Goal: Task Accomplishment & Management: Use online tool/utility

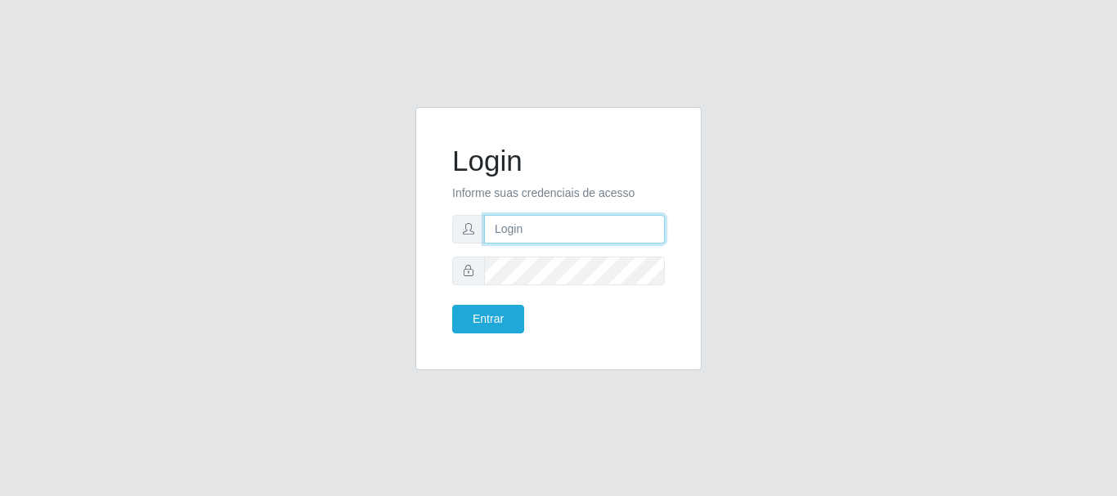
click at [580, 232] on input "text" at bounding box center [574, 229] width 181 height 29
type input "[EMAIL_ADDRESS][DOMAIN_NAME]"
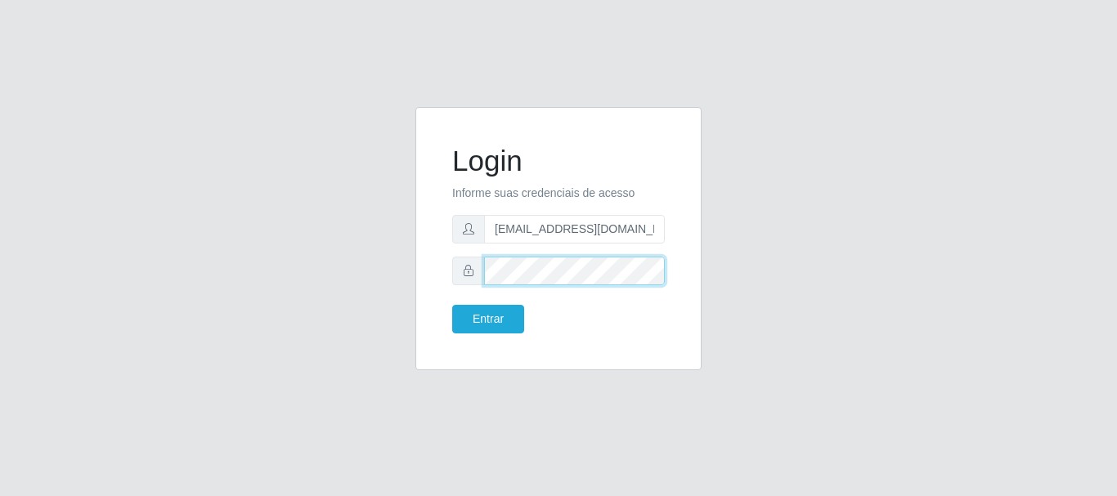
click at [452, 305] on button "Entrar" at bounding box center [488, 319] width 72 height 29
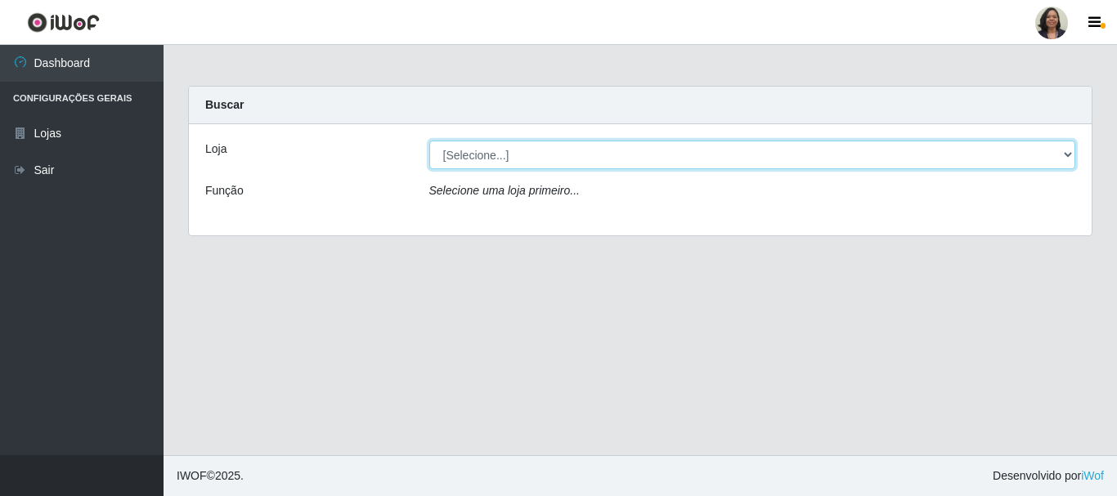
click at [1060, 155] on select "[Selecione...] SuperFácil Atacado - Rodoviária" at bounding box center [752, 155] width 647 height 29
select select "400"
click at [429, 141] on select "[Selecione...] SuperFácil Atacado - Rodoviária" at bounding box center [752, 155] width 647 height 29
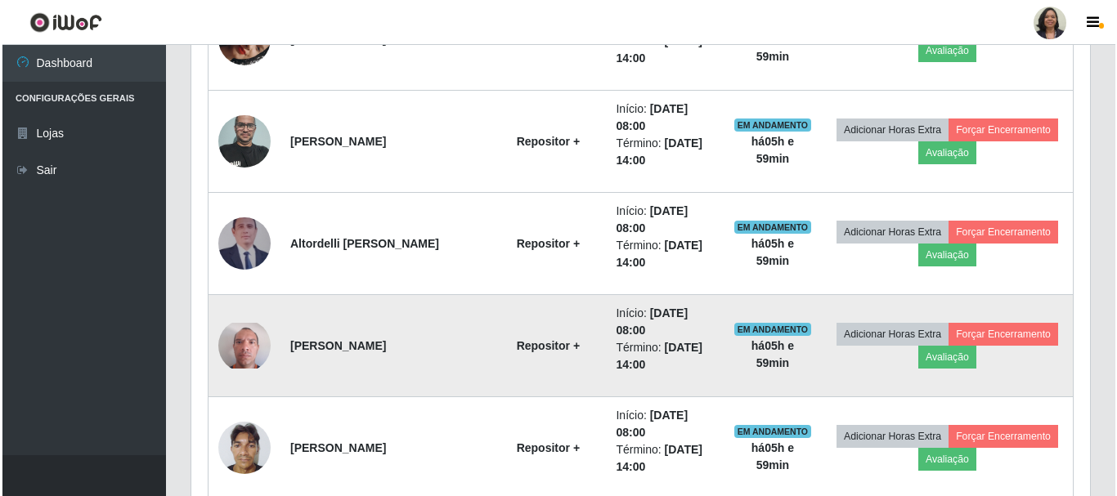
scroll to position [1063, 0]
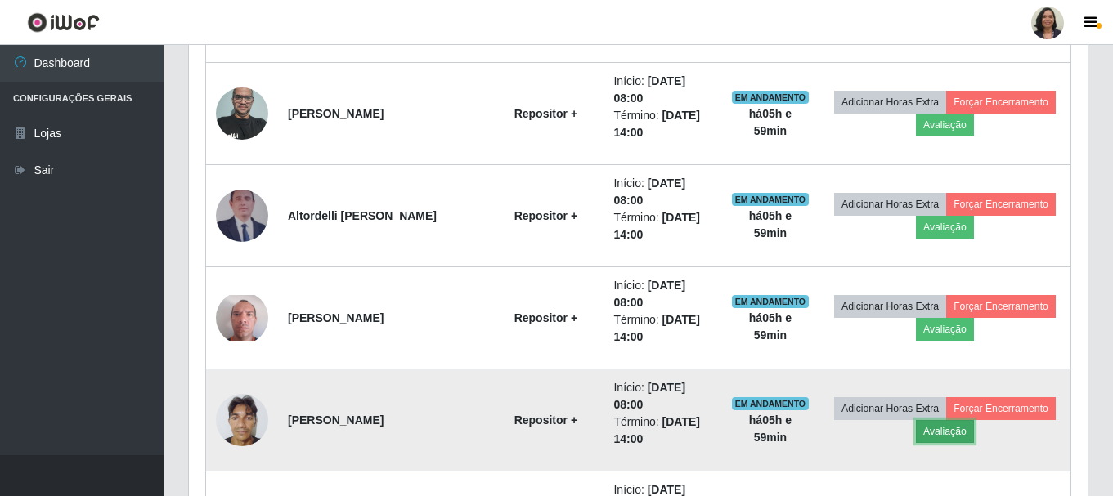
click at [961, 435] on button "Avaliação" at bounding box center [945, 431] width 58 height 23
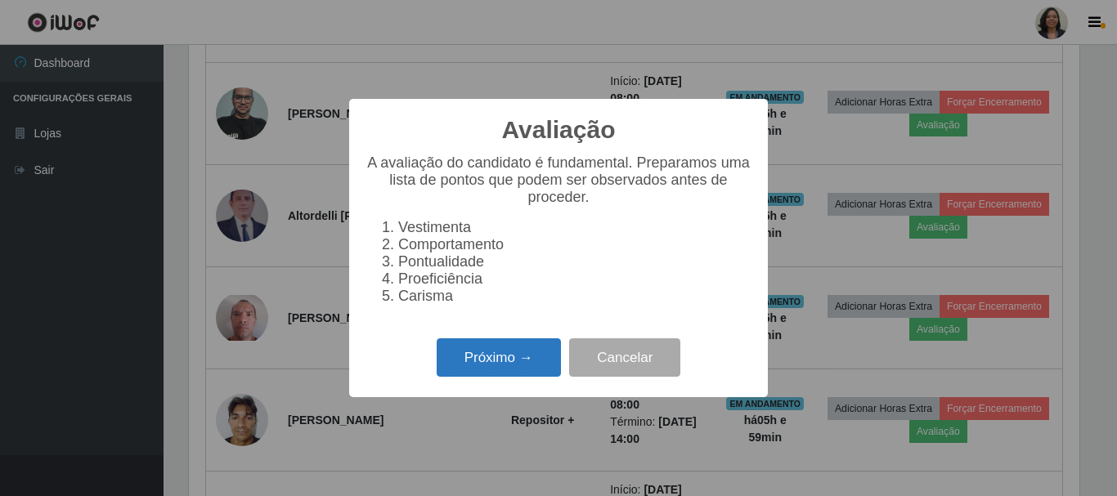
click at [508, 362] on button "Próximo →" at bounding box center [499, 357] width 124 height 38
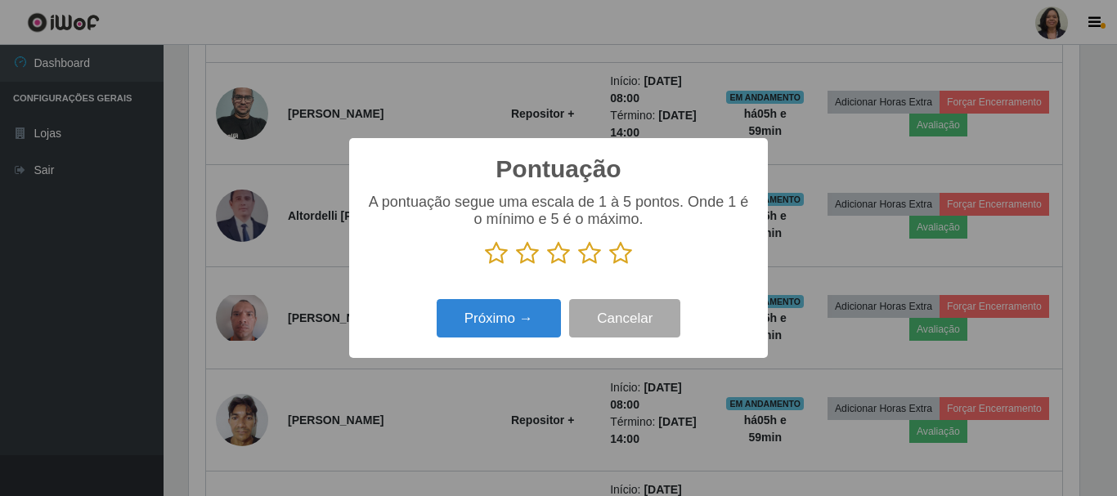
click at [619, 253] on icon at bounding box center [620, 253] width 23 height 25
click at [609, 266] on input "radio" at bounding box center [609, 266] width 0 height 0
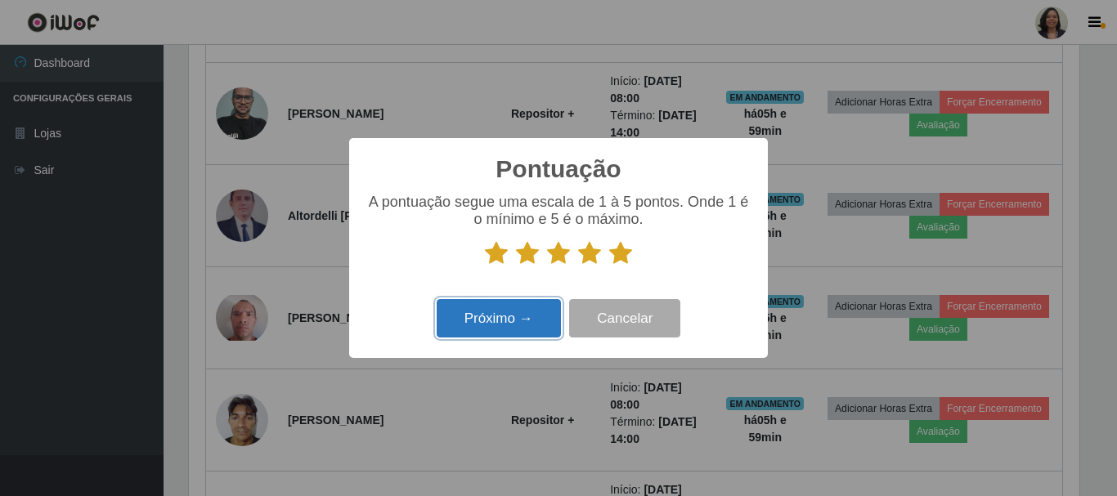
click at [488, 330] on button "Próximo →" at bounding box center [499, 318] width 124 height 38
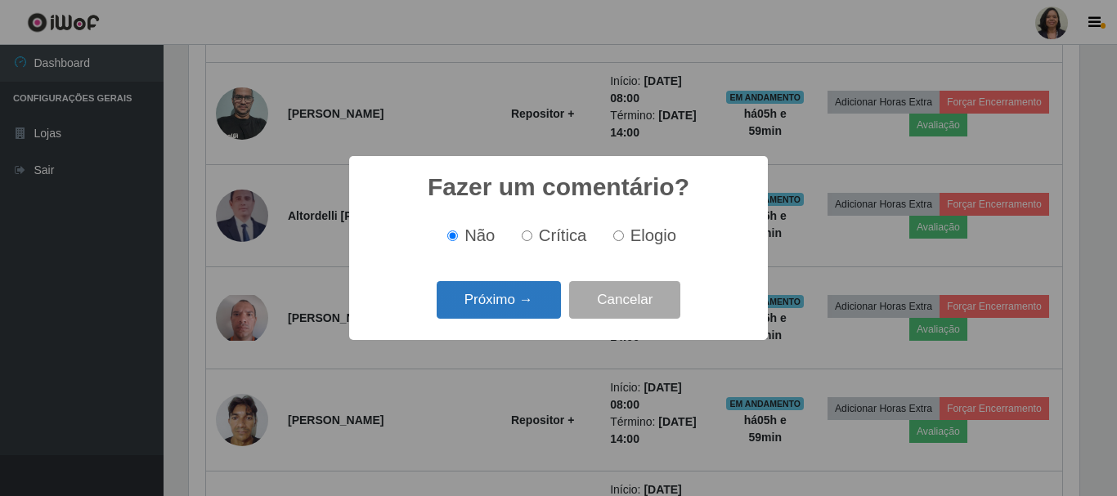
click at [519, 297] on button "Próximo →" at bounding box center [499, 300] width 124 height 38
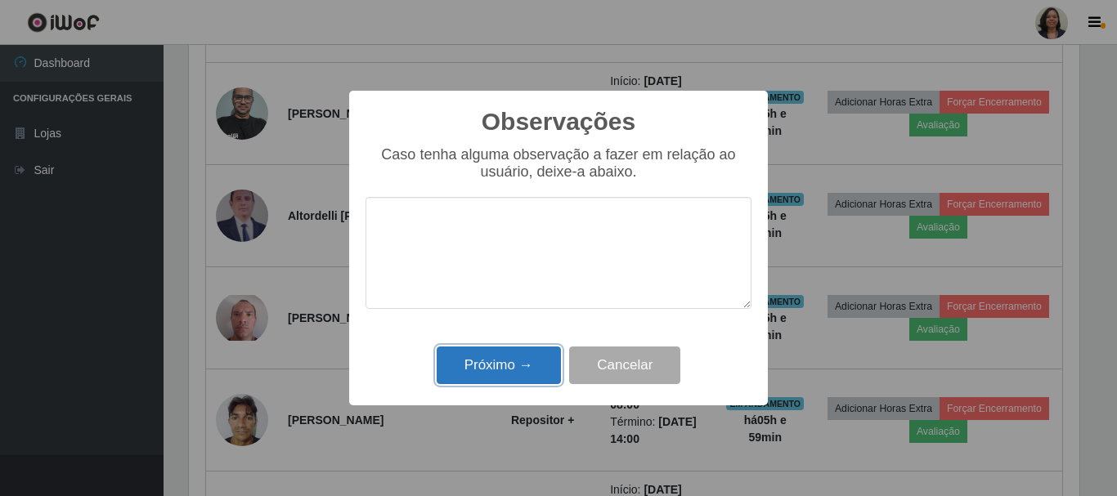
click at [501, 370] on button "Próximo →" at bounding box center [499, 366] width 124 height 38
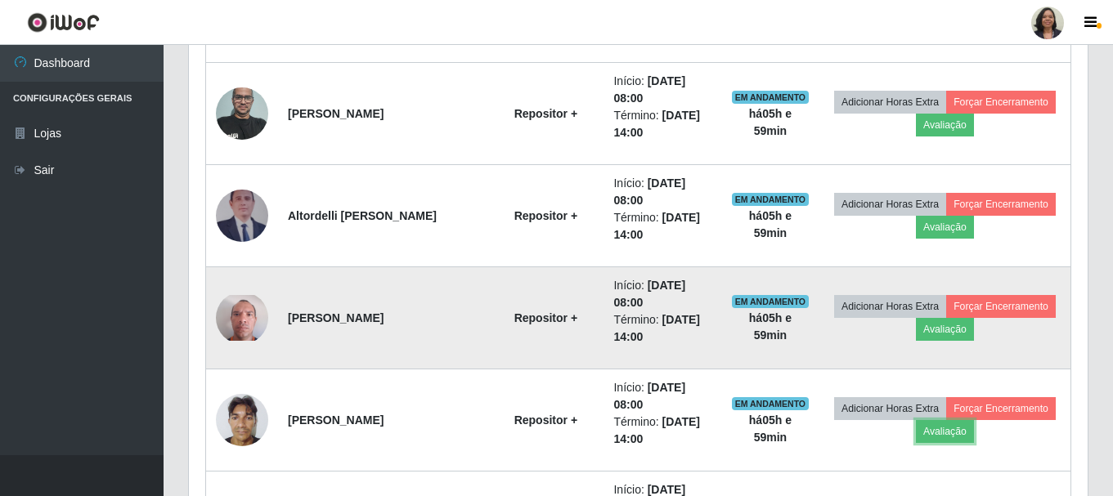
scroll to position [339, 898]
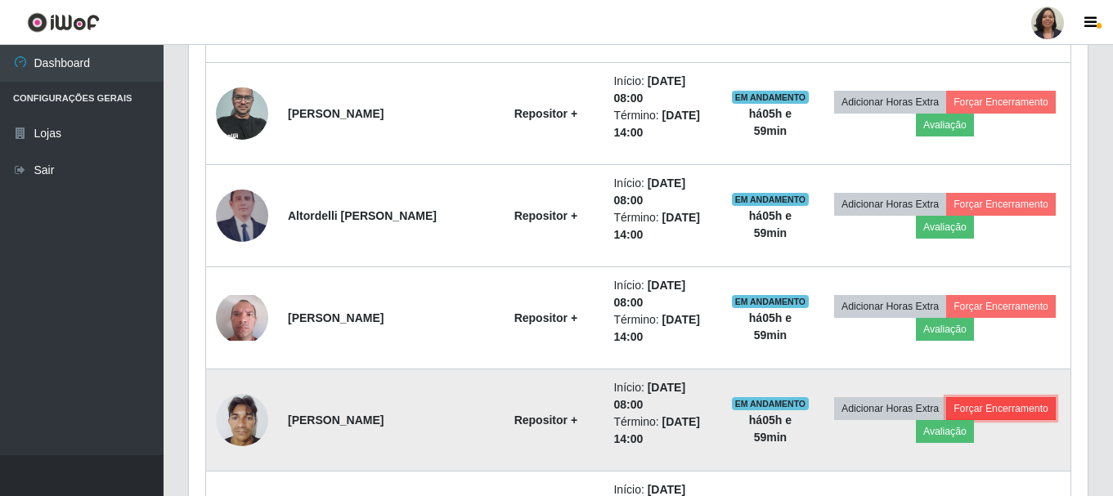
click at [999, 414] on button "Forçar Encerramento" at bounding box center [1001, 408] width 110 height 23
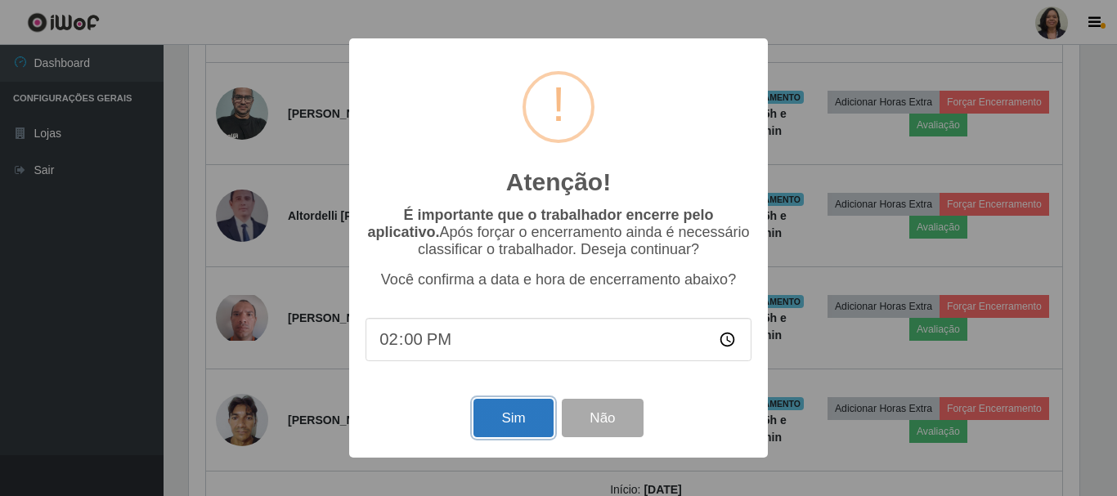
click at [522, 420] on button "Sim" at bounding box center [512, 418] width 79 height 38
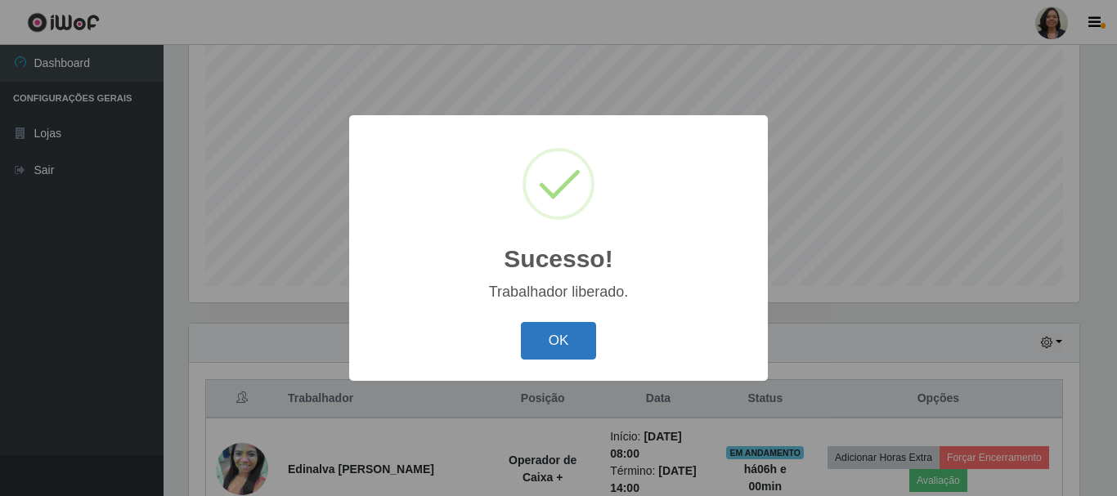
click at [529, 347] on button "OK" at bounding box center [559, 341] width 76 height 38
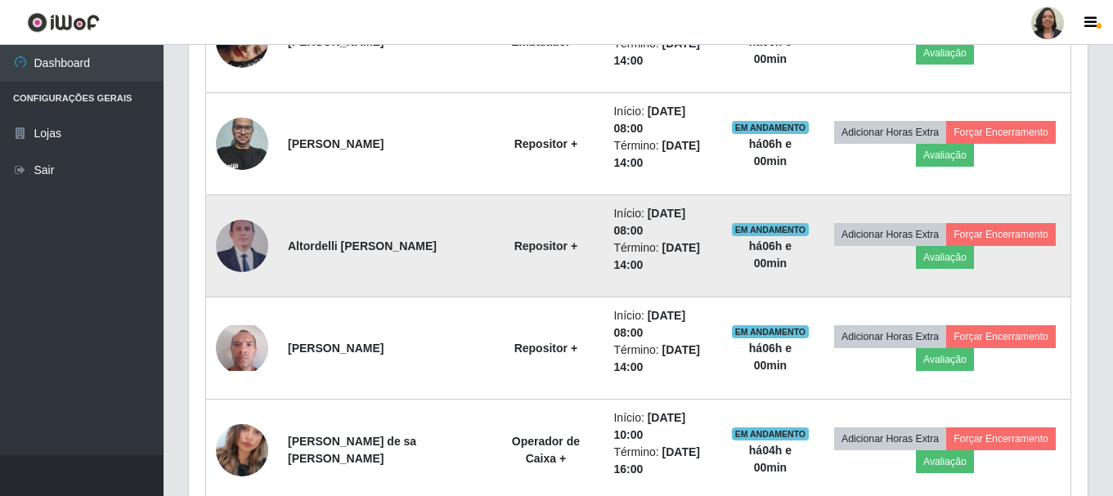
scroll to position [1034, 0]
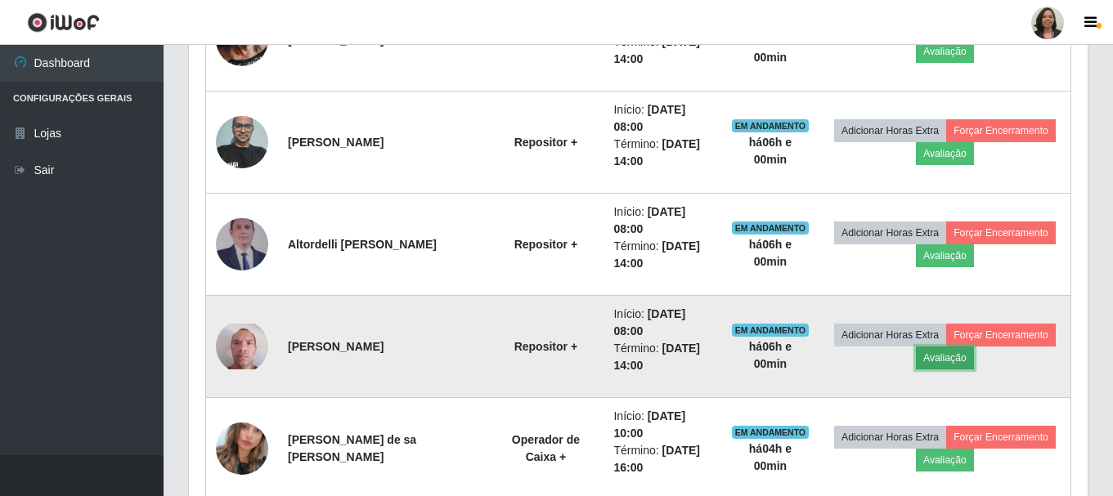
click at [941, 357] on button "Avaliação" at bounding box center [945, 358] width 58 height 23
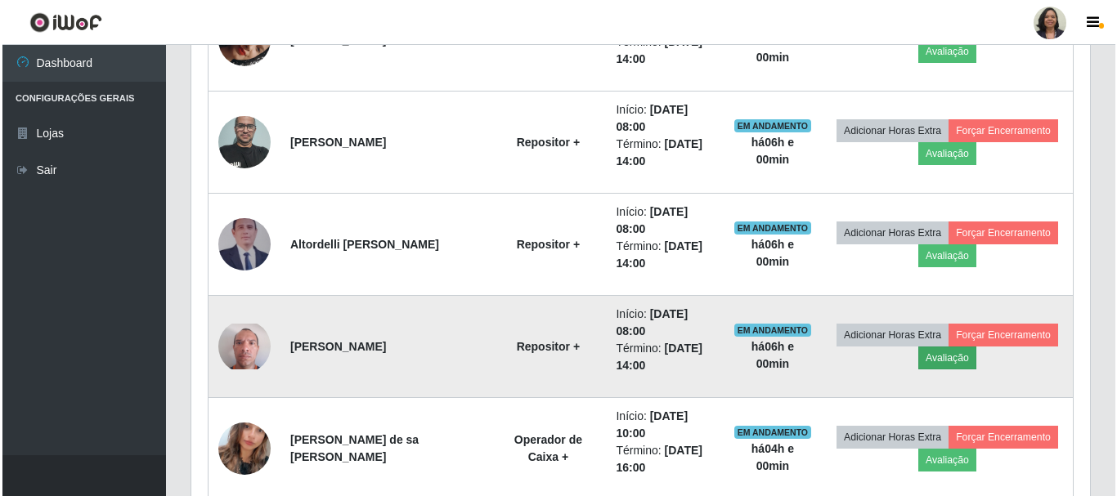
scroll to position [339, 890]
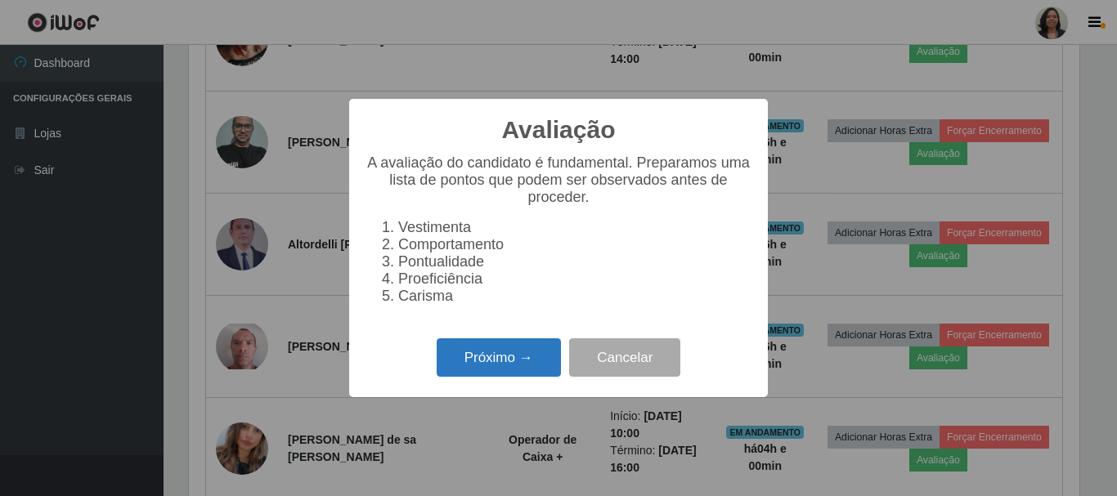
click at [534, 360] on button "Próximo →" at bounding box center [499, 357] width 124 height 38
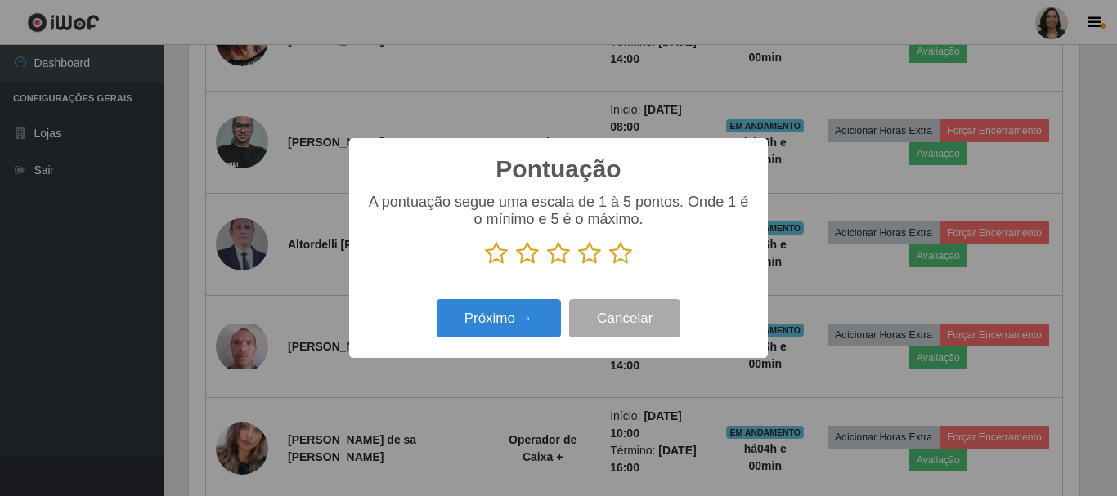
click at [616, 254] on icon at bounding box center [620, 253] width 23 height 25
click at [609, 266] on input "radio" at bounding box center [609, 266] width 0 height 0
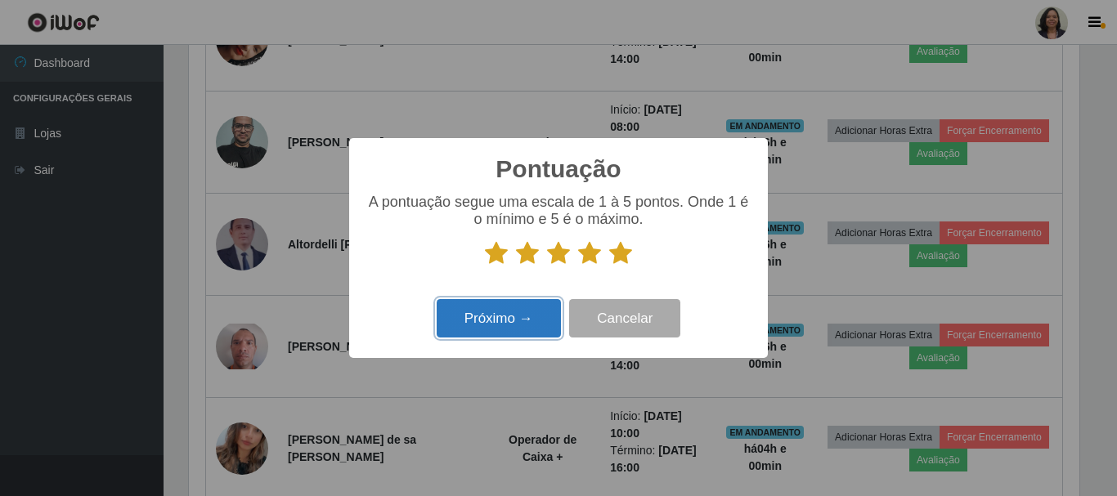
click at [517, 315] on button "Próximo →" at bounding box center [499, 318] width 124 height 38
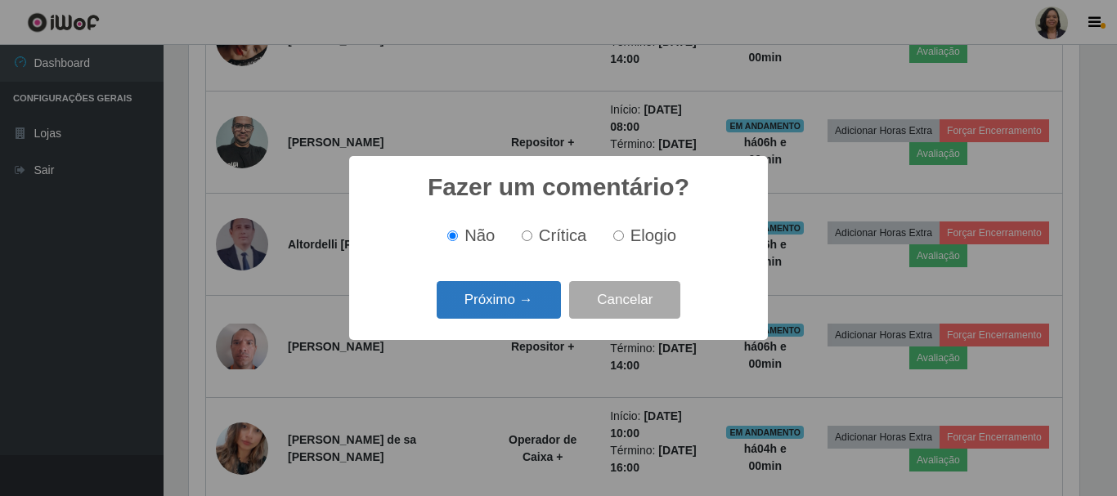
click at [542, 290] on button "Próximo →" at bounding box center [499, 300] width 124 height 38
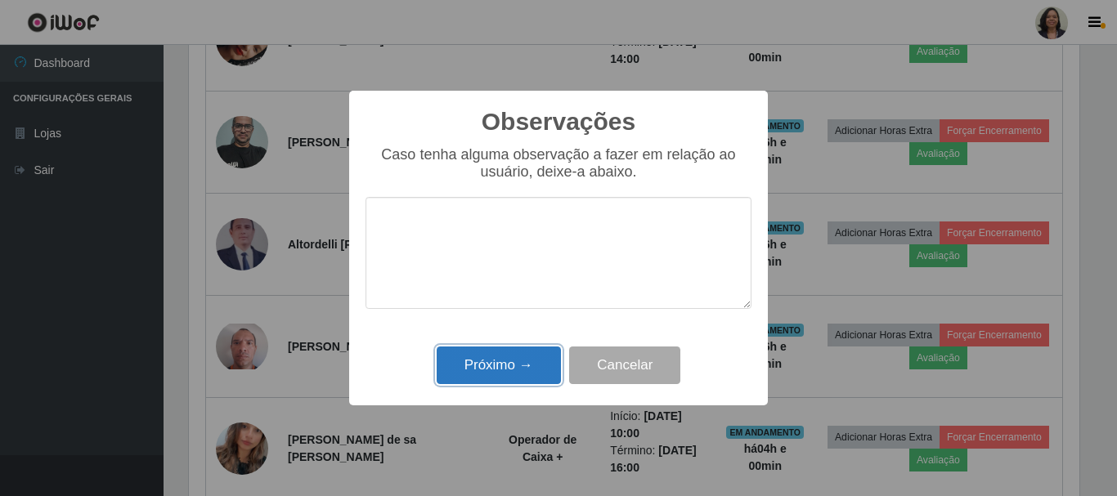
click at [513, 358] on button "Próximo →" at bounding box center [499, 366] width 124 height 38
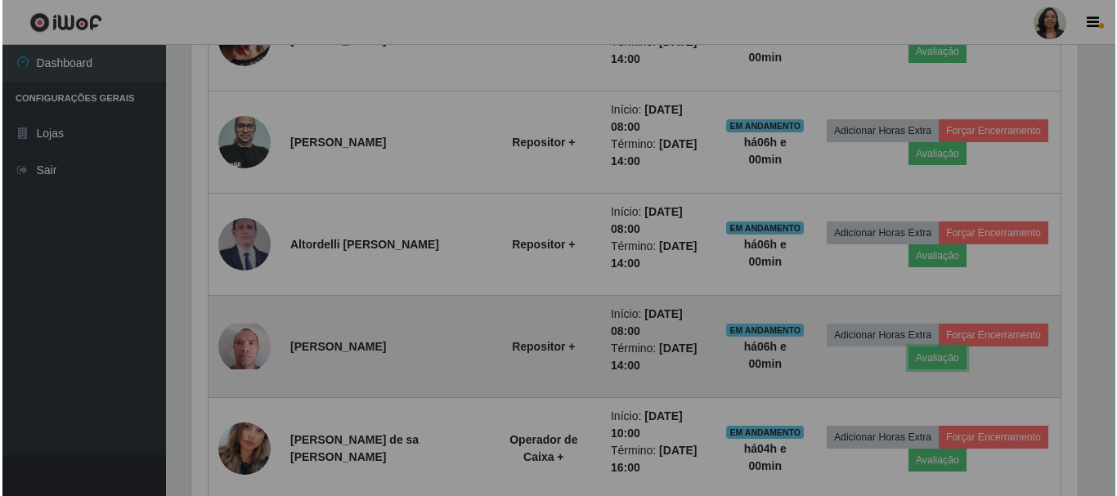
scroll to position [339, 898]
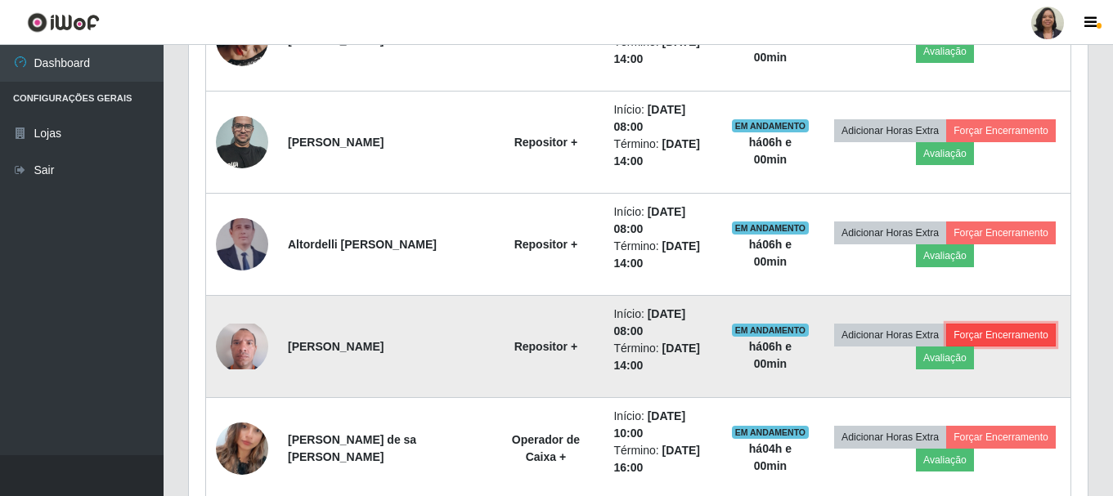
click at [992, 334] on button "Forçar Encerramento" at bounding box center [1001, 335] width 110 height 23
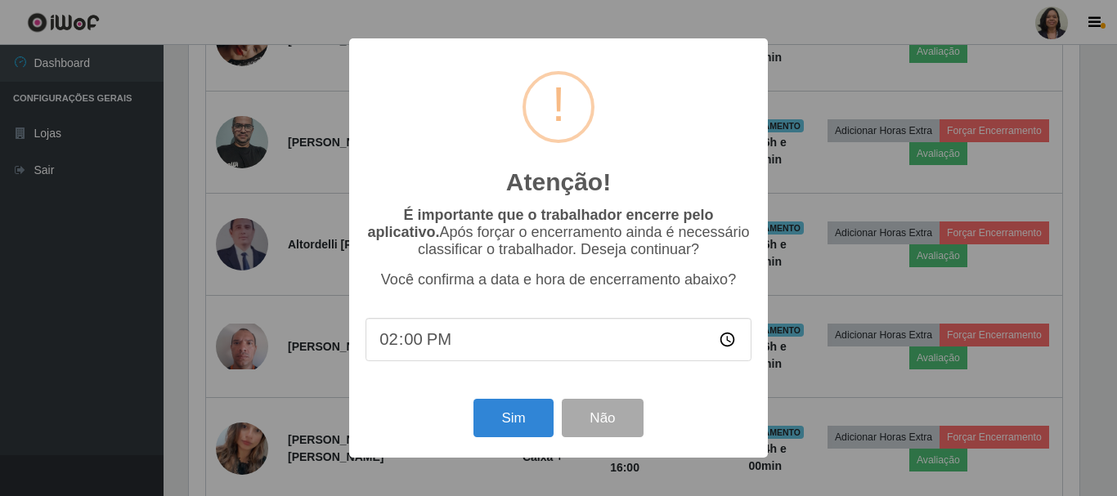
scroll to position [0, 0]
click at [512, 423] on button "Sim" at bounding box center [512, 418] width 79 height 38
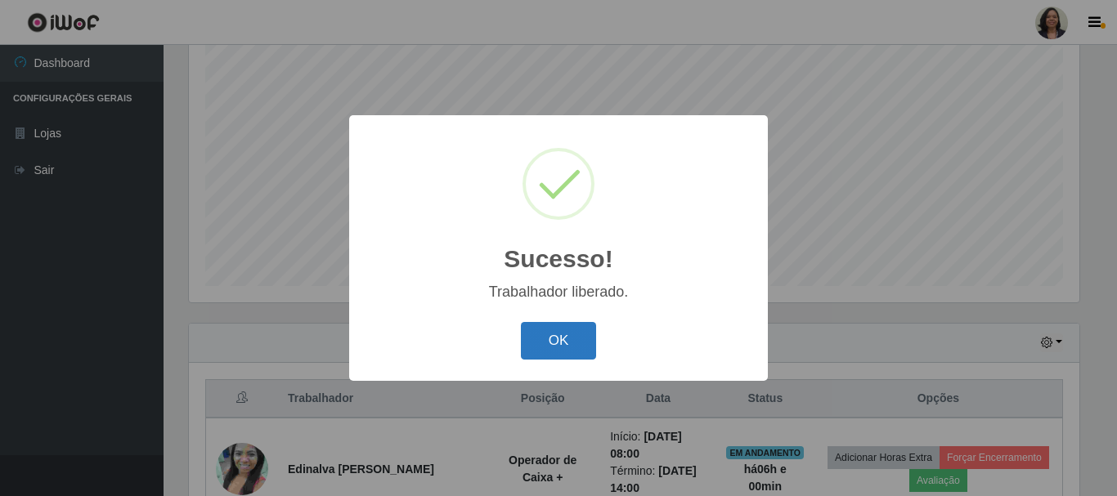
click at [550, 351] on button "OK" at bounding box center [559, 341] width 76 height 38
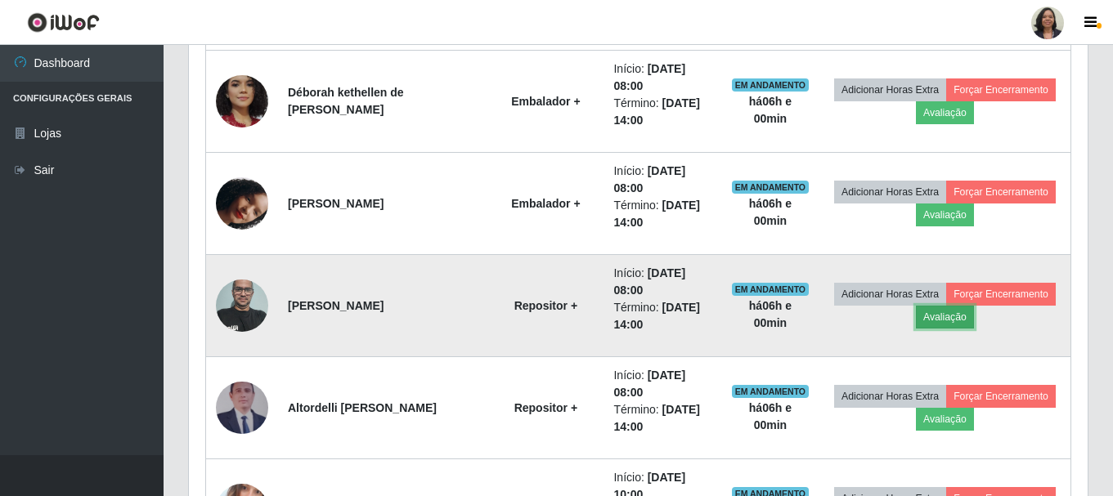
click at [948, 323] on button "Avaliação" at bounding box center [945, 317] width 58 height 23
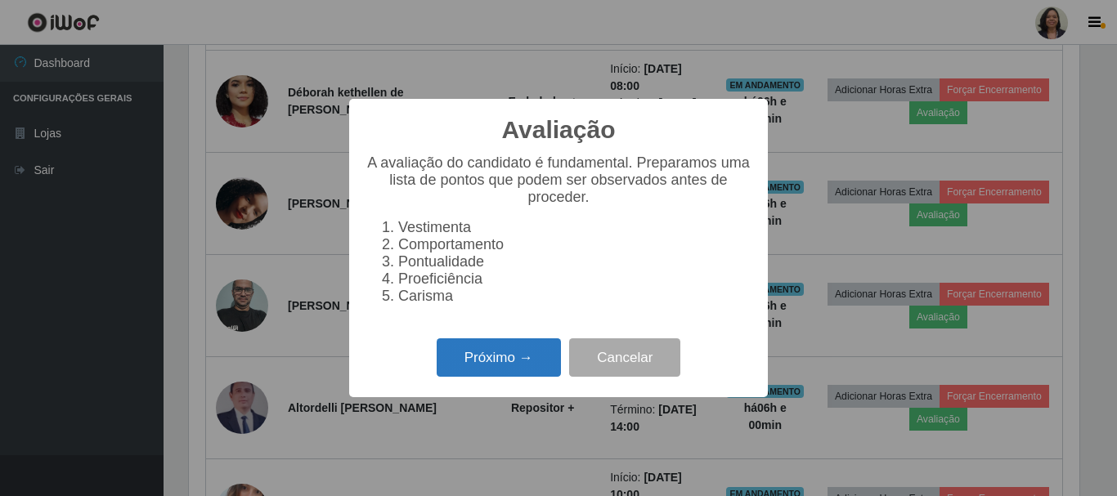
click at [527, 364] on button "Próximo →" at bounding box center [499, 357] width 124 height 38
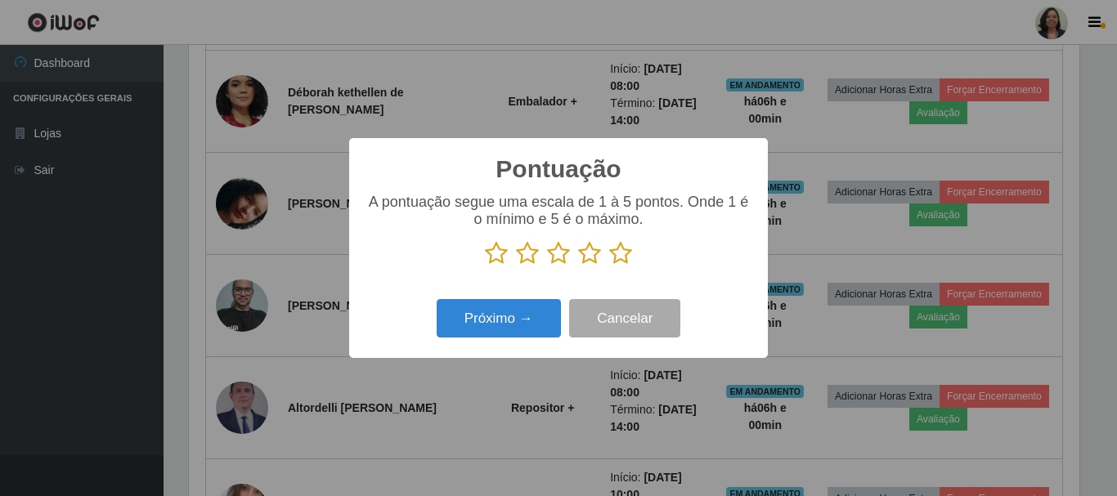
click at [616, 259] on icon at bounding box center [620, 253] width 23 height 25
click at [609, 266] on input "radio" at bounding box center [609, 266] width 0 height 0
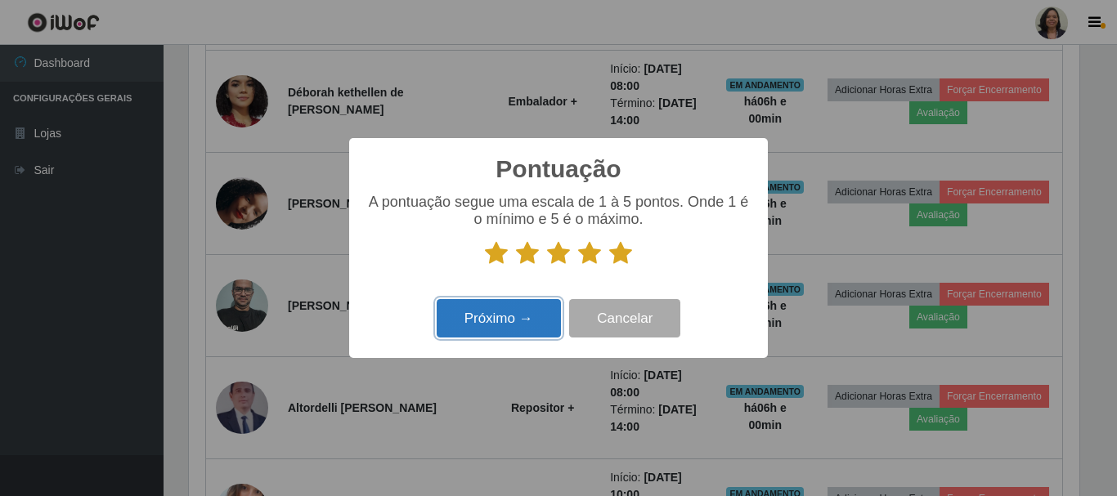
click at [538, 325] on button "Próximo →" at bounding box center [499, 318] width 124 height 38
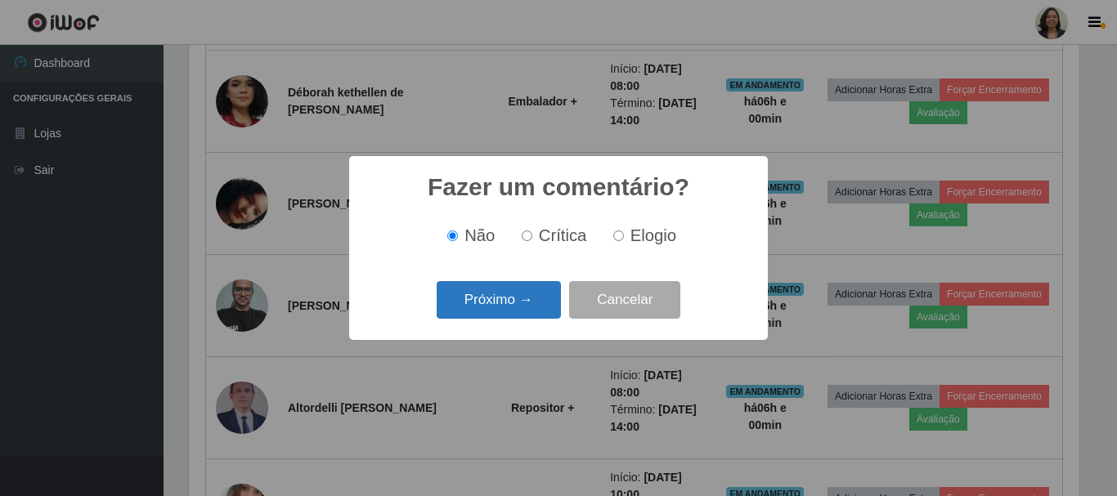
click at [526, 302] on button "Próximo →" at bounding box center [499, 300] width 124 height 38
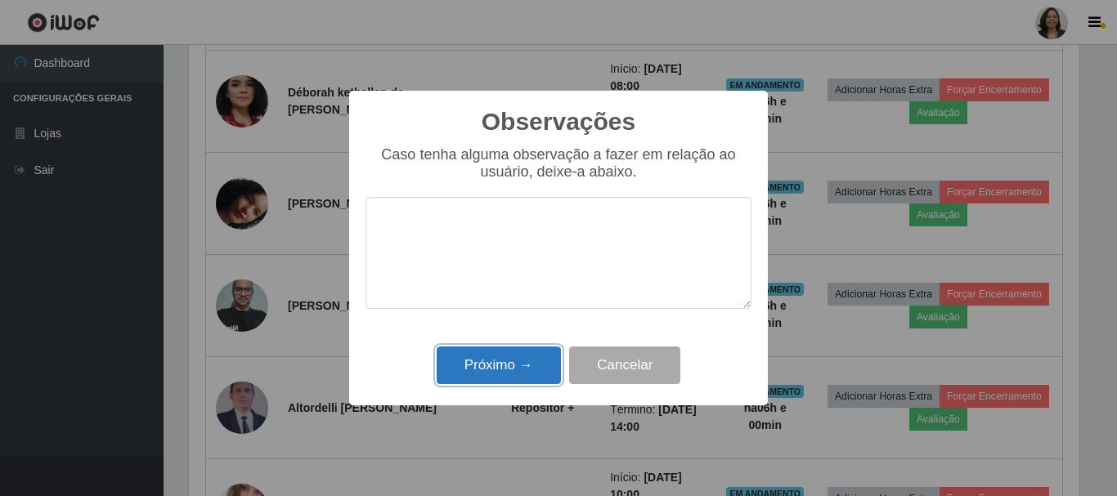
click at [500, 373] on button "Próximo →" at bounding box center [499, 366] width 124 height 38
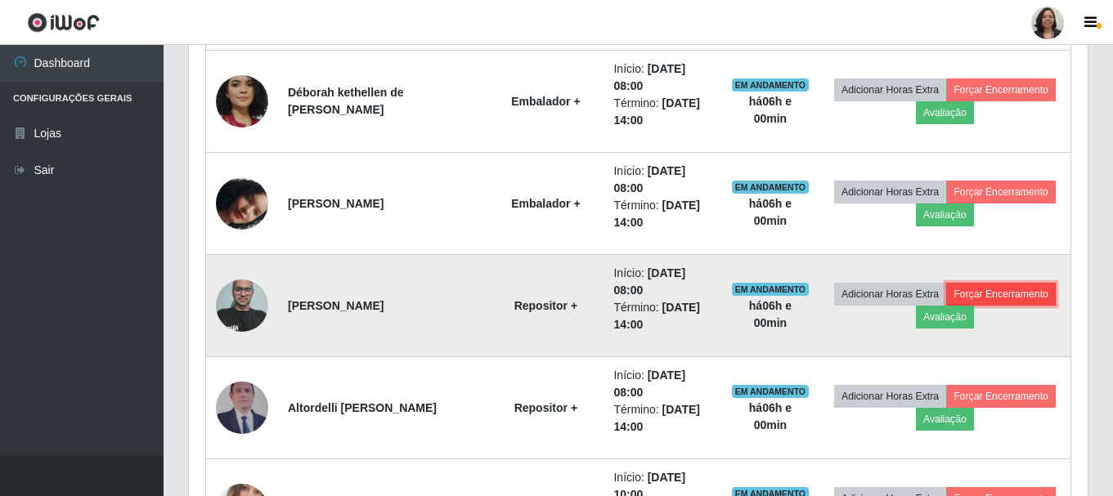
click at [990, 292] on button "Forçar Encerramento" at bounding box center [1001, 294] width 110 height 23
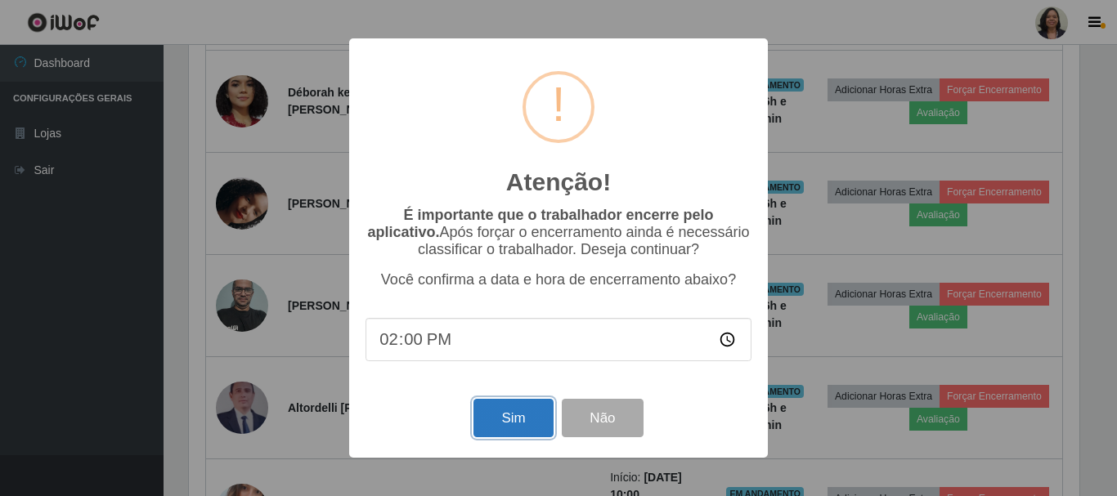
click at [495, 429] on button "Sim" at bounding box center [512, 418] width 79 height 38
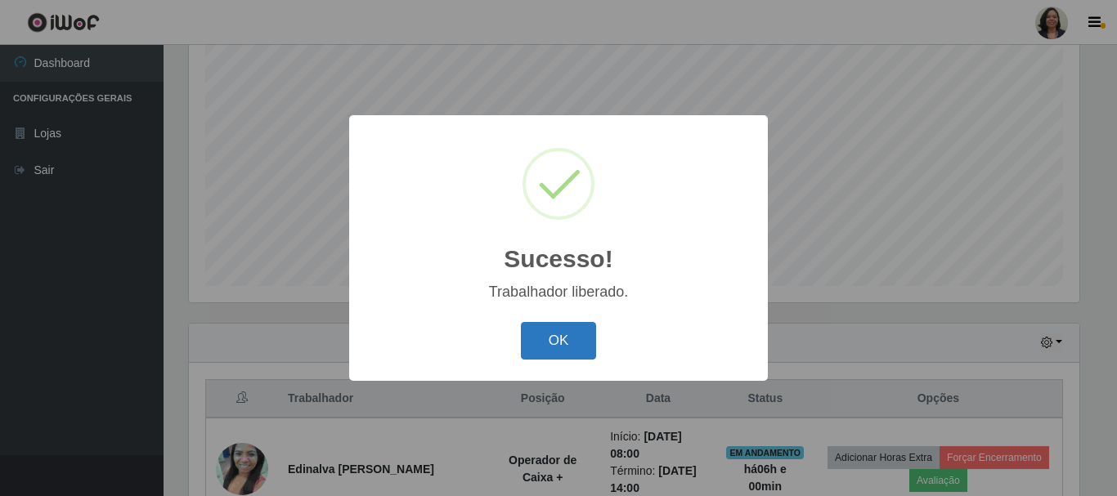
click at [544, 338] on button "OK" at bounding box center [559, 341] width 76 height 38
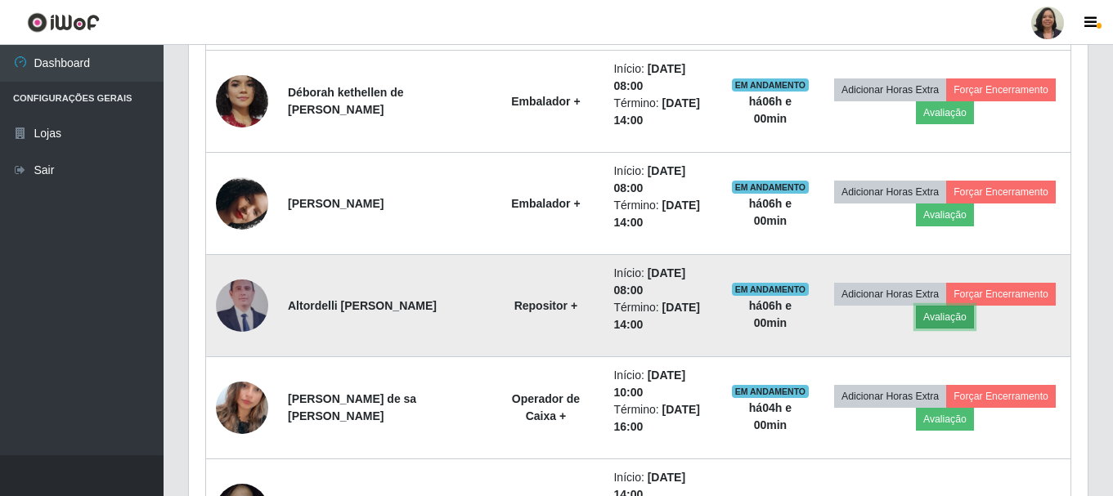
click at [927, 315] on button "Avaliação" at bounding box center [945, 317] width 58 height 23
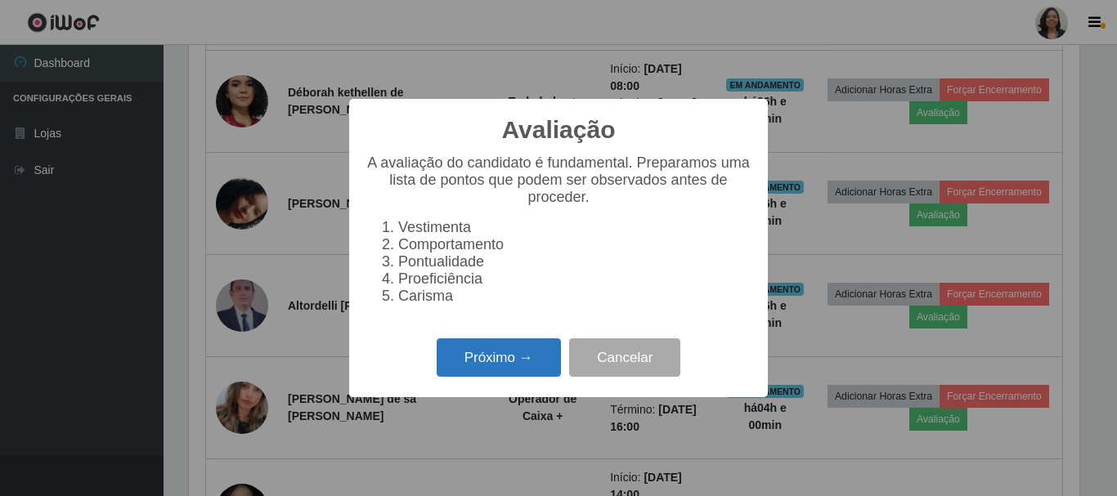
click at [526, 377] on button "Próximo →" at bounding box center [499, 357] width 124 height 38
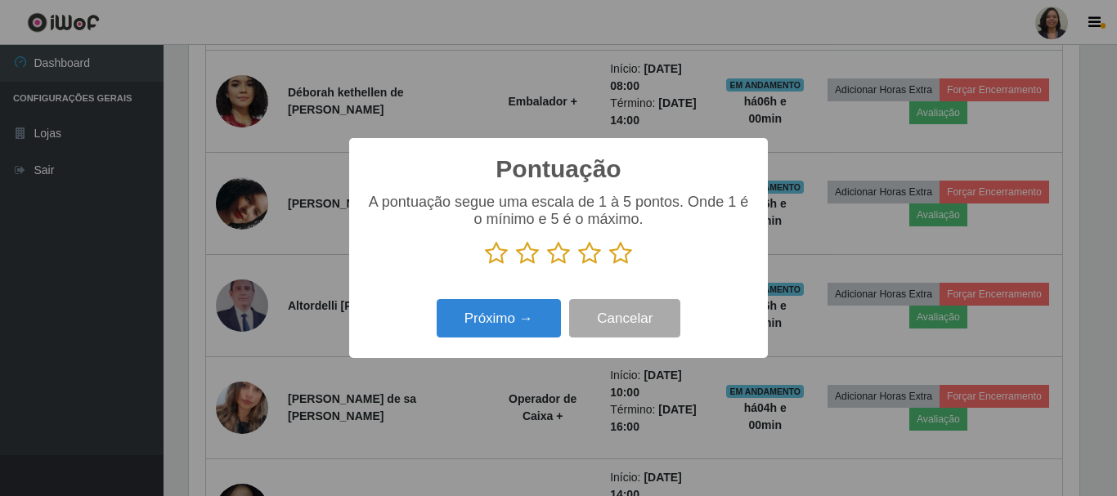
click at [618, 256] on icon at bounding box center [620, 253] width 23 height 25
click at [609, 266] on input "radio" at bounding box center [609, 266] width 0 height 0
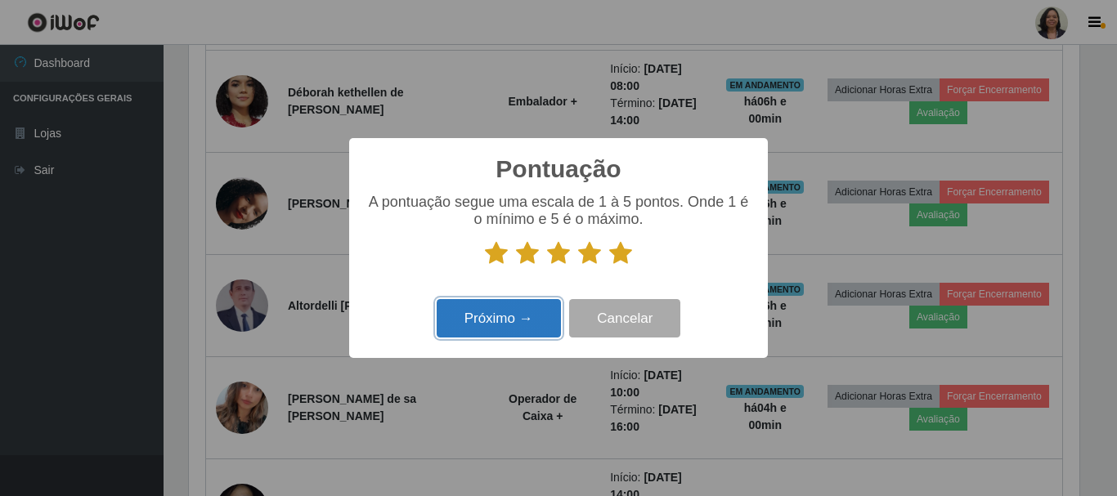
click at [517, 326] on button "Próximo →" at bounding box center [499, 318] width 124 height 38
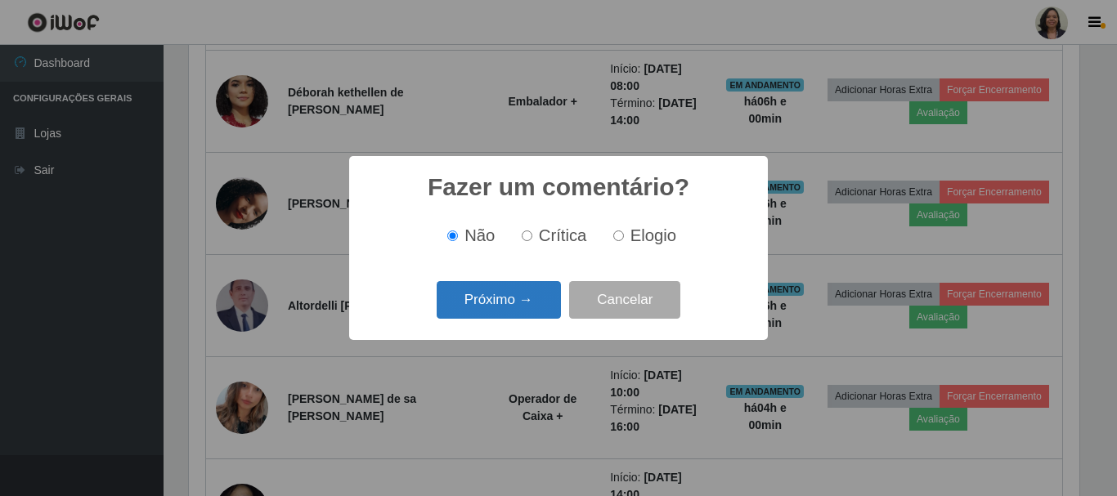
click at [514, 293] on button "Próximo →" at bounding box center [499, 300] width 124 height 38
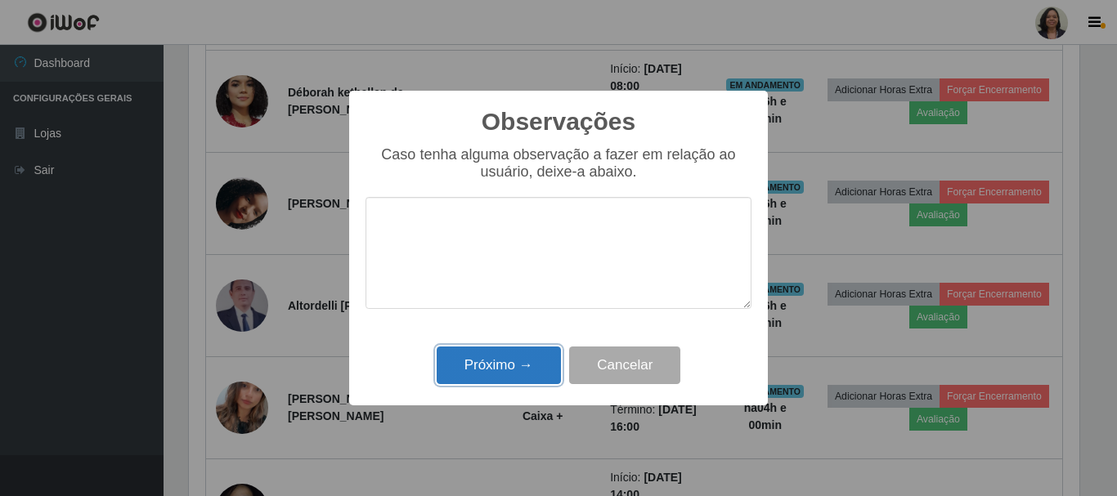
click at [506, 358] on button "Próximo →" at bounding box center [499, 366] width 124 height 38
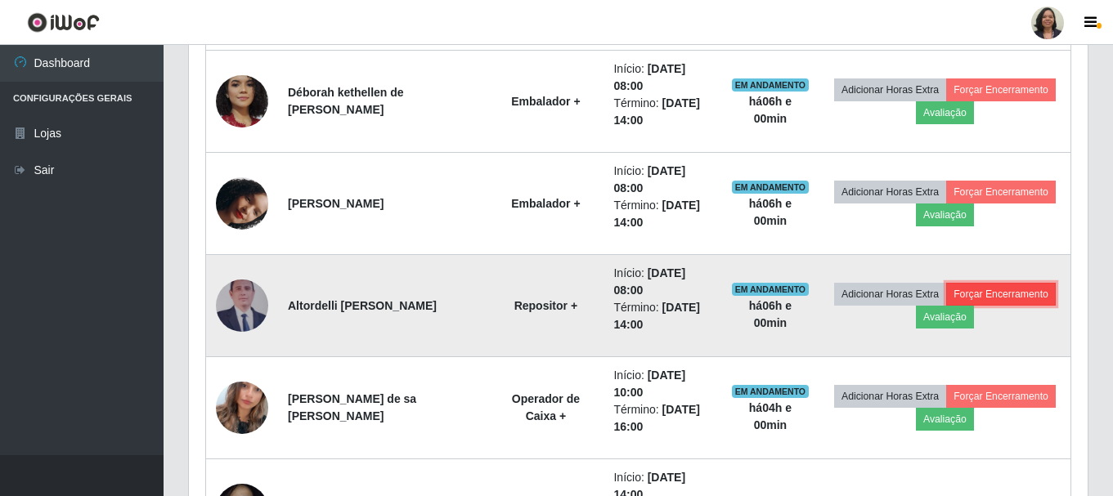
click at [990, 293] on button "Forçar Encerramento" at bounding box center [1001, 294] width 110 height 23
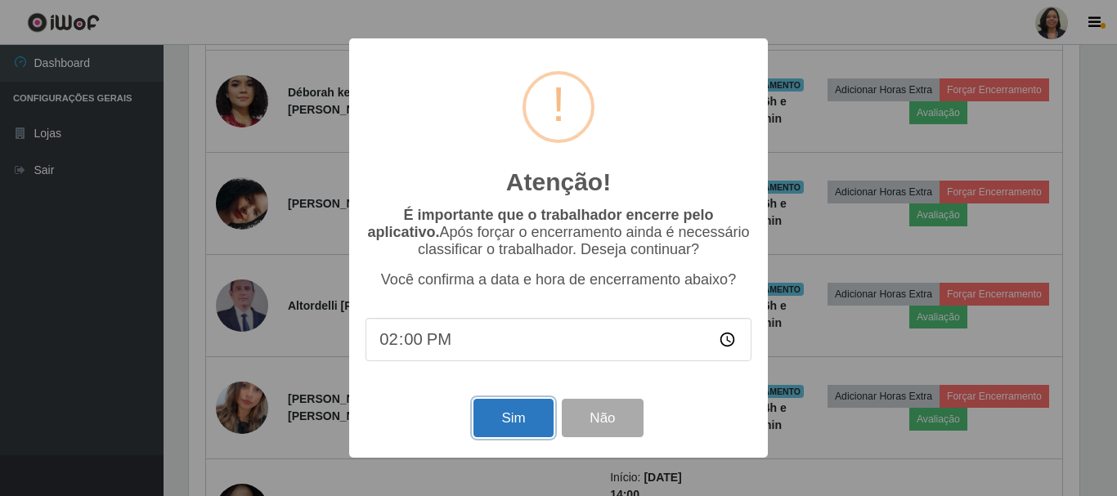
click at [524, 423] on button "Sim" at bounding box center [512, 418] width 79 height 38
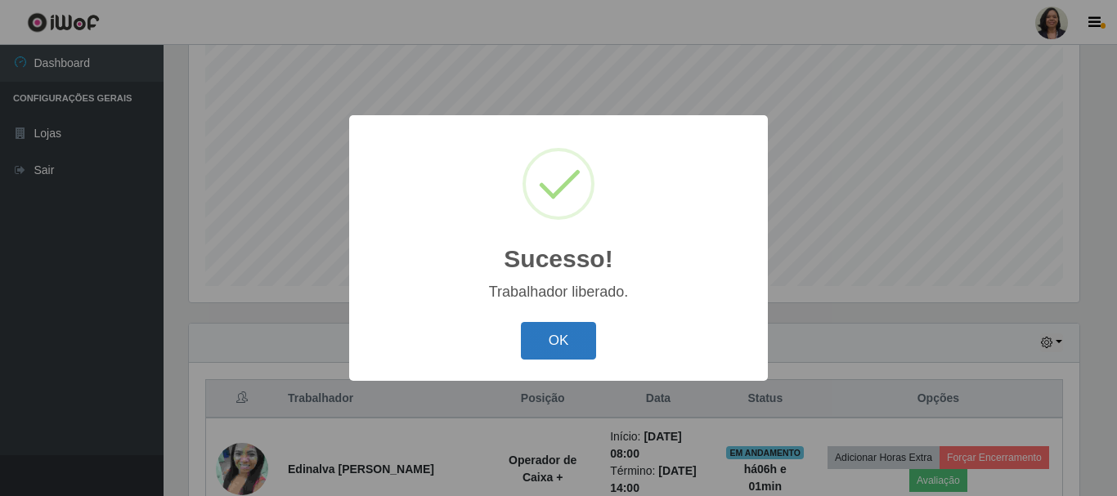
click at [552, 330] on button "OK" at bounding box center [559, 341] width 76 height 38
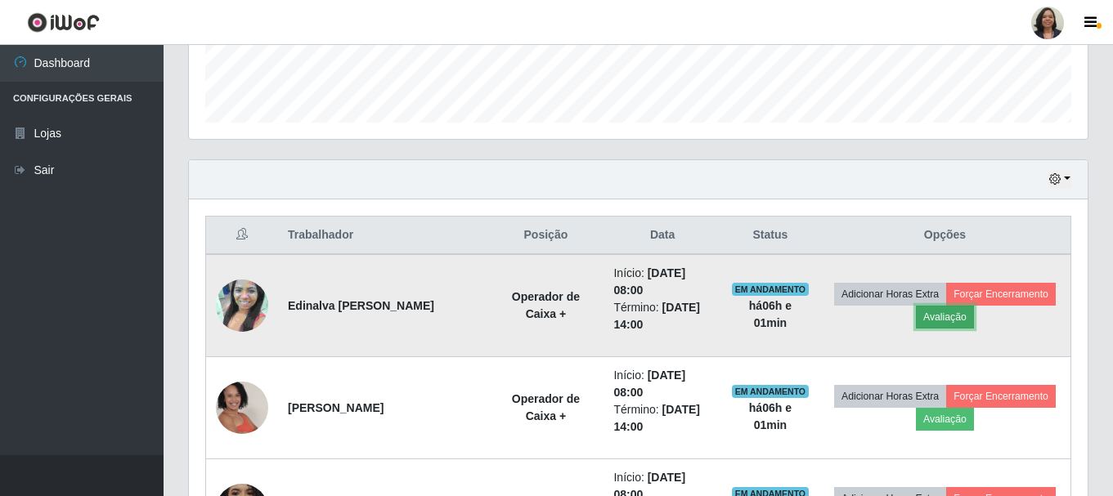
click at [946, 320] on button "Avaliação" at bounding box center [945, 317] width 58 height 23
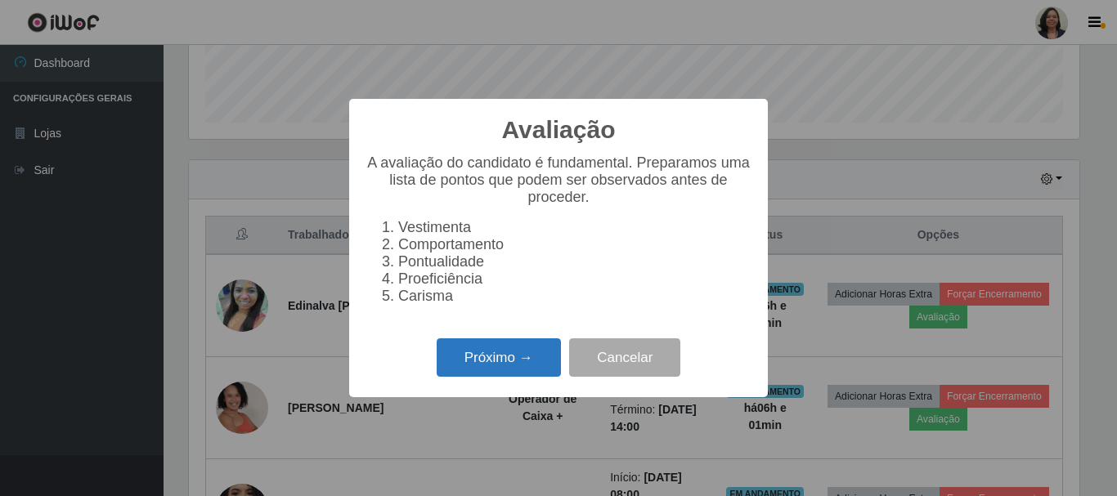
click at [511, 377] on button "Próximo →" at bounding box center [499, 357] width 124 height 38
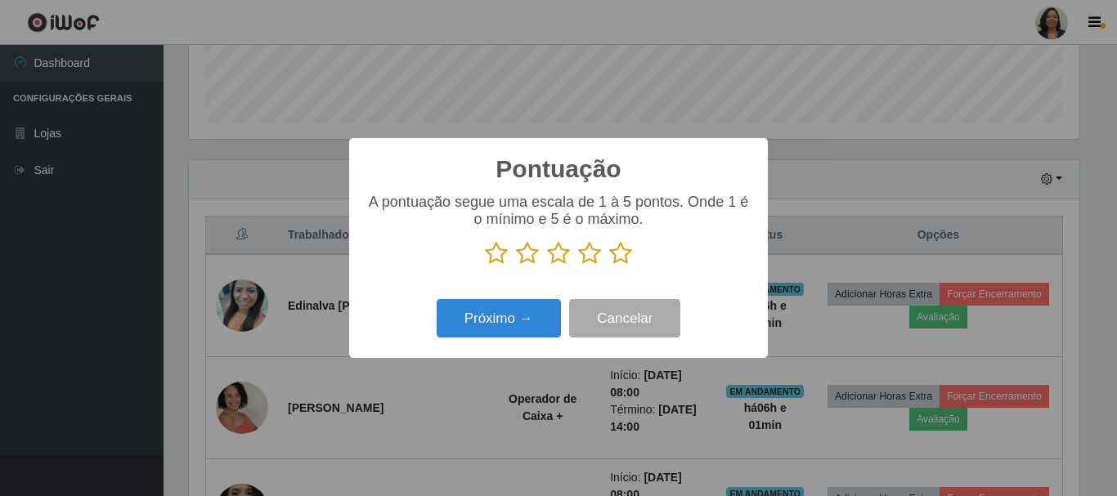
click at [625, 260] on icon at bounding box center [620, 253] width 23 height 25
click at [609, 266] on input "radio" at bounding box center [609, 266] width 0 height 0
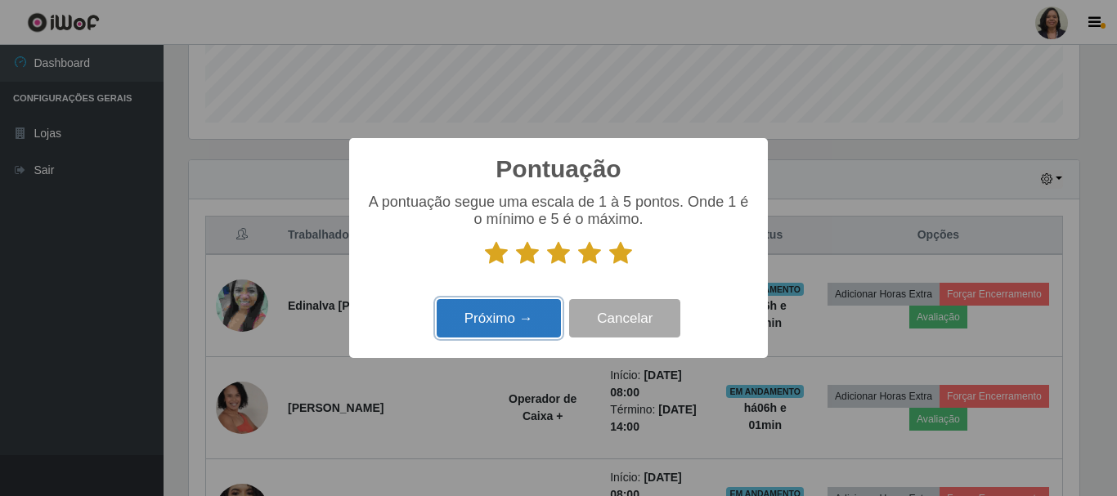
click at [522, 318] on button "Próximo →" at bounding box center [499, 318] width 124 height 38
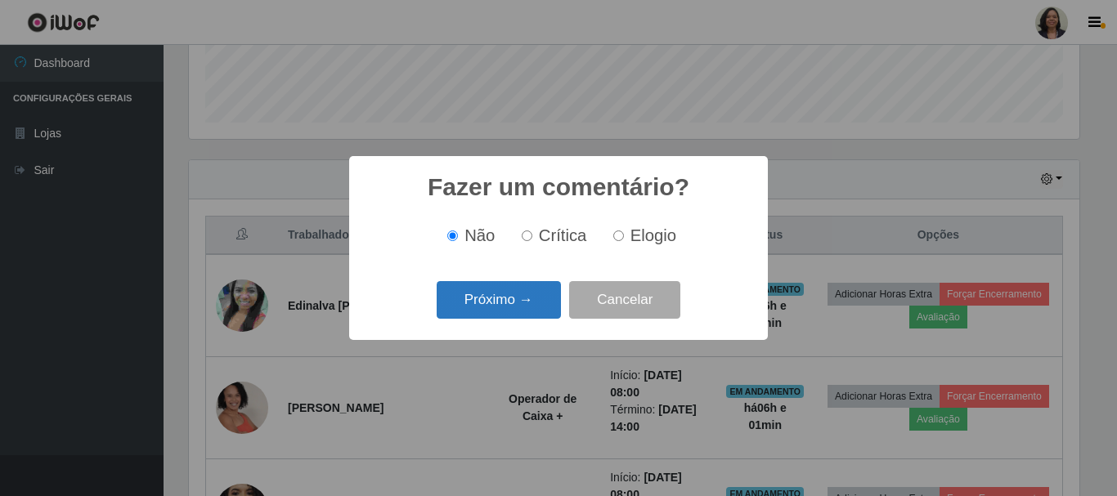
click at [541, 302] on button "Próximo →" at bounding box center [499, 300] width 124 height 38
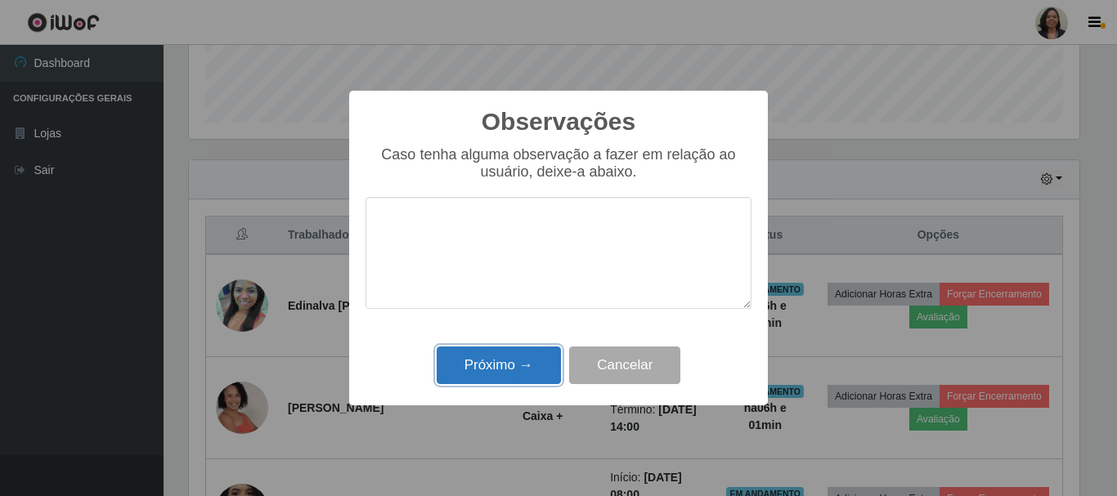
click at [506, 369] on button "Próximo →" at bounding box center [499, 366] width 124 height 38
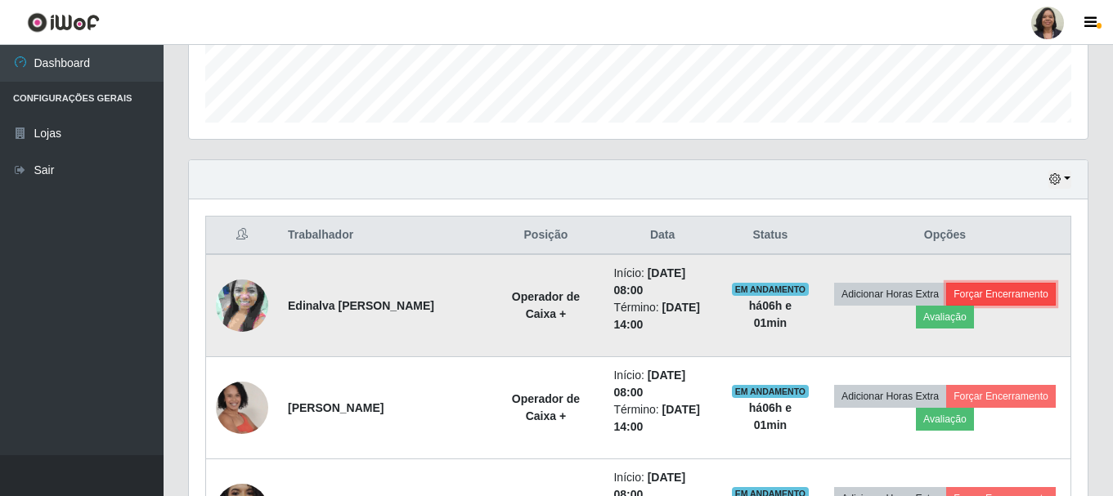
click at [965, 290] on button "Forçar Encerramento" at bounding box center [1001, 294] width 110 height 23
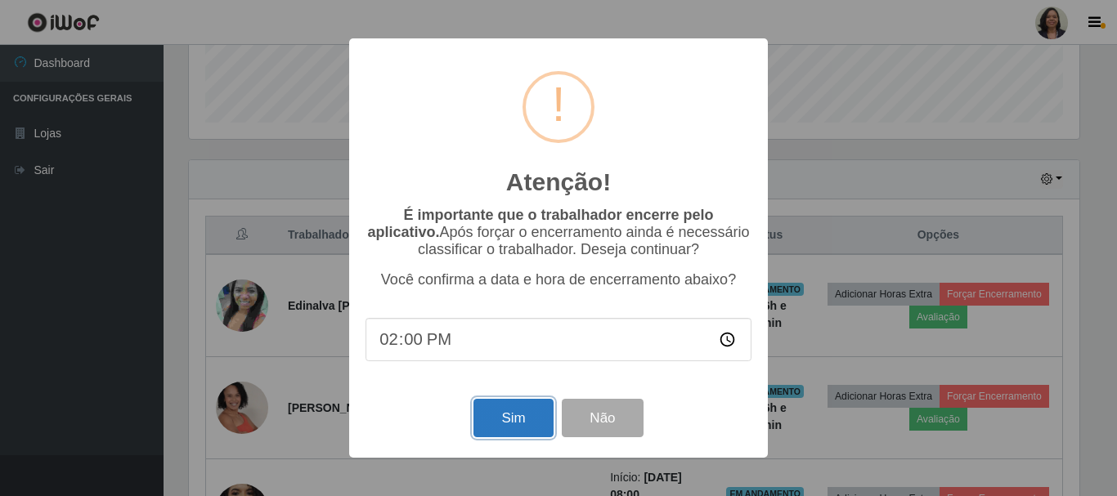
click at [490, 415] on button "Sim" at bounding box center [512, 418] width 79 height 38
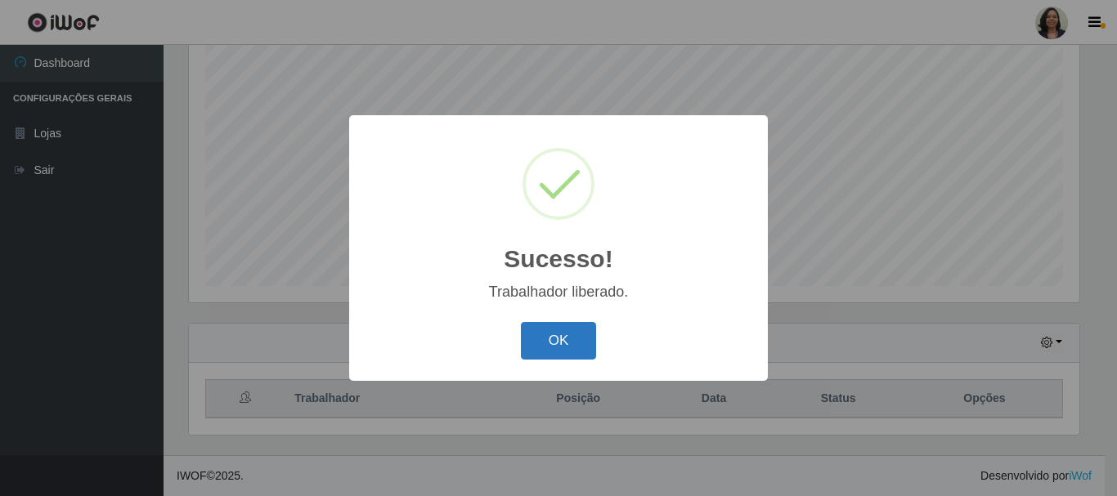
click at [553, 352] on button "OK" at bounding box center [559, 341] width 76 height 38
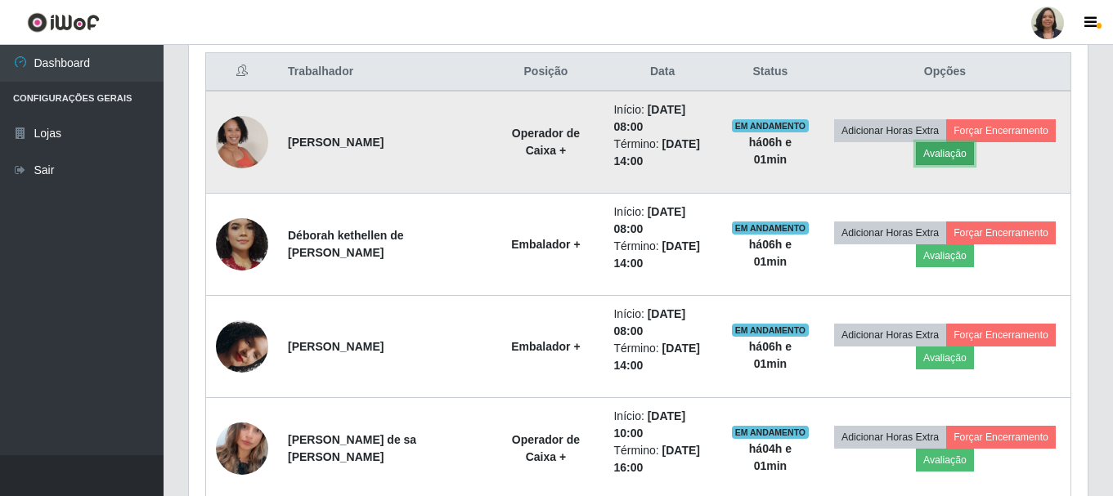
click at [958, 150] on button "Avaliação" at bounding box center [945, 153] width 58 height 23
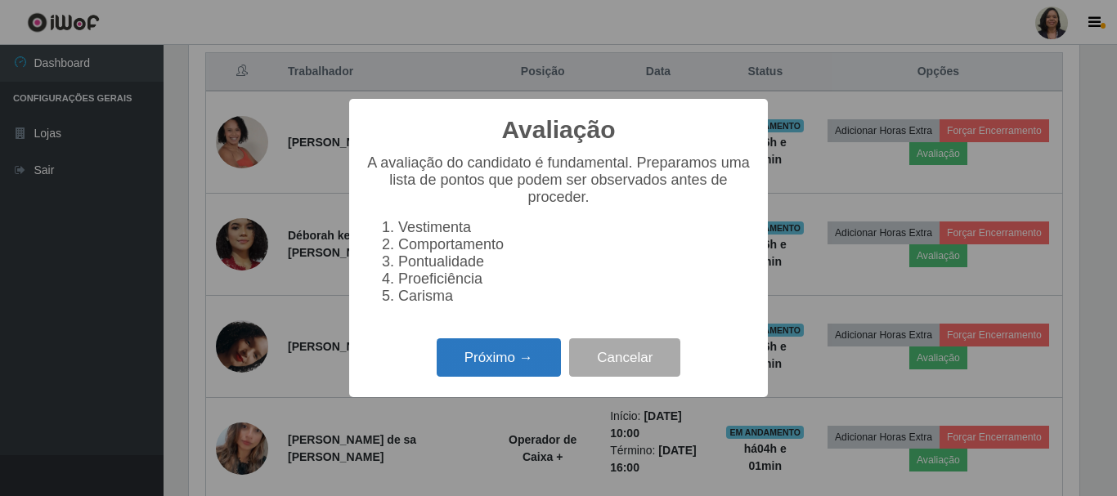
click at [493, 365] on button "Próximo →" at bounding box center [499, 357] width 124 height 38
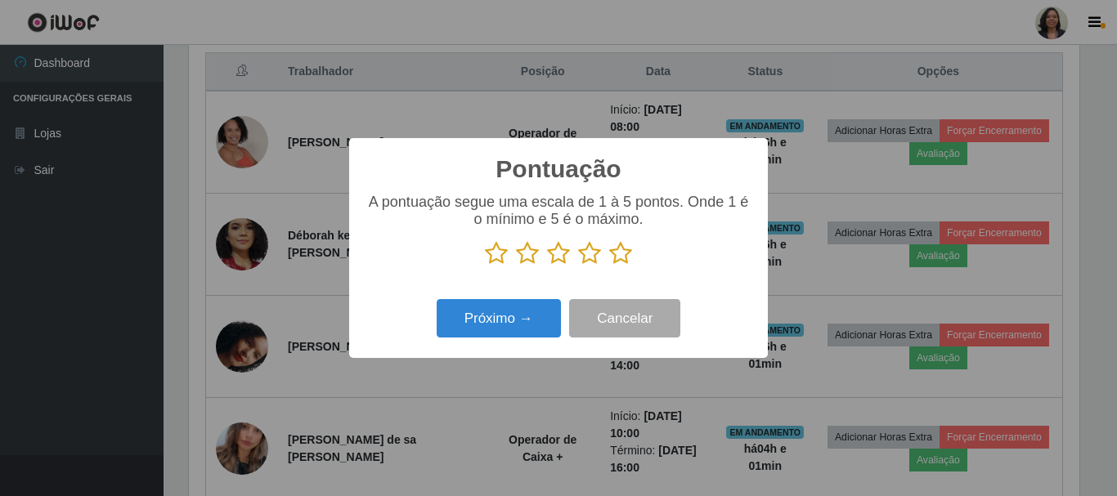
click at [620, 256] on icon at bounding box center [620, 253] width 23 height 25
click at [609, 266] on input "radio" at bounding box center [609, 266] width 0 height 0
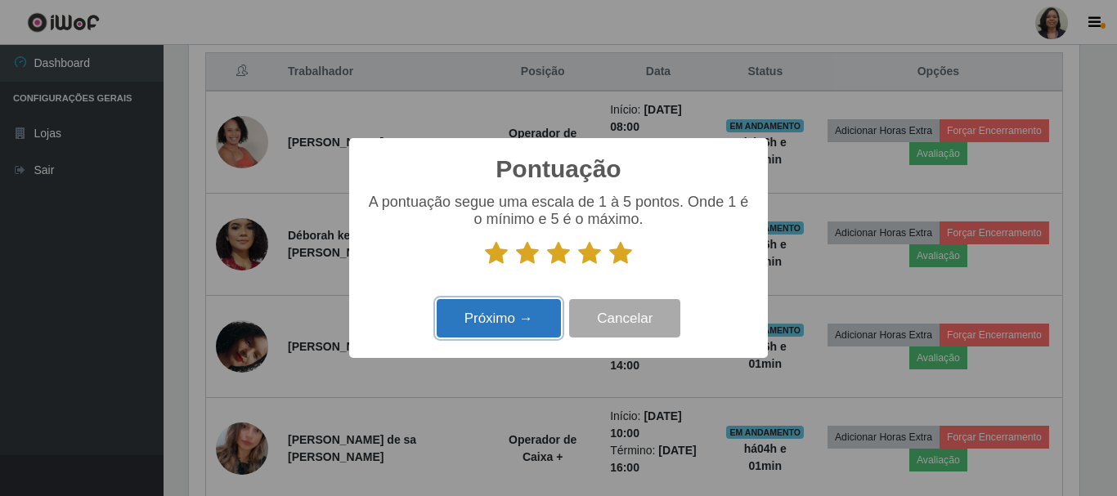
click at [472, 330] on button "Próximo →" at bounding box center [499, 318] width 124 height 38
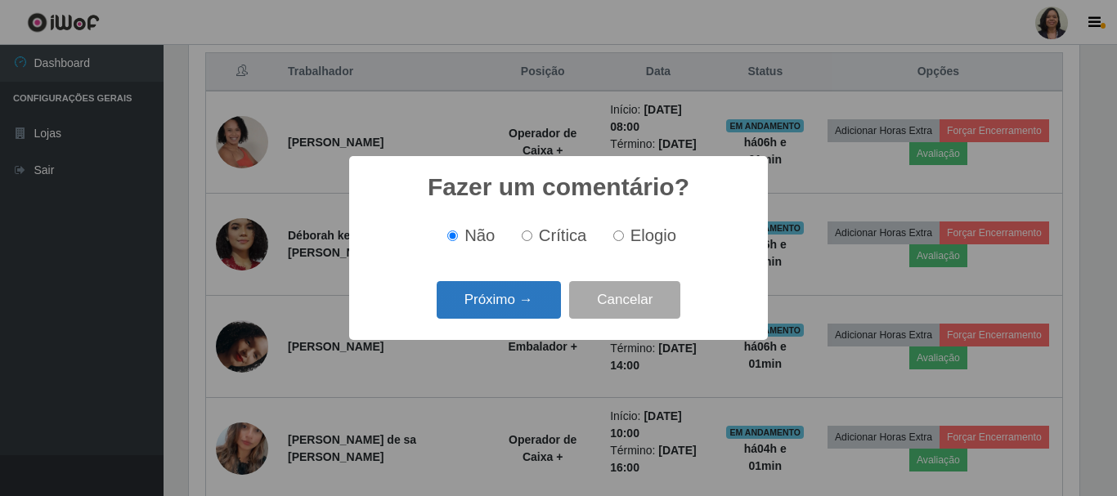
click at [517, 294] on button "Próximo →" at bounding box center [499, 300] width 124 height 38
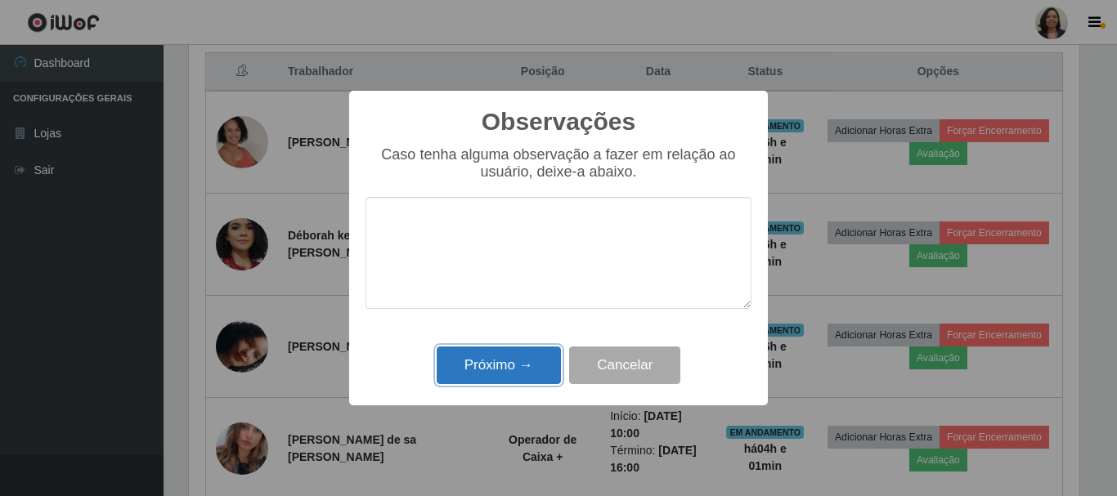
click at [508, 368] on button "Próximo →" at bounding box center [499, 366] width 124 height 38
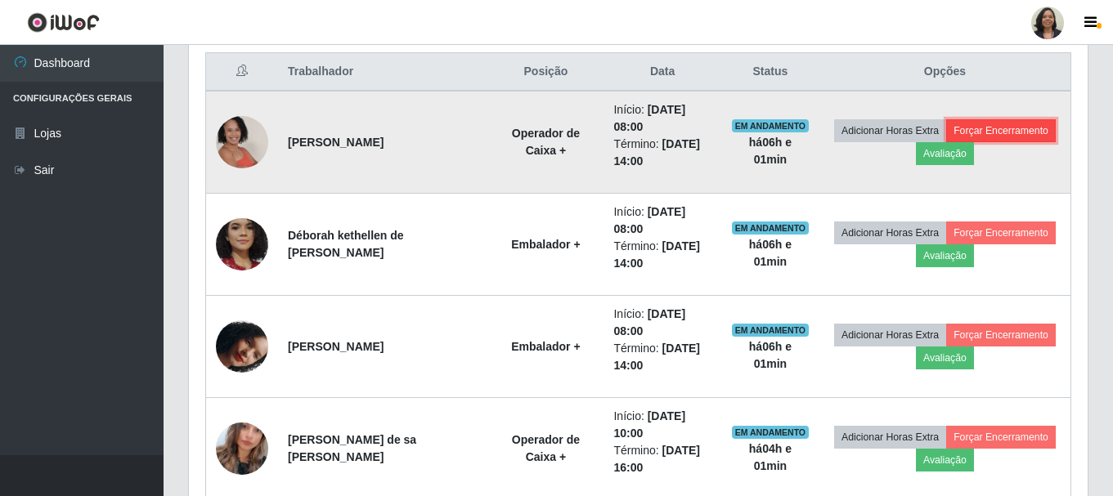
click at [995, 134] on button "Forçar Encerramento" at bounding box center [1001, 130] width 110 height 23
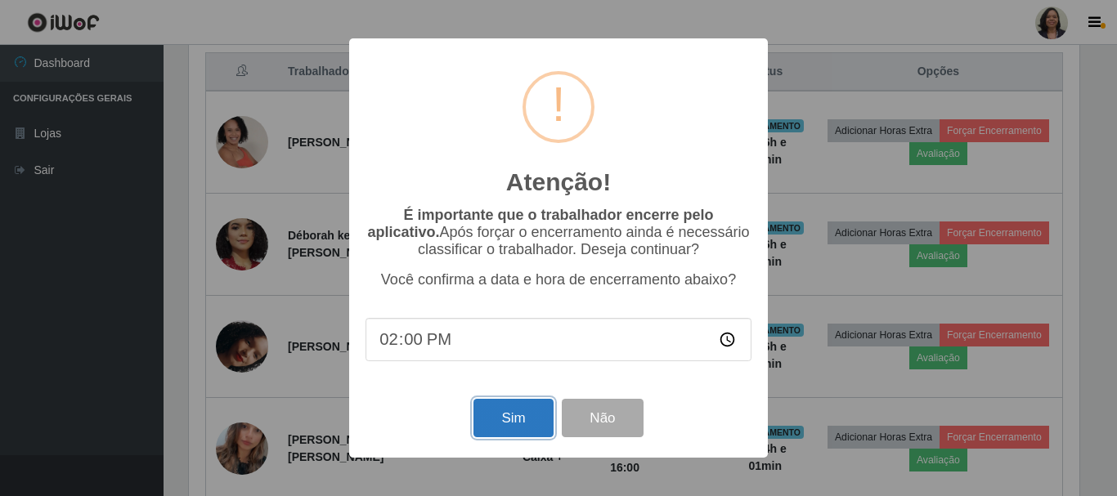
click at [531, 421] on button "Sim" at bounding box center [512, 418] width 79 height 38
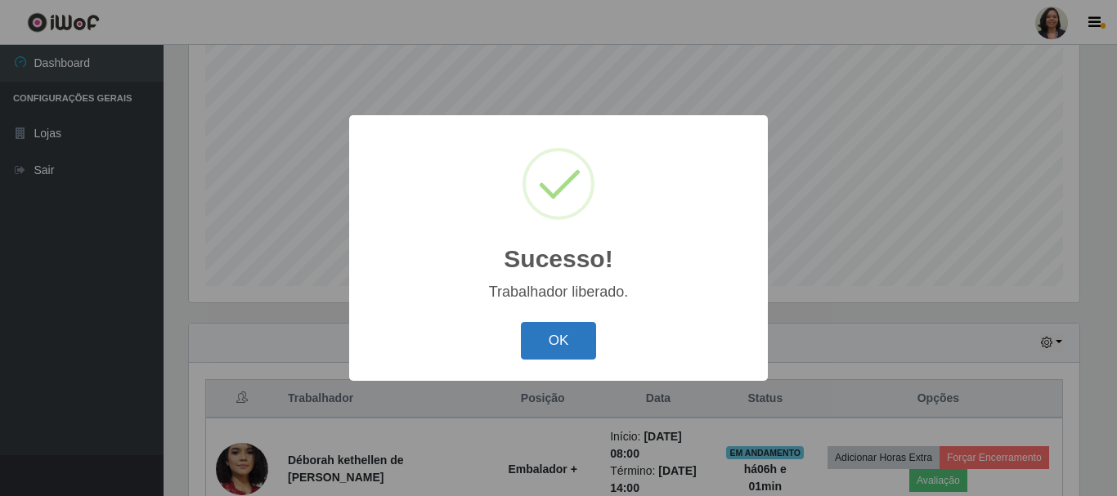
click at [553, 347] on button "OK" at bounding box center [559, 341] width 76 height 38
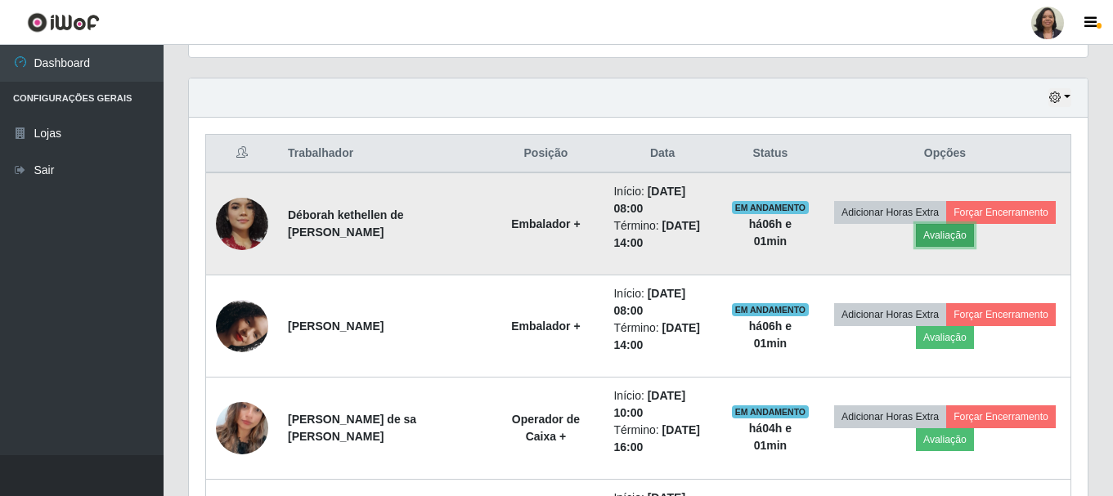
click at [939, 237] on button "Avaliação" at bounding box center [945, 235] width 58 height 23
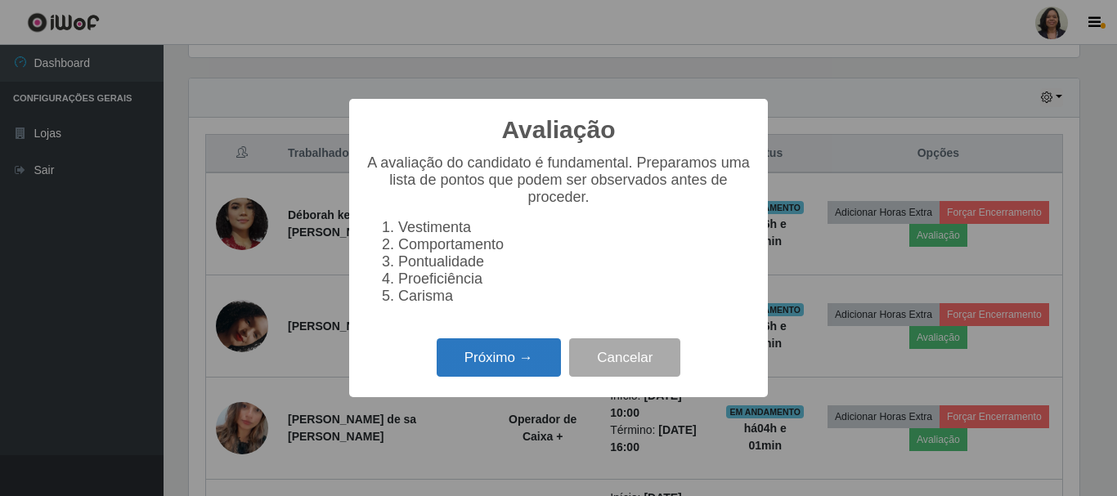
click at [472, 370] on button "Próximo →" at bounding box center [499, 357] width 124 height 38
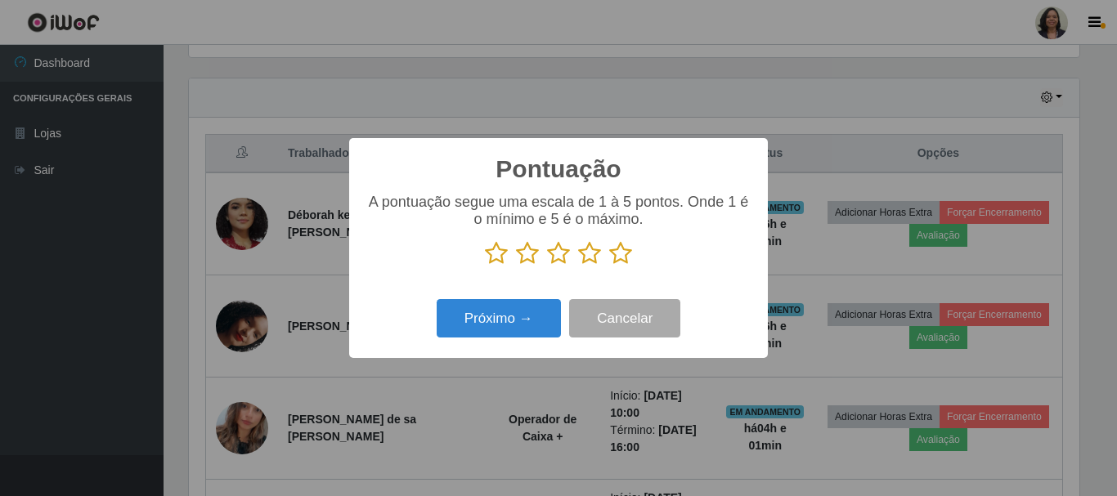
click at [623, 256] on icon at bounding box center [620, 253] width 23 height 25
click at [609, 266] on input "radio" at bounding box center [609, 266] width 0 height 0
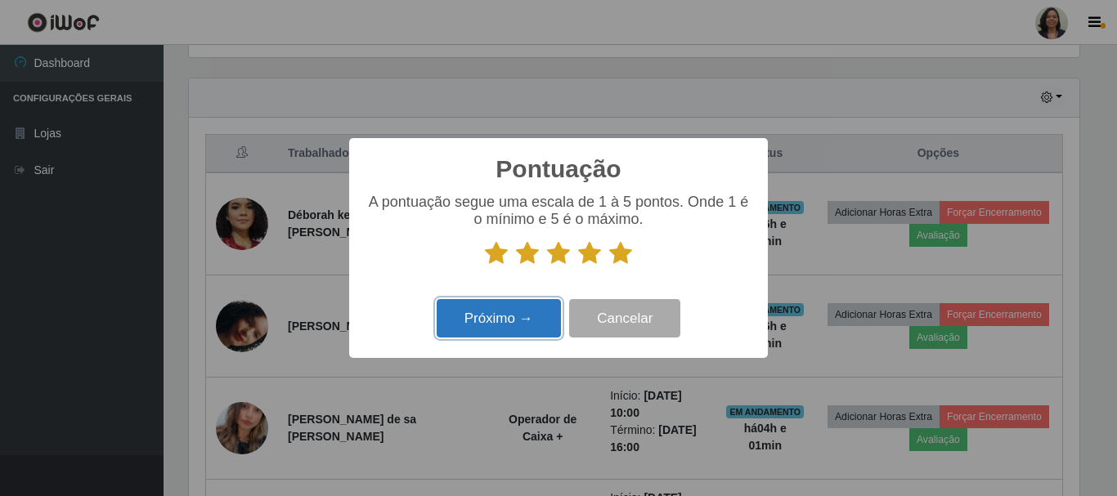
click at [469, 327] on button "Próximo →" at bounding box center [499, 318] width 124 height 38
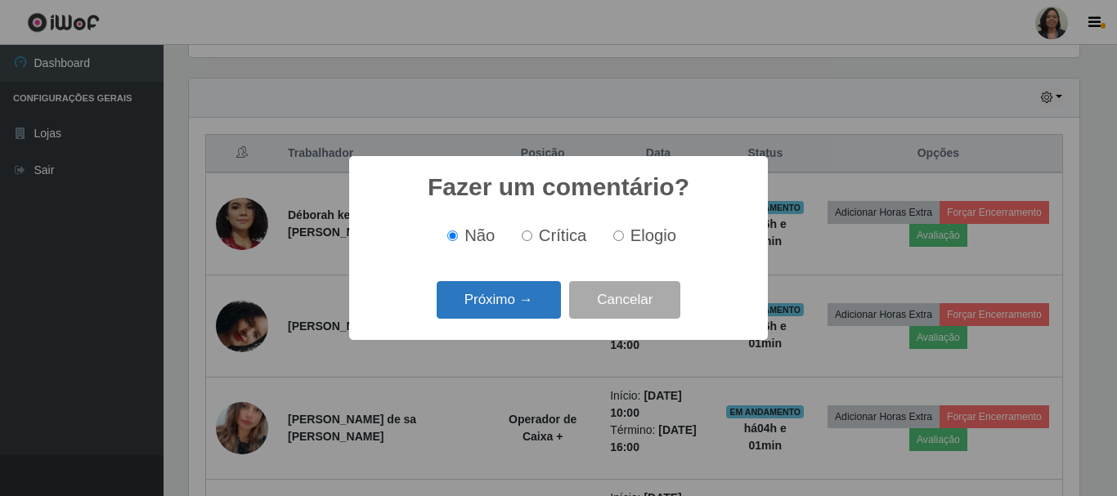
click at [498, 298] on button "Próximo →" at bounding box center [499, 300] width 124 height 38
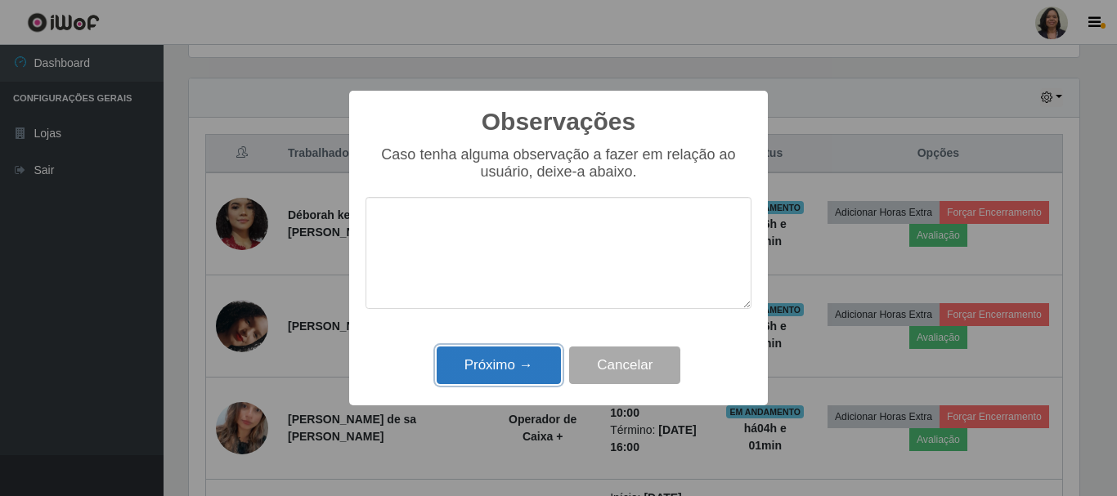
click at [492, 368] on button "Próximo →" at bounding box center [499, 366] width 124 height 38
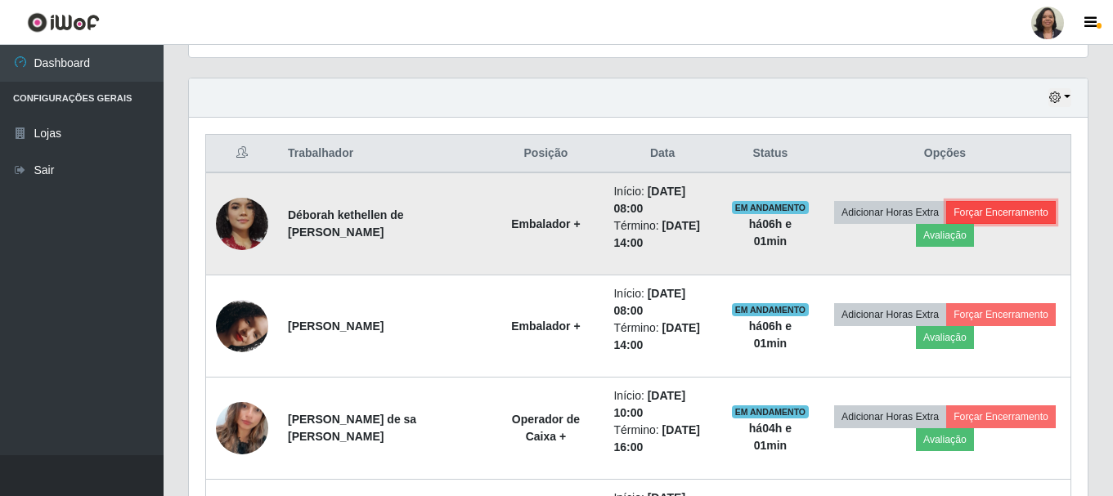
click at [1003, 217] on button "Forçar Encerramento" at bounding box center [1001, 212] width 110 height 23
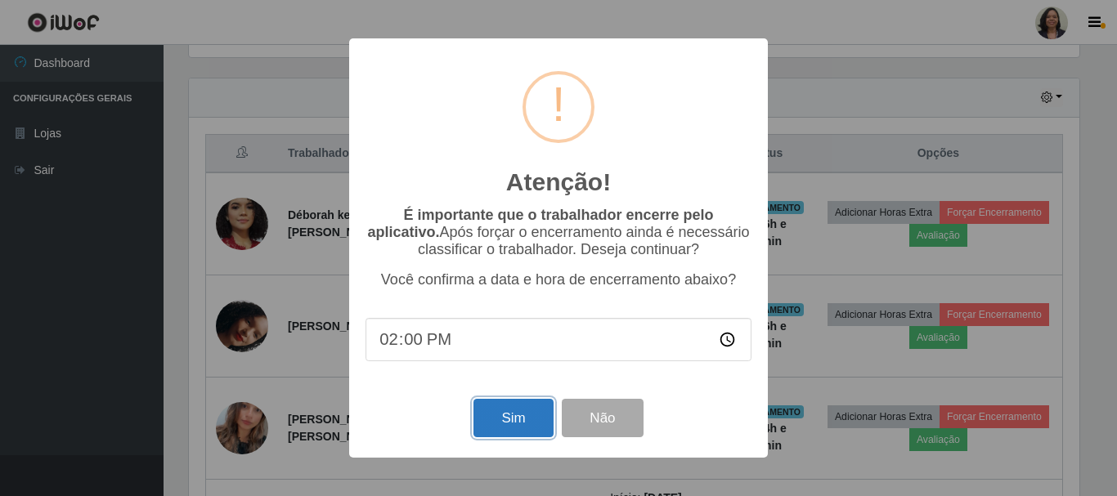
click at [494, 421] on button "Sim" at bounding box center [512, 418] width 79 height 38
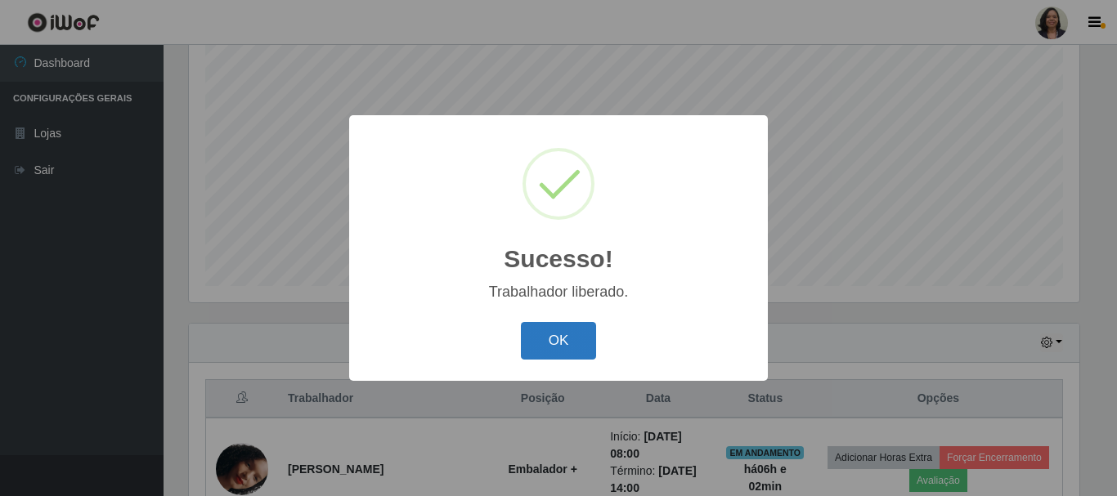
click at [540, 331] on button "OK" at bounding box center [559, 341] width 76 height 38
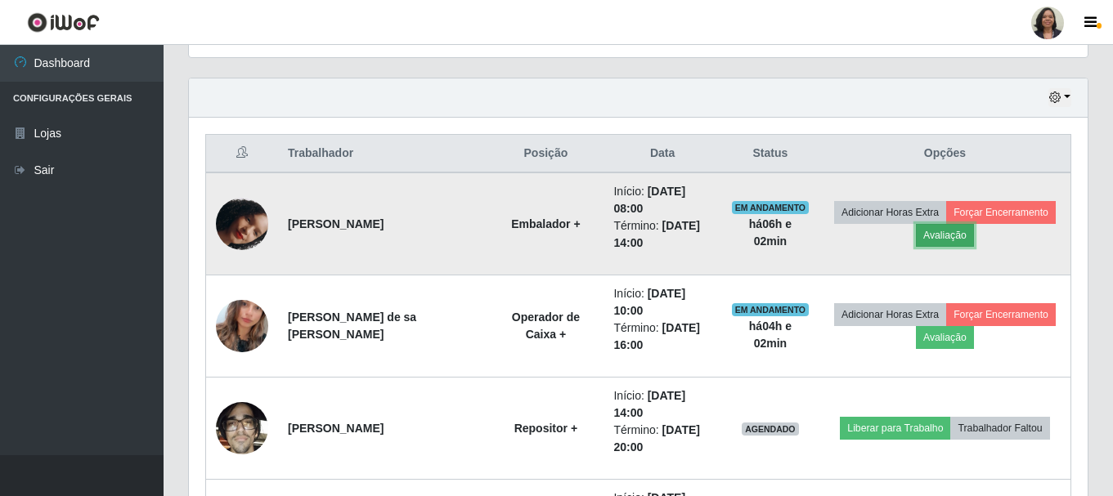
click at [934, 235] on button "Avaliação" at bounding box center [945, 235] width 58 height 23
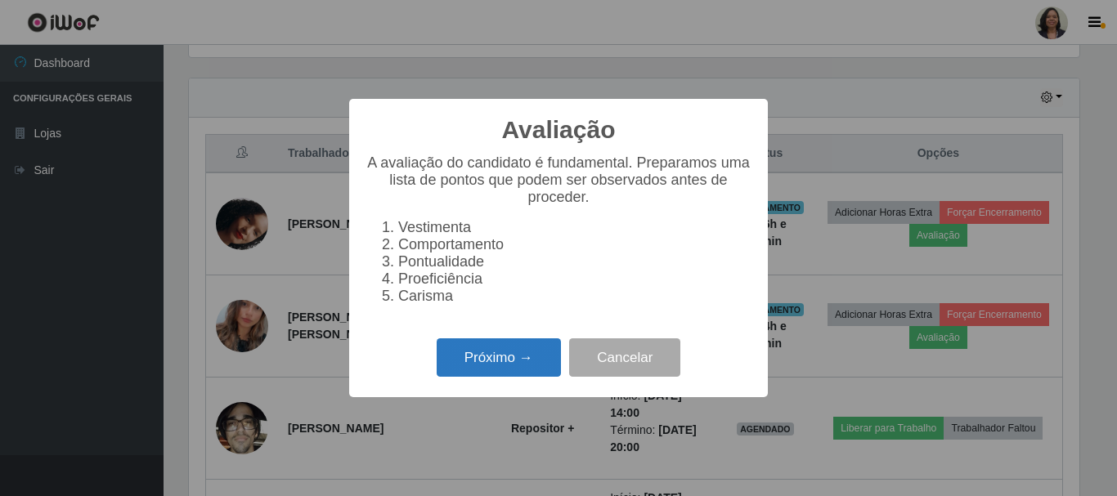
click at [485, 361] on button "Próximo →" at bounding box center [499, 357] width 124 height 38
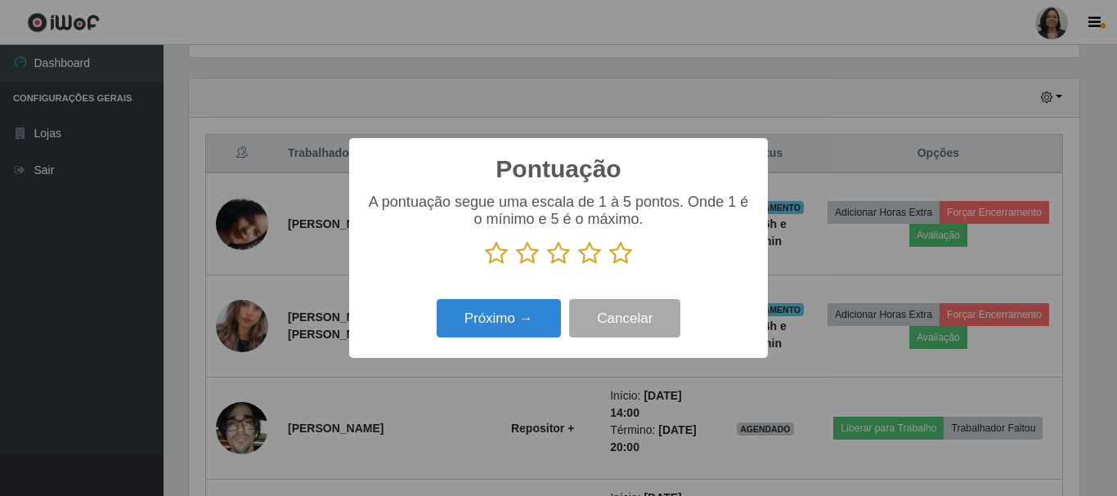
click at [618, 253] on icon at bounding box center [620, 253] width 23 height 25
click at [609, 266] on input "radio" at bounding box center [609, 266] width 0 height 0
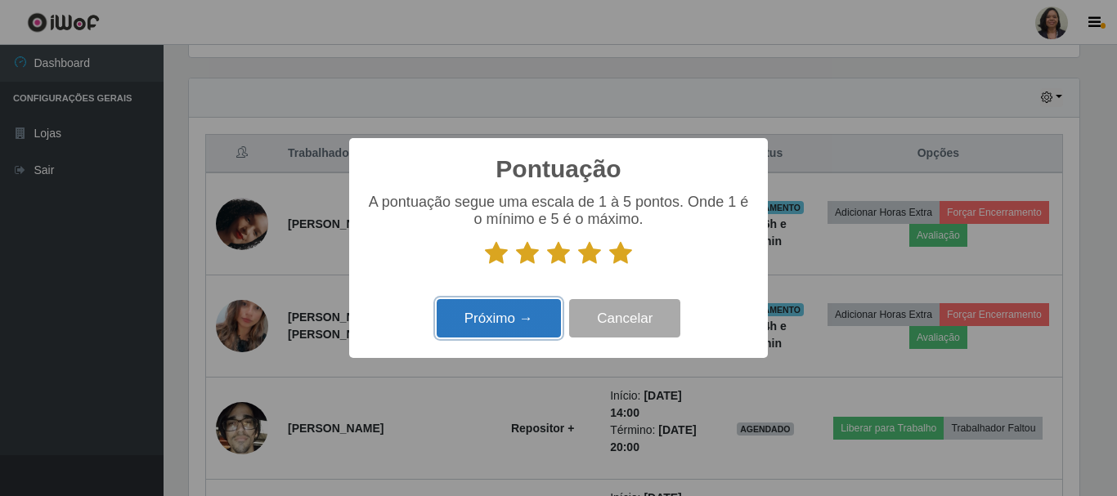
click at [512, 325] on button "Próximo →" at bounding box center [499, 318] width 124 height 38
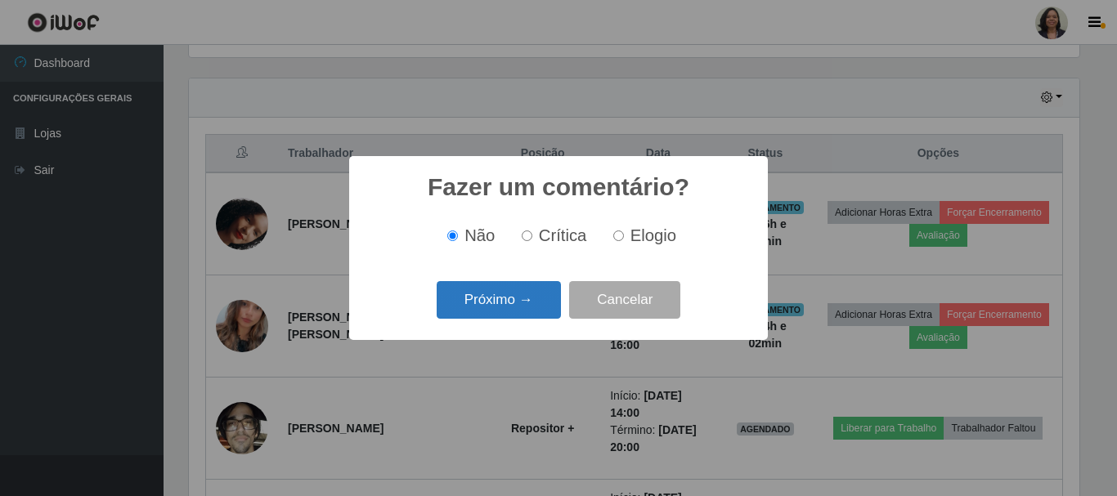
click at [495, 307] on button "Próximo →" at bounding box center [499, 300] width 124 height 38
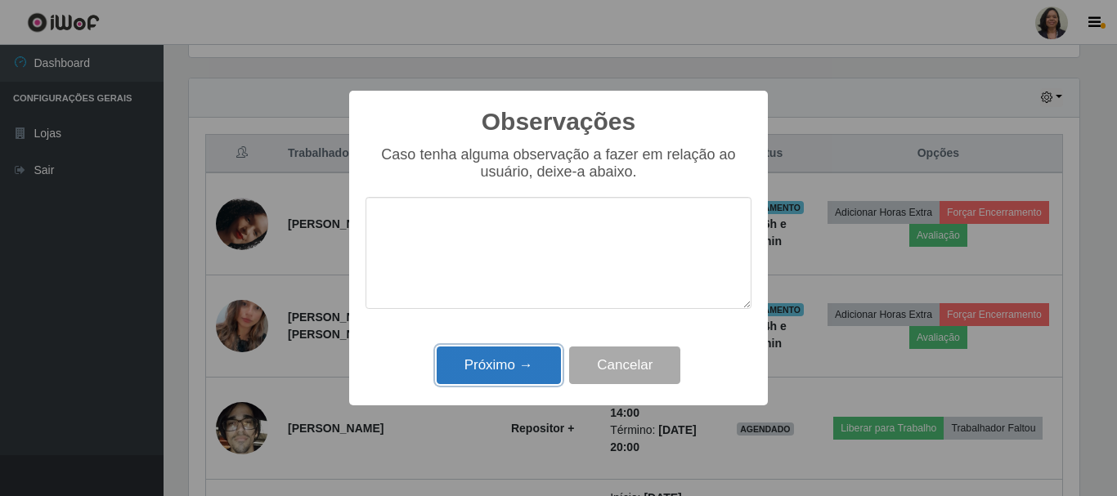
click at [507, 371] on button "Próximo →" at bounding box center [499, 366] width 124 height 38
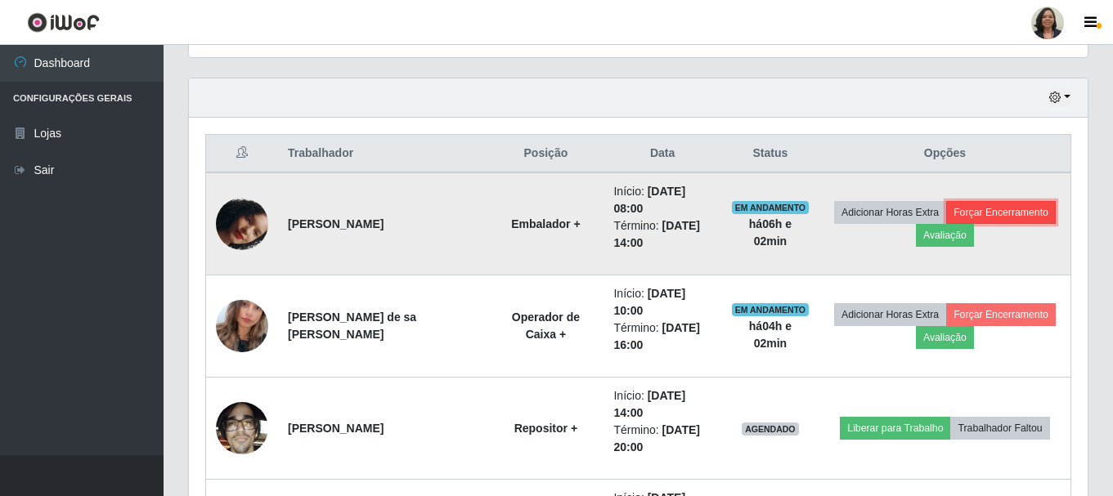
click at [991, 213] on button "Forçar Encerramento" at bounding box center [1001, 212] width 110 height 23
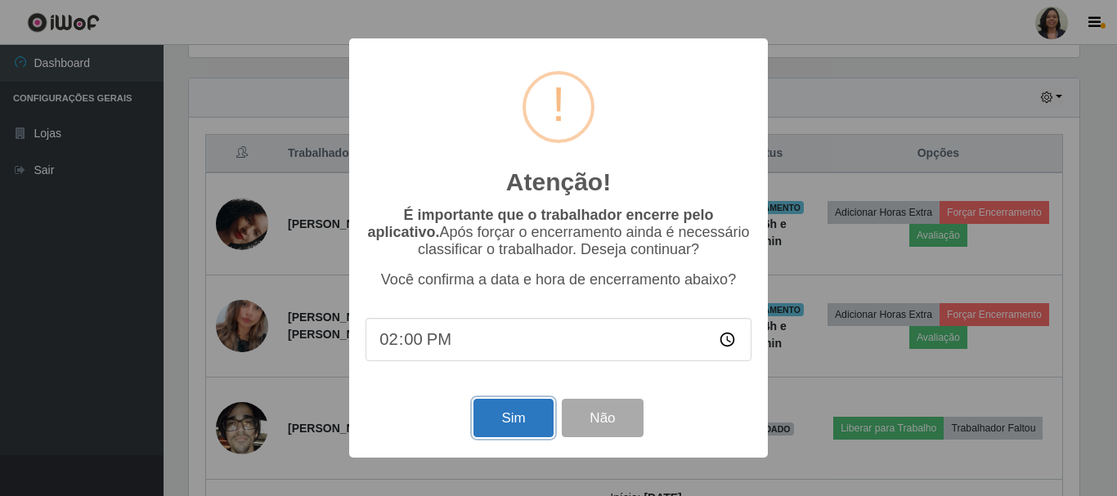
click at [531, 419] on button "Sim" at bounding box center [512, 418] width 79 height 38
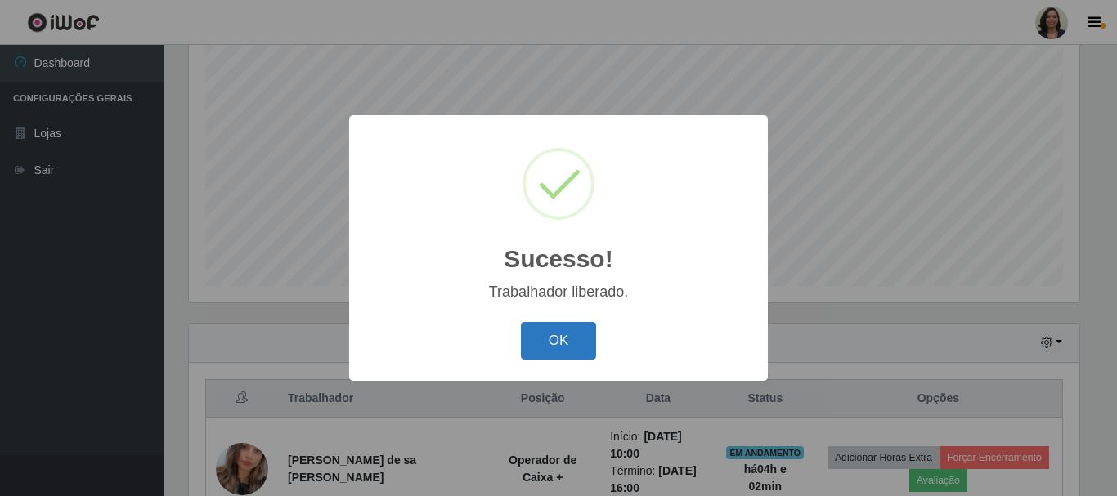
click at [548, 323] on button "OK" at bounding box center [559, 341] width 76 height 38
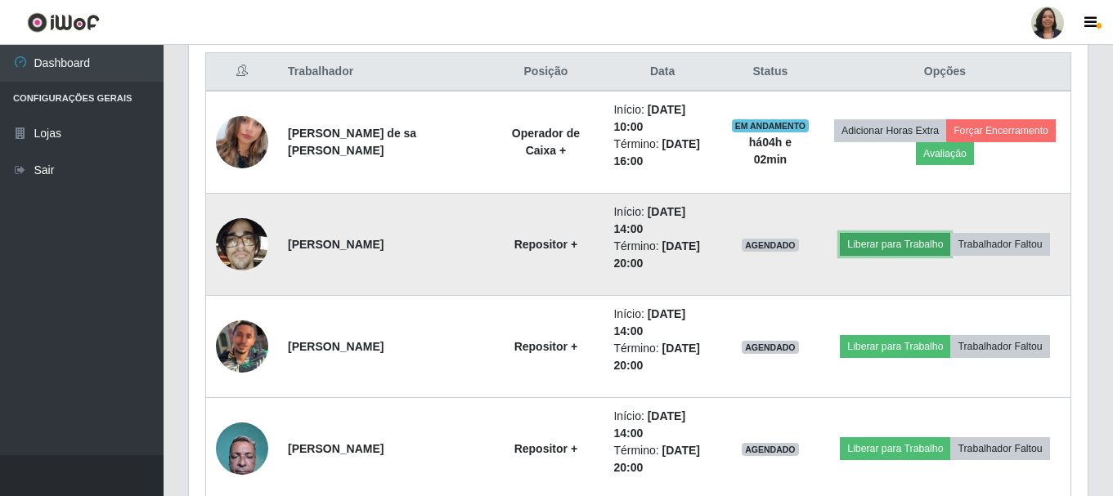
click at [916, 249] on button "Liberar para Trabalho" at bounding box center [895, 244] width 110 height 23
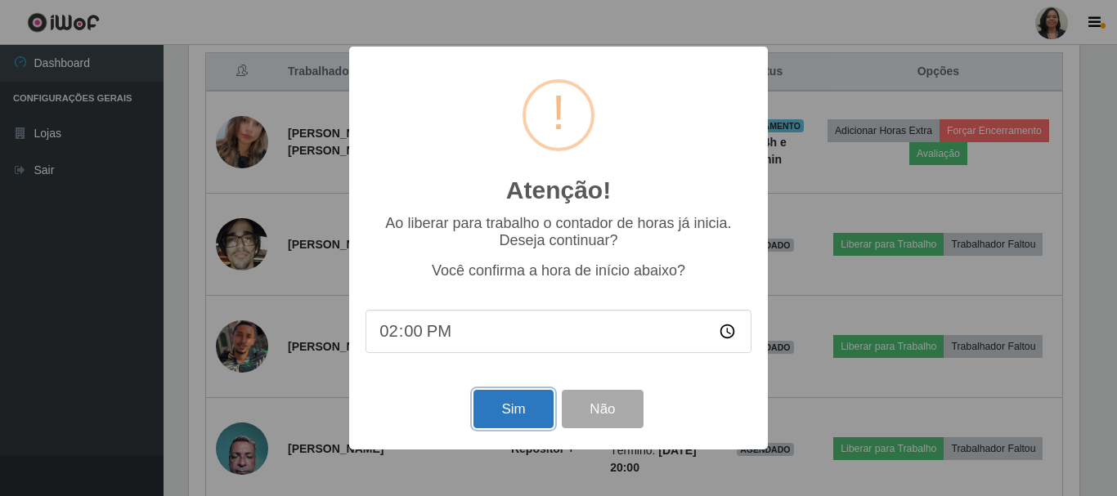
click at [488, 421] on button "Sim" at bounding box center [512, 409] width 79 height 38
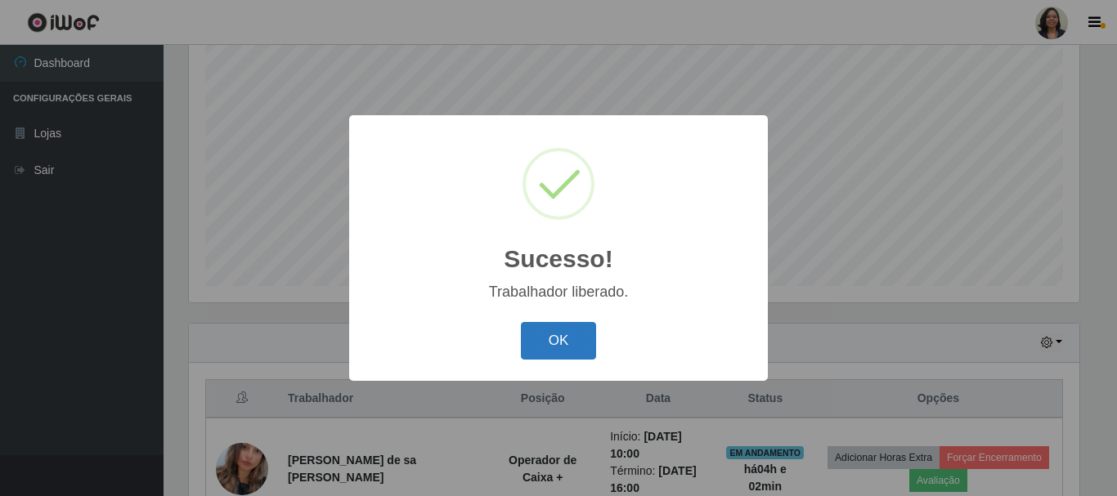
click at [569, 347] on button "OK" at bounding box center [559, 341] width 76 height 38
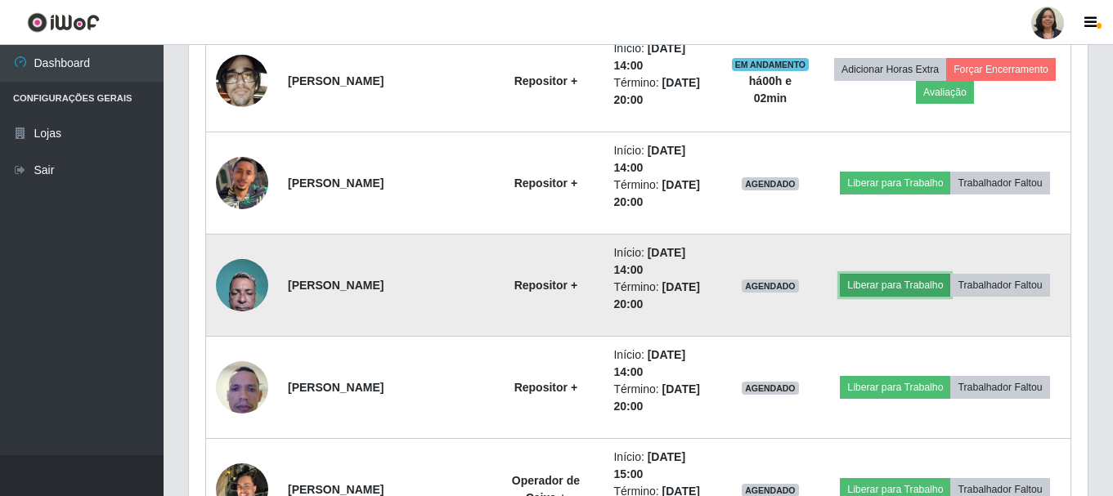
click at [856, 287] on button "Liberar para Trabalho" at bounding box center [895, 285] width 110 height 23
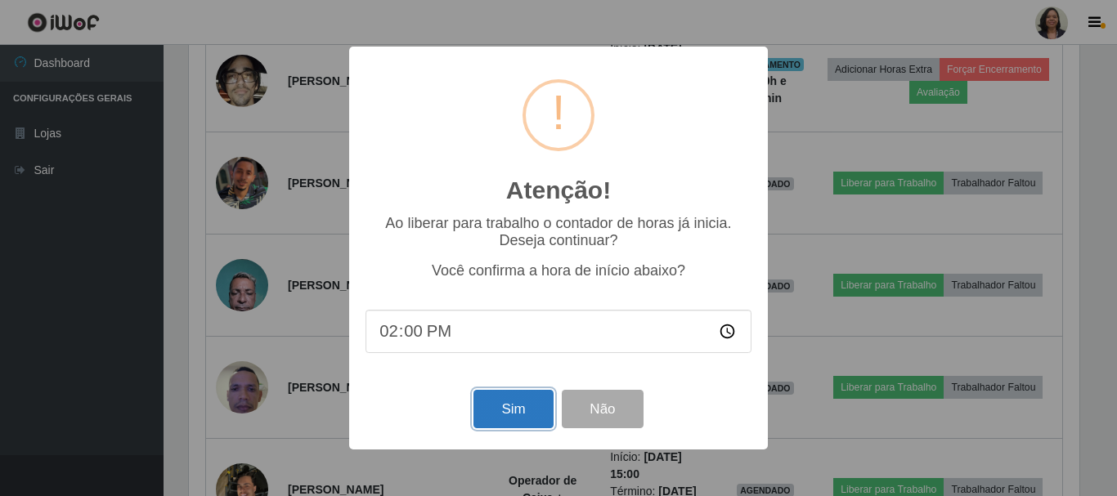
click at [513, 419] on button "Sim" at bounding box center [512, 409] width 79 height 38
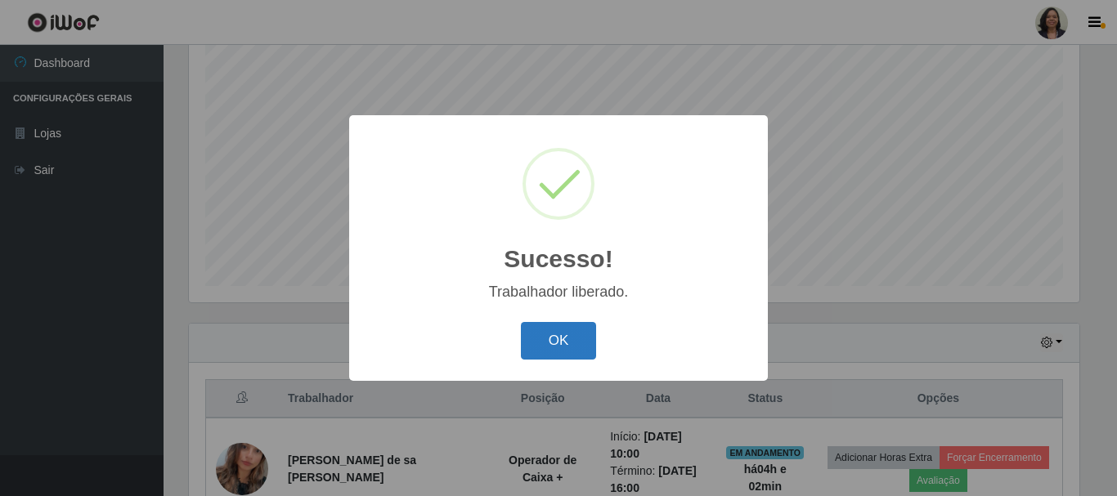
click at [552, 350] on button "OK" at bounding box center [559, 341] width 76 height 38
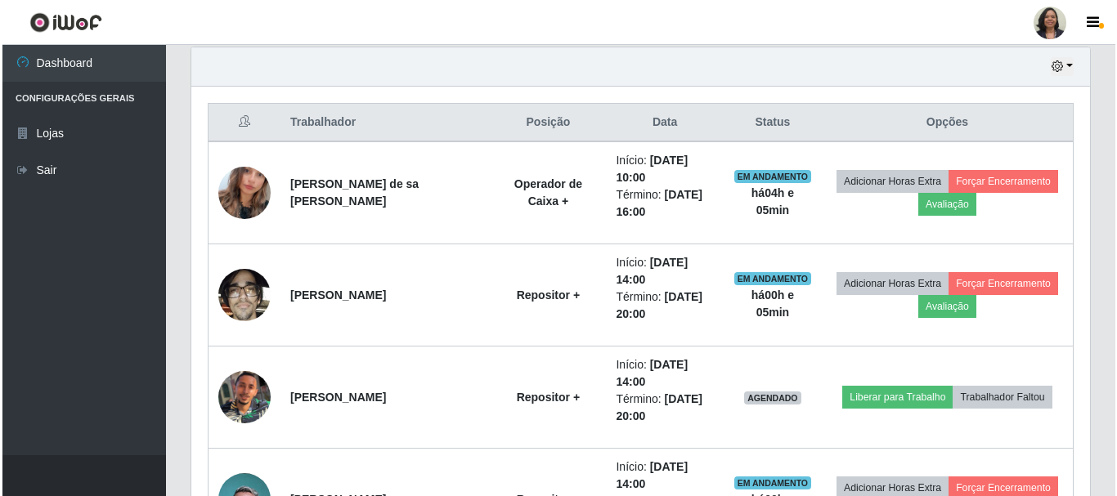
scroll to position [544, 0]
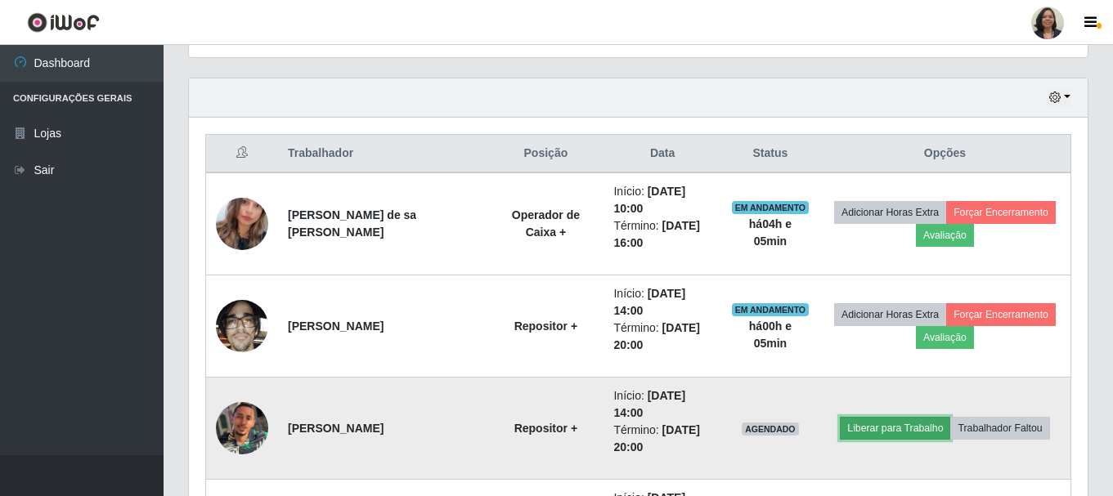
click at [892, 432] on button "Liberar para Trabalho" at bounding box center [895, 428] width 110 height 23
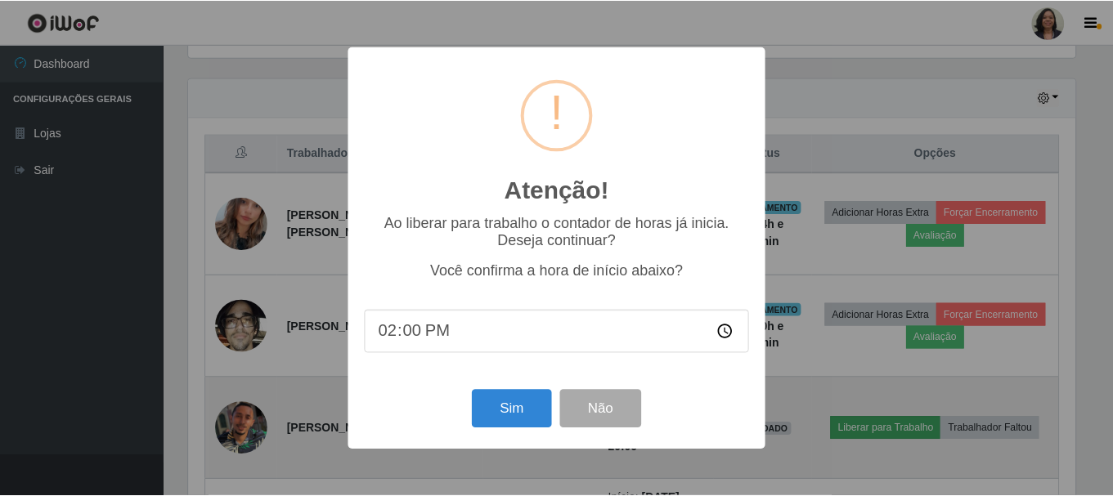
scroll to position [339, 890]
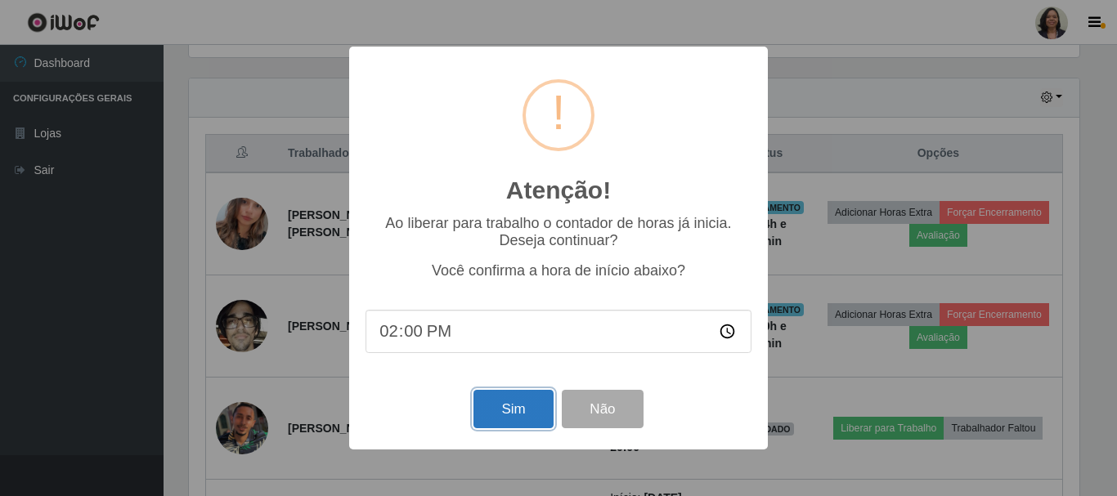
click at [491, 417] on button "Sim" at bounding box center [512, 409] width 79 height 38
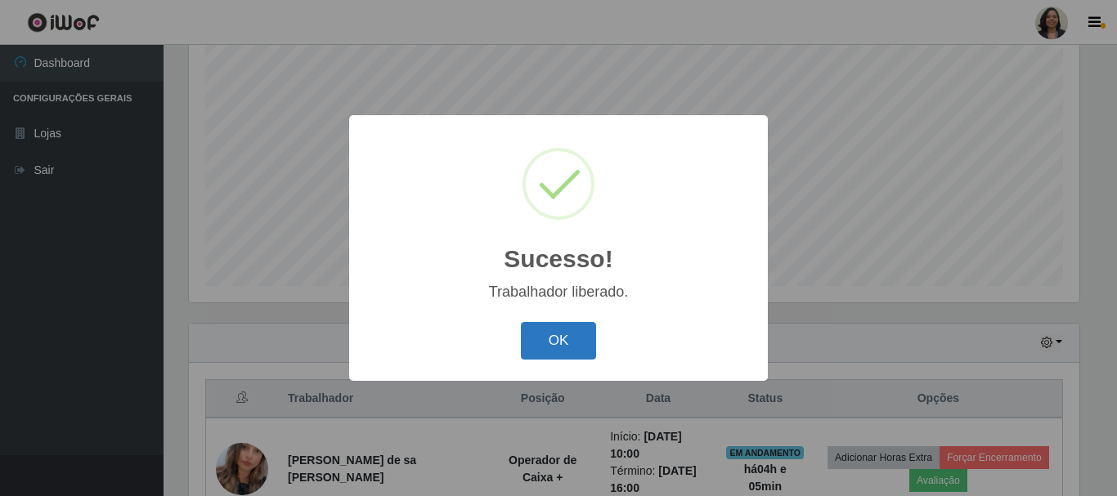
click at [560, 356] on button "OK" at bounding box center [559, 341] width 76 height 38
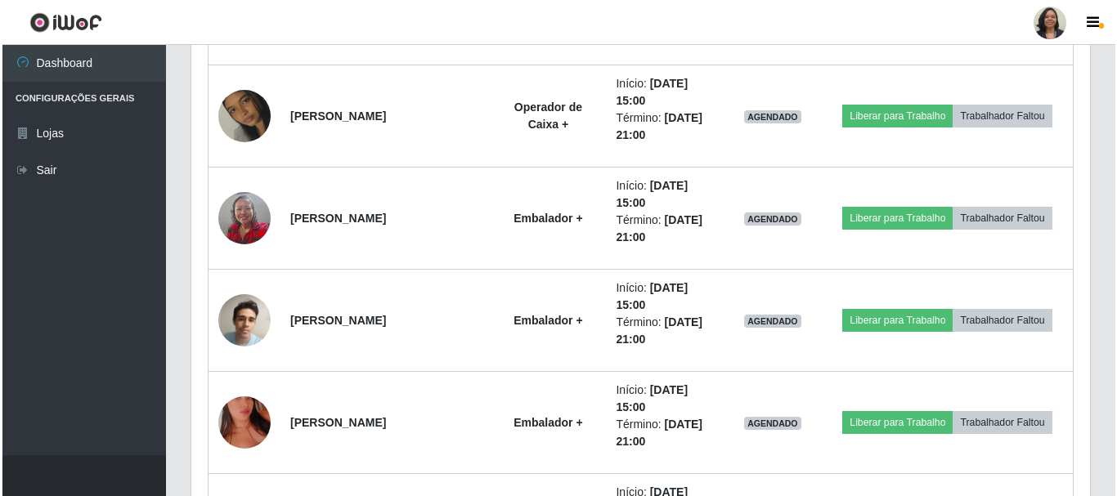
scroll to position [1361, 0]
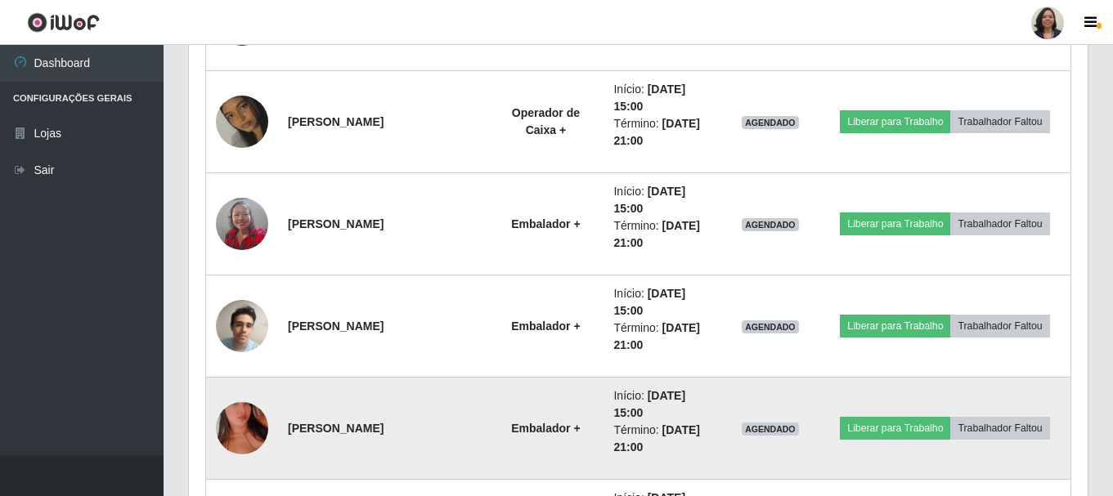
click at [251, 423] on img at bounding box center [242, 428] width 52 height 93
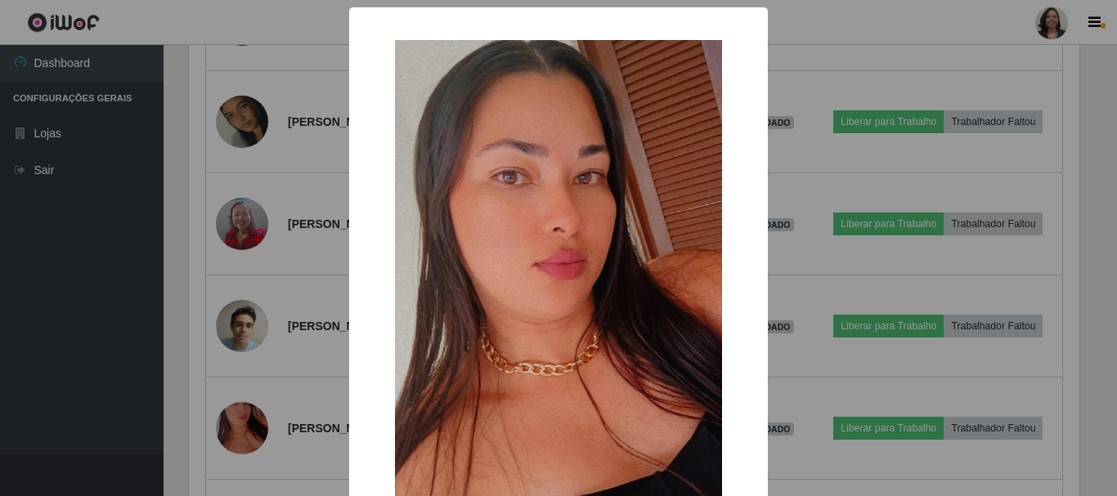
click at [320, 374] on div "× OK Cancel" at bounding box center [558, 248] width 1117 height 496
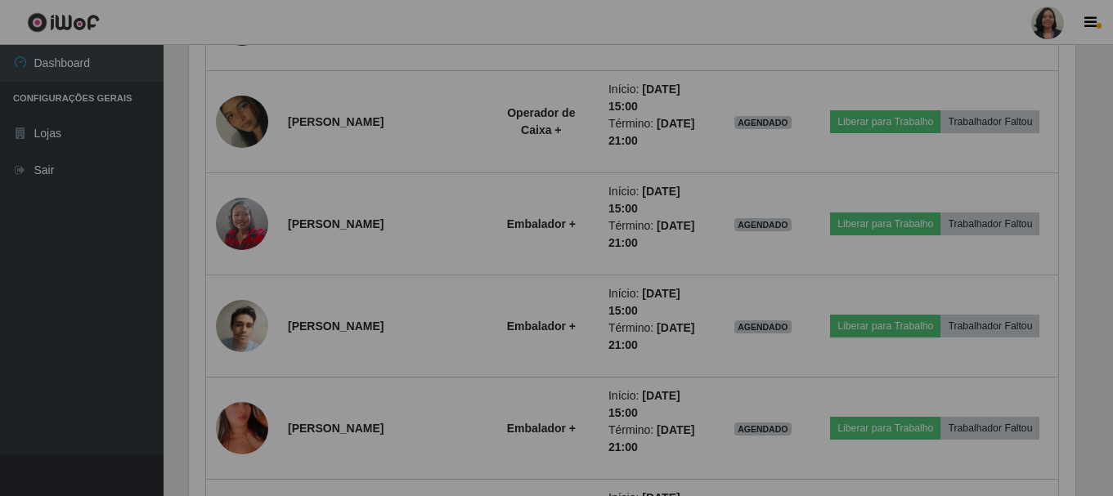
scroll to position [339, 898]
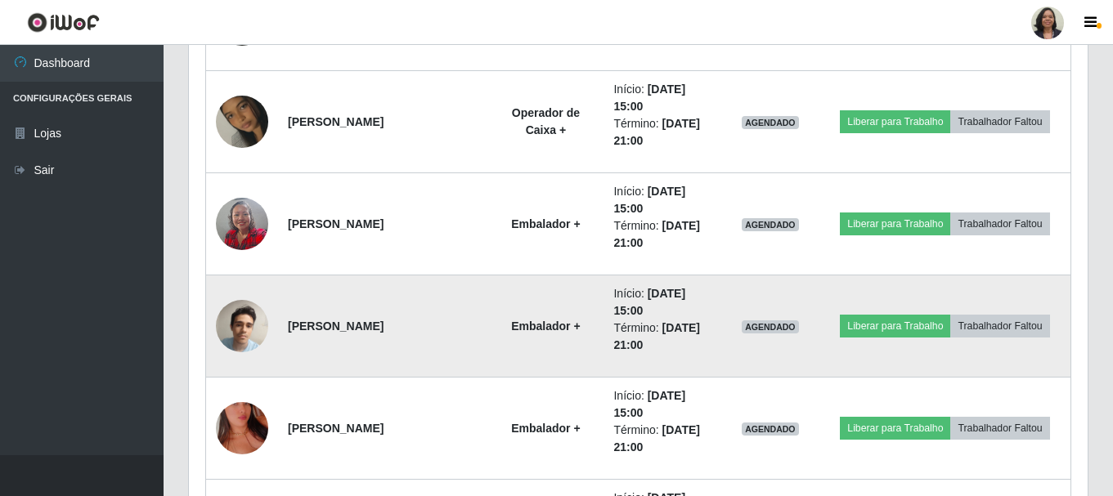
click at [349, 342] on td "[PERSON_NAME]" at bounding box center [382, 326] width 209 height 102
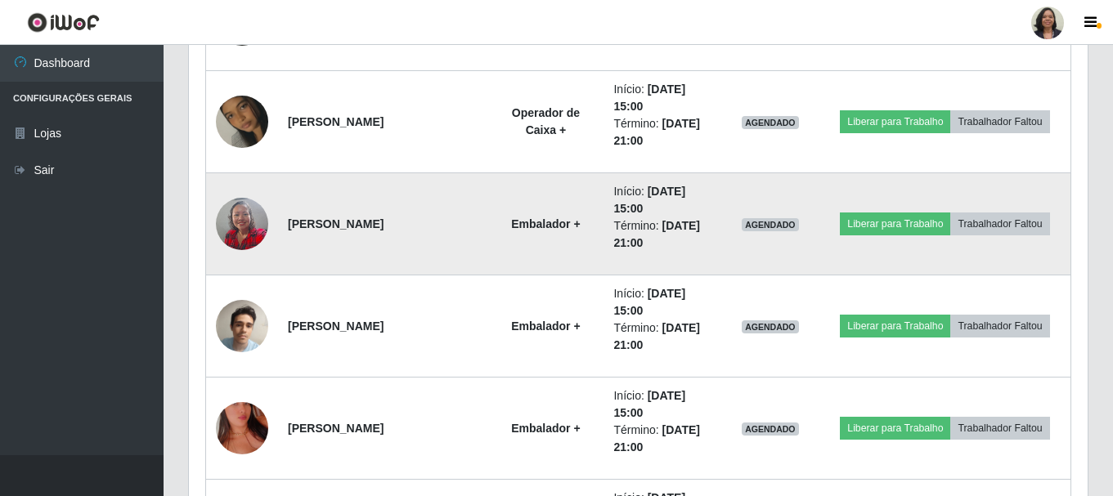
click at [370, 241] on td "[PERSON_NAME]" at bounding box center [382, 224] width 209 height 102
click at [251, 224] on img at bounding box center [242, 223] width 52 height 69
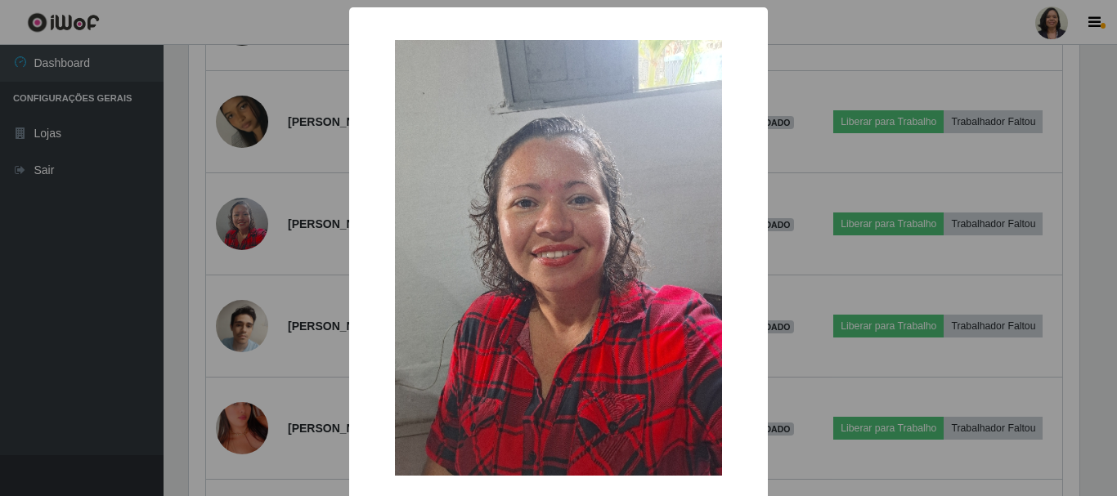
click at [253, 337] on div "× OK Cancel" at bounding box center [558, 248] width 1117 height 496
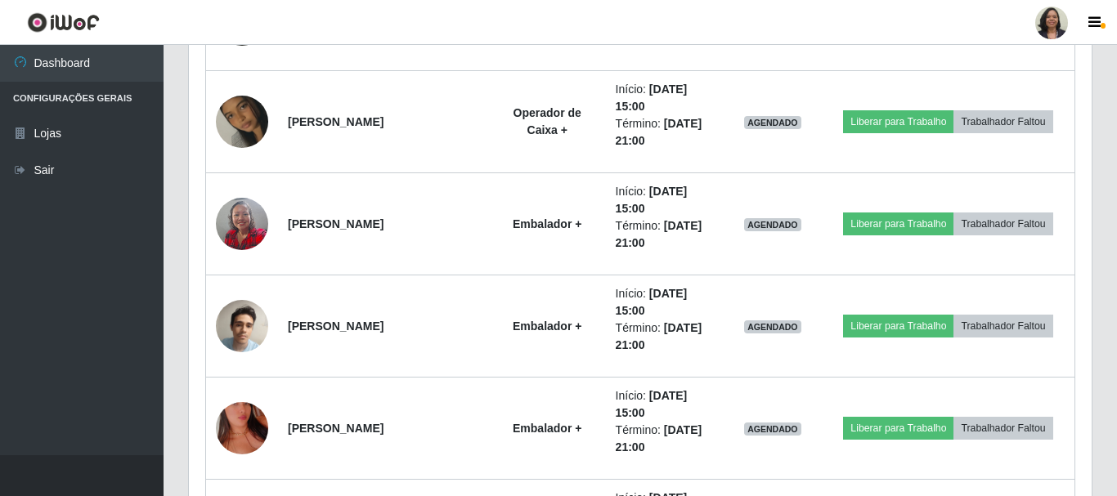
scroll to position [339, 898]
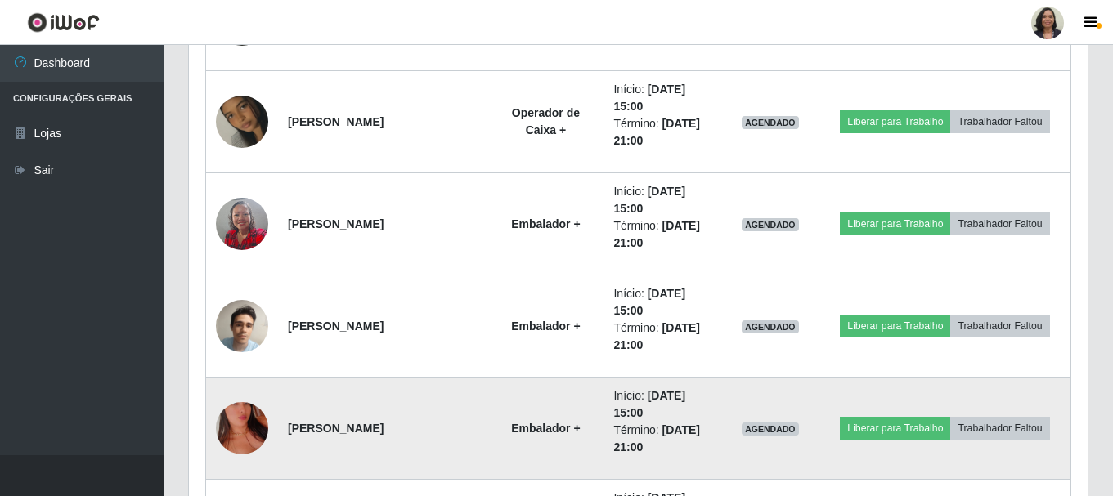
click at [246, 434] on img at bounding box center [242, 428] width 52 height 93
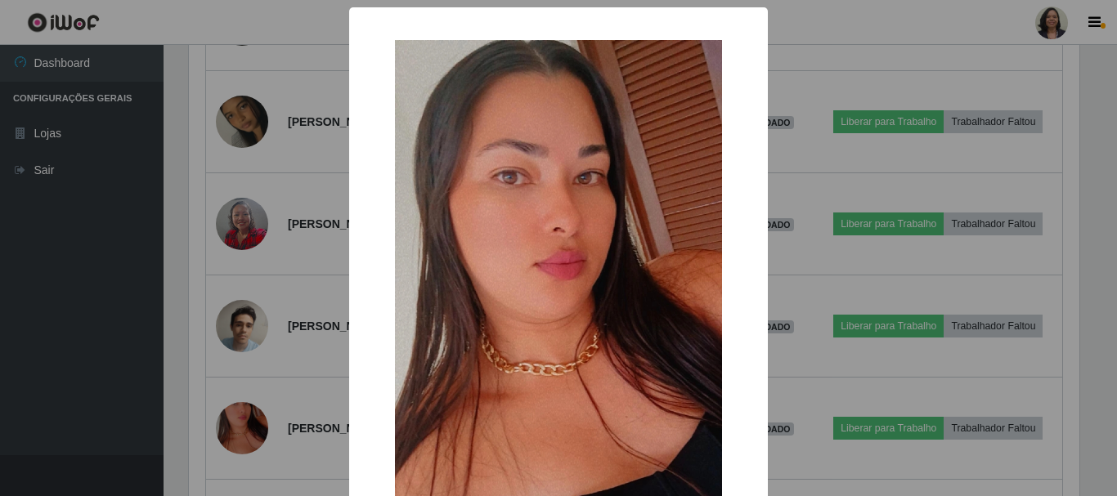
click at [323, 423] on div "× OK Cancel" at bounding box center [558, 248] width 1117 height 496
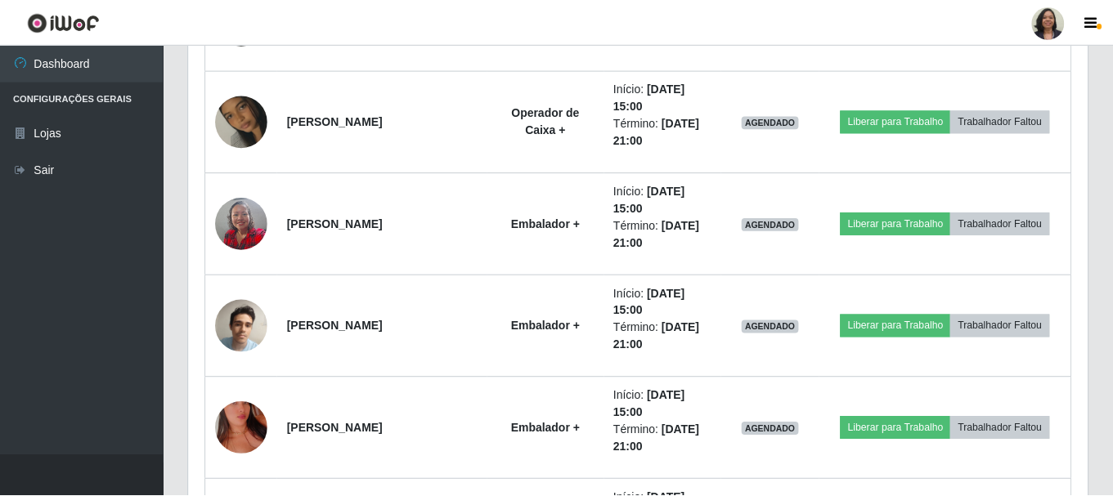
scroll to position [339, 898]
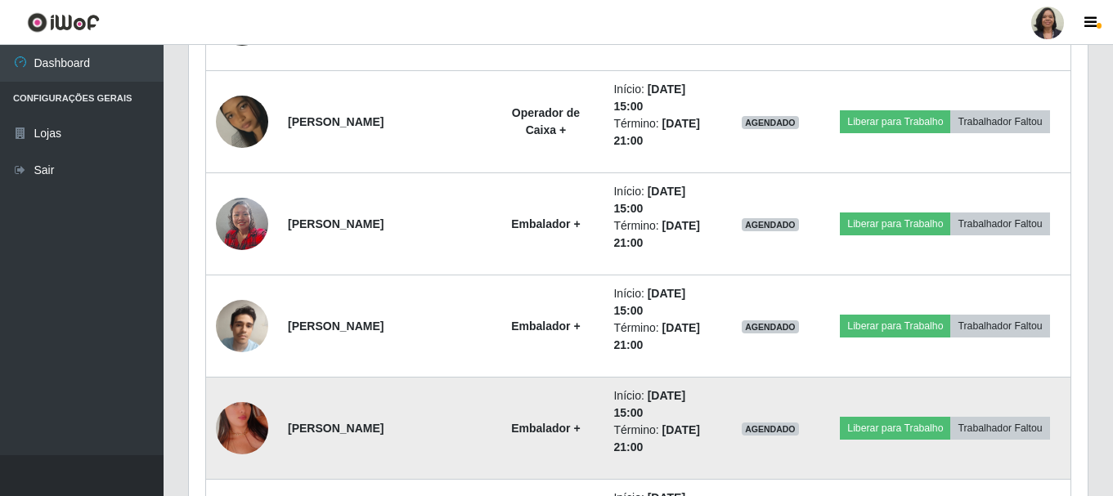
click at [239, 427] on img at bounding box center [242, 428] width 52 height 93
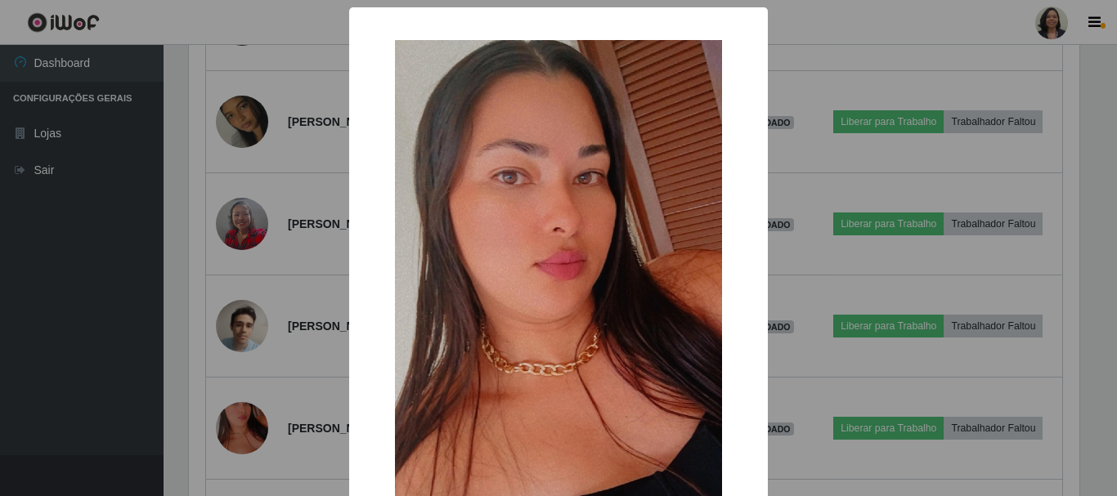
click at [335, 416] on div "× OK Cancel" at bounding box center [558, 248] width 1117 height 496
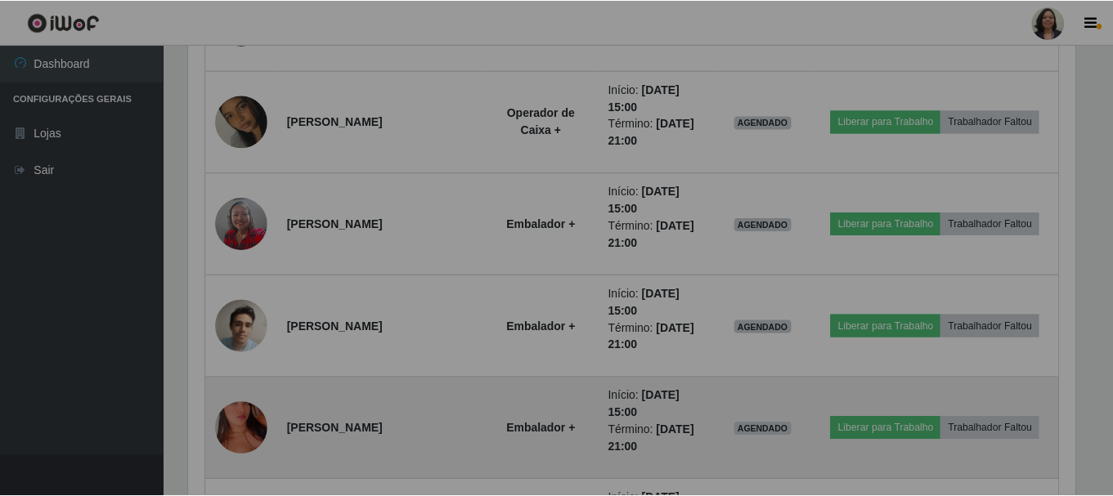
scroll to position [339, 898]
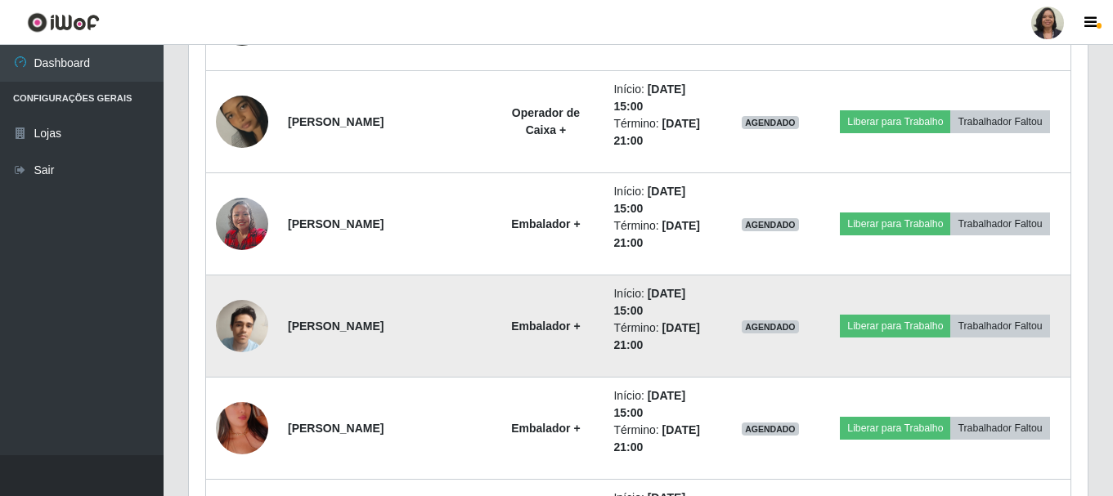
click at [291, 333] on strong "[PERSON_NAME]" at bounding box center [336, 326] width 96 height 13
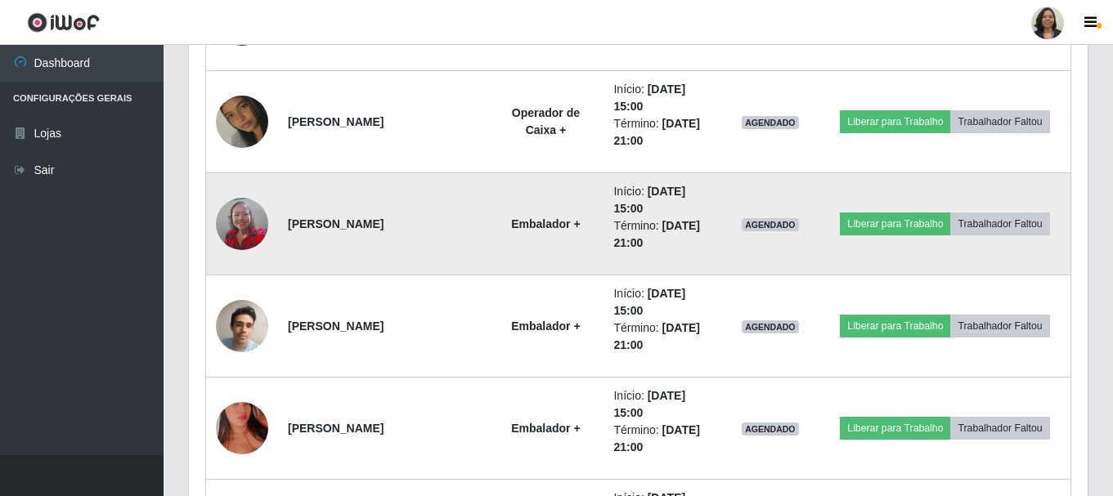
click at [380, 244] on td "[PERSON_NAME]" at bounding box center [382, 224] width 209 height 102
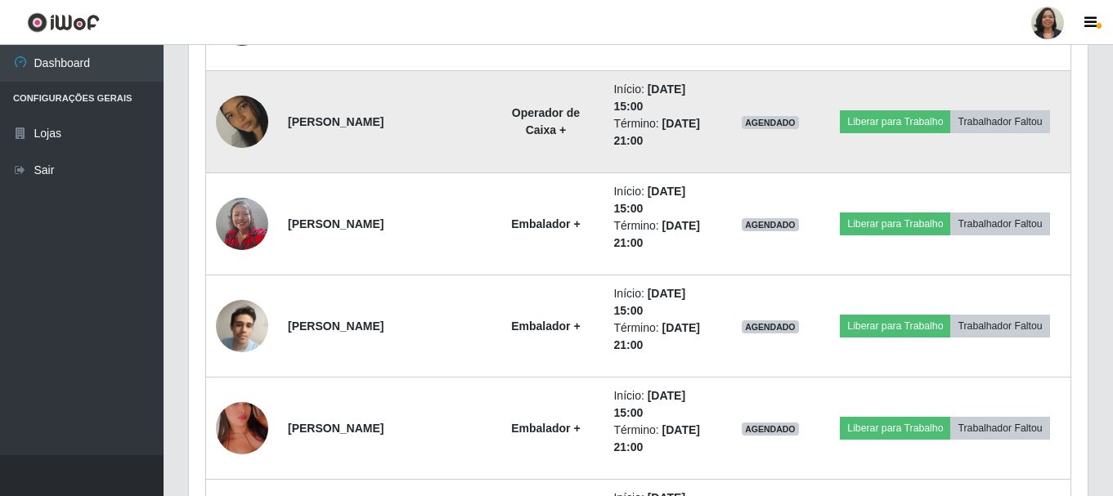
click at [378, 143] on td "[PERSON_NAME]" at bounding box center [382, 122] width 209 height 102
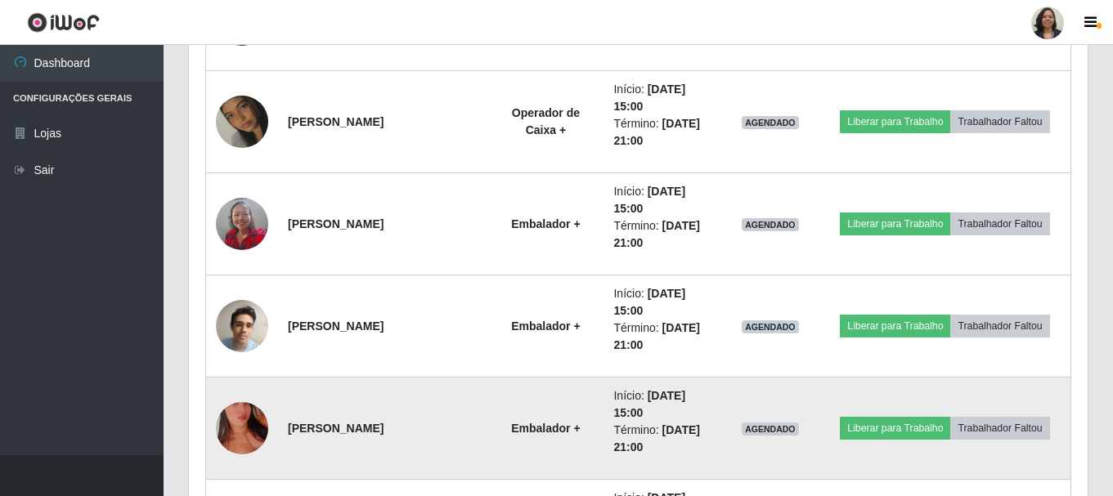
click at [258, 431] on img at bounding box center [242, 428] width 52 height 93
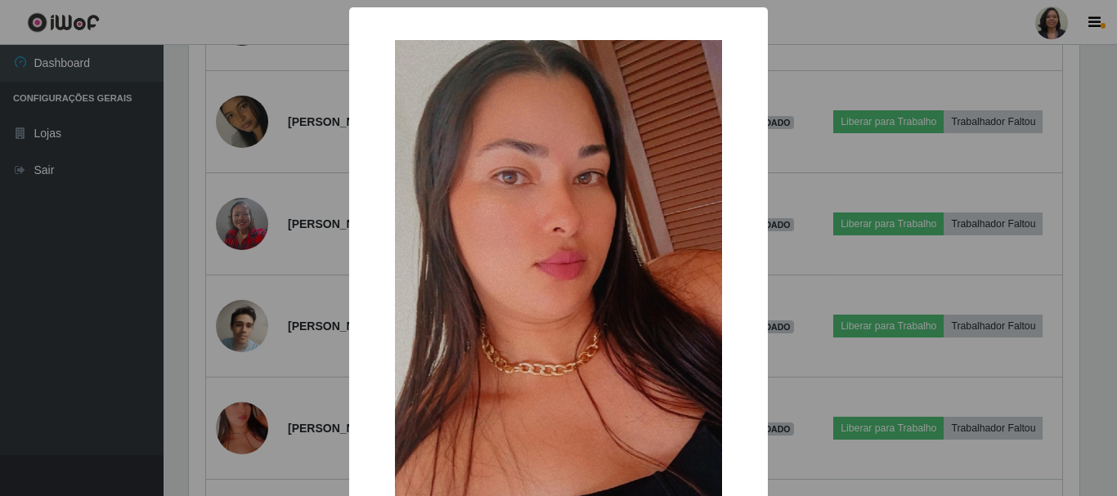
click at [638, 433] on img at bounding box center [558, 330] width 327 height 581
click at [228, 435] on div "× OK Cancel" at bounding box center [558, 248] width 1117 height 496
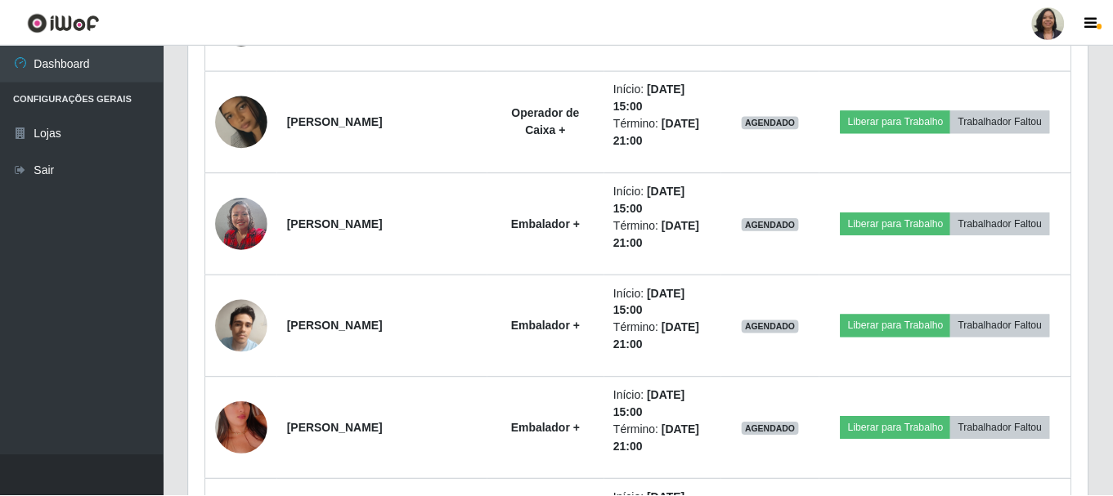
scroll to position [339, 898]
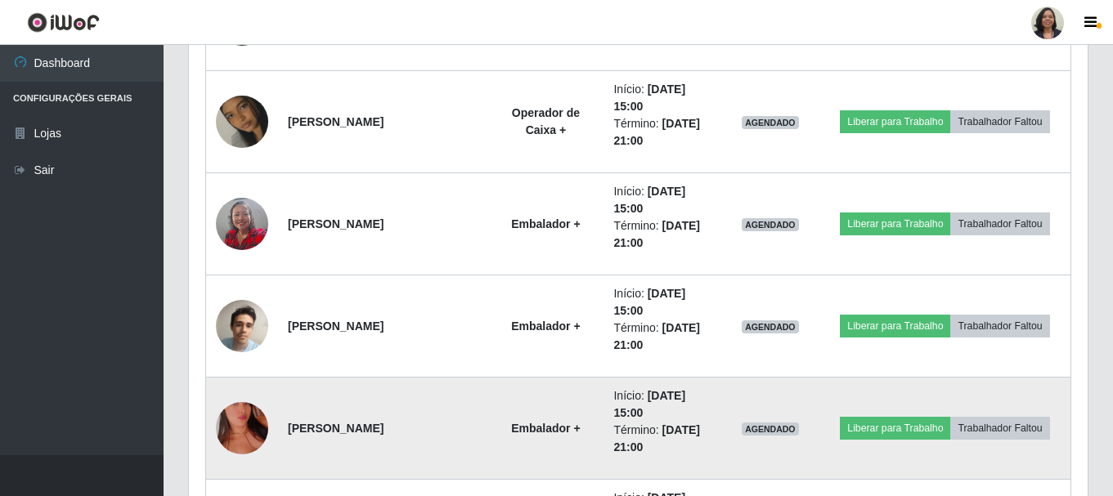
click at [243, 410] on img at bounding box center [242, 428] width 52 height 93
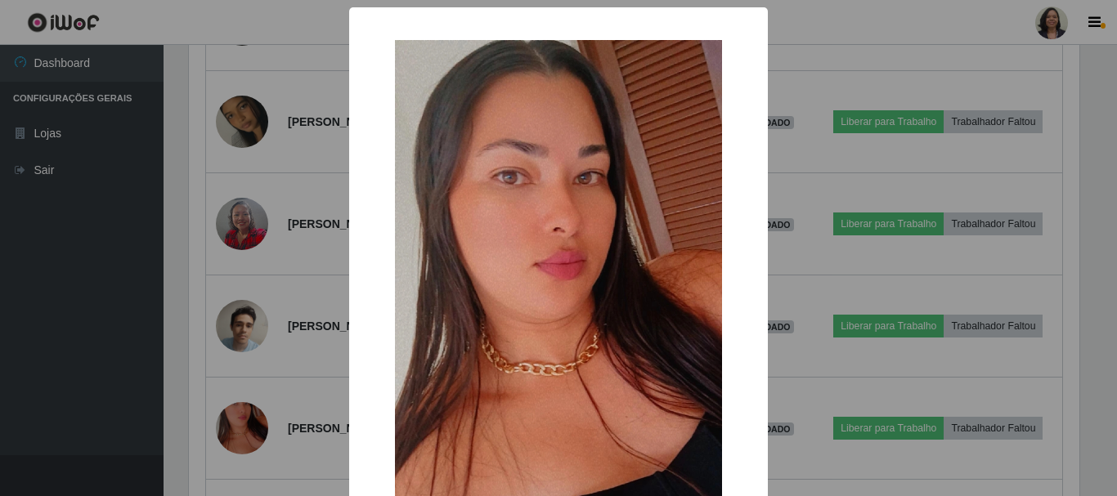
click at [304, 396] on div "× OK Cancel" at bounding box center [558, 248] width 1117 height 496
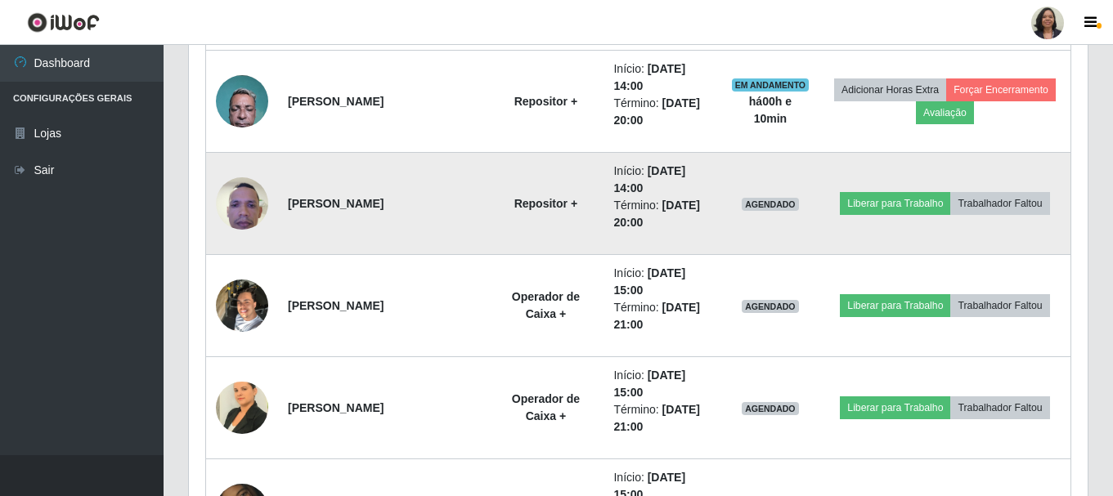
scroll to position [952, 0]
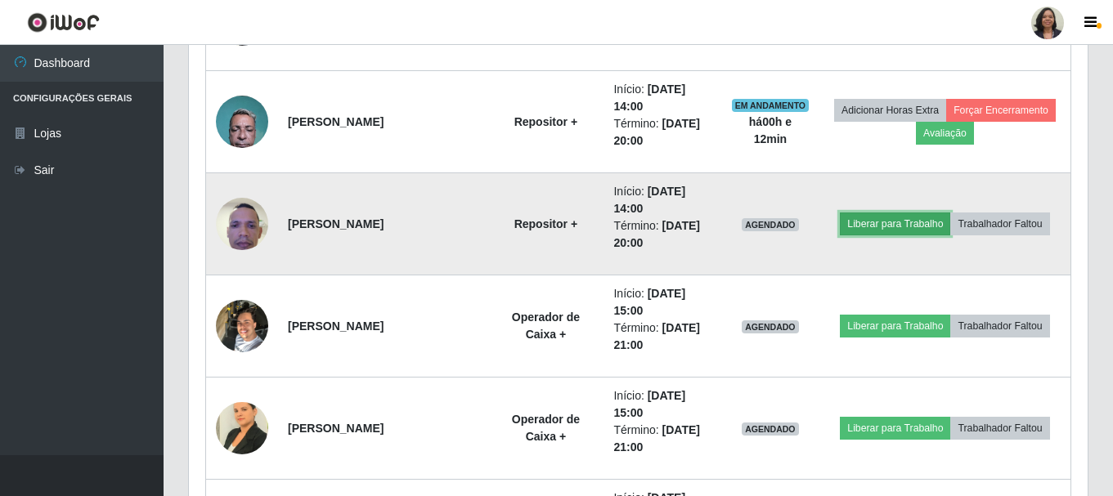
click at [876, 224] on button "Liberar para Trabalho" at bounding box center [895, 224] width 110 height 23
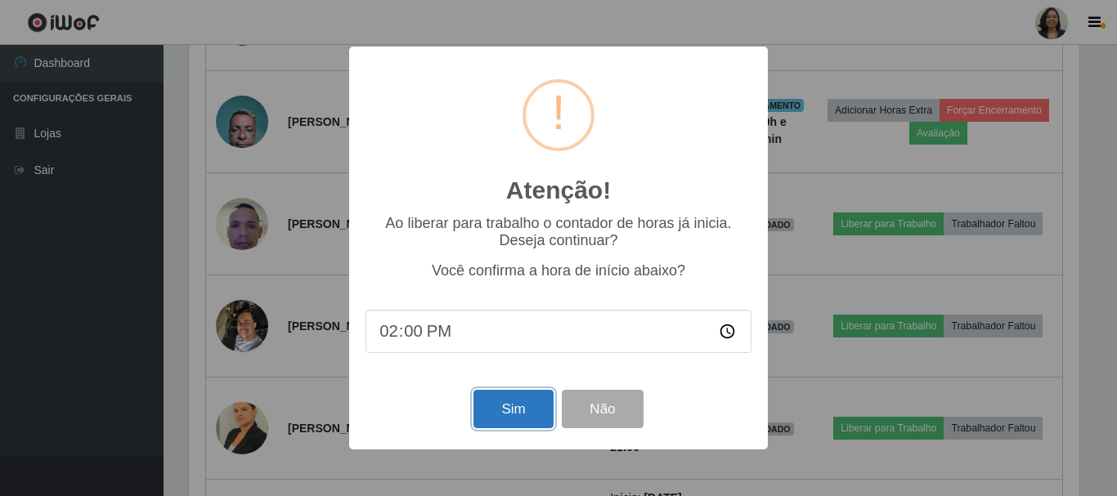
click at [516, 412] on button "Sim" at bounding box center [512, 409] width 79 height 38
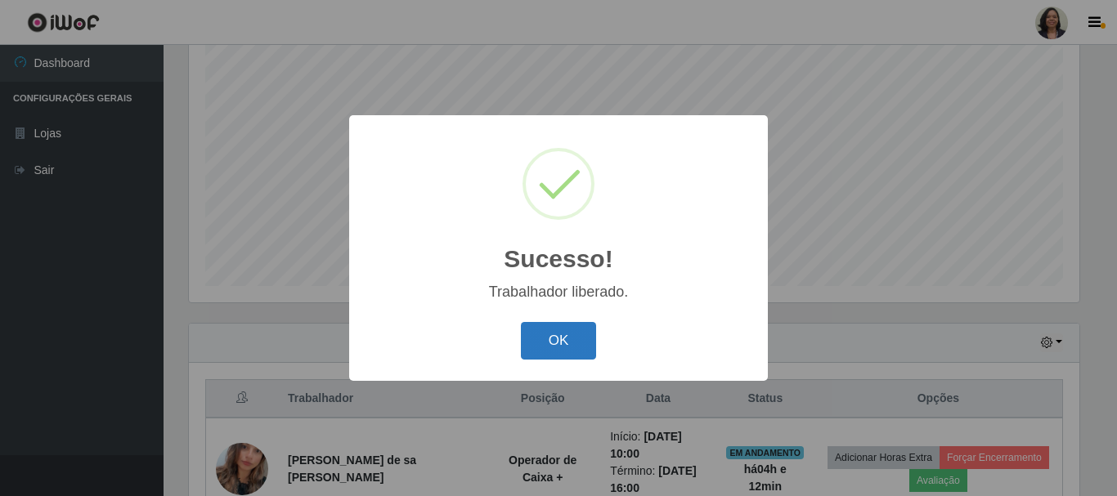
click at [590, 352] on button "OK" at bounding box center [559, 341] width 76 height 38
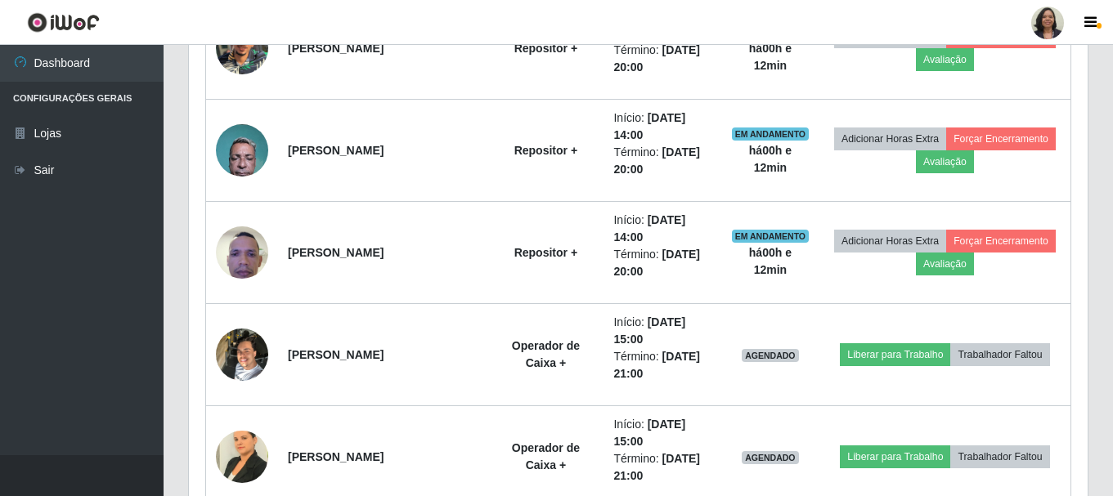
scroll to position [952, 0]
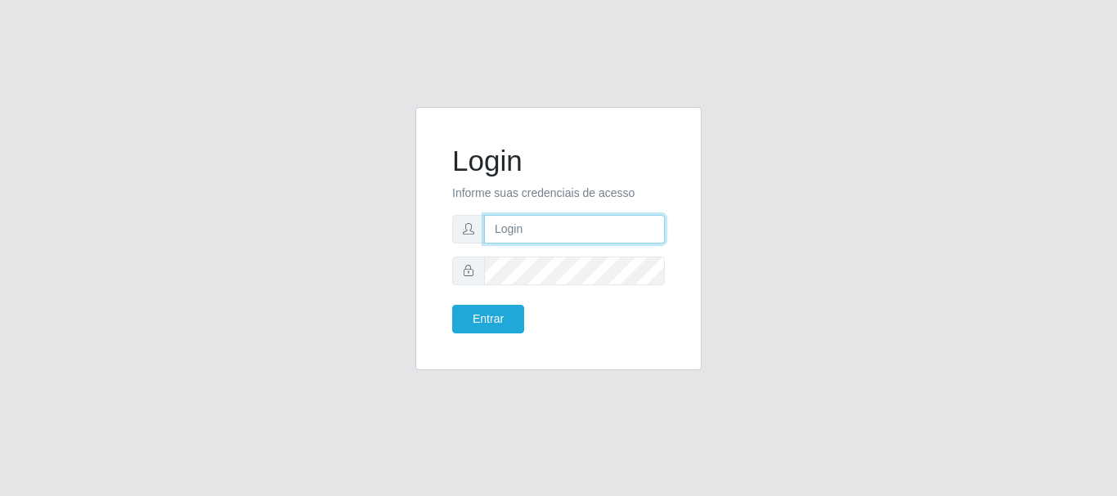
click at [570, 241] on input "text" at bounding box center [574, 229] width 181 height 29
type input "[EMAIL_ADDRESS][DOMAIN_NAME]"
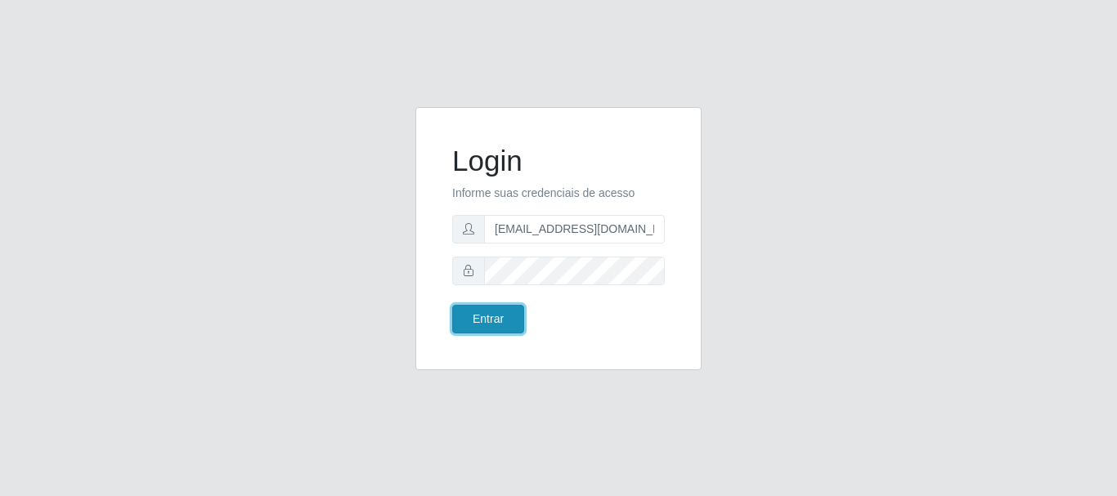
click at [504, 315] on button "Entrar" at bounding box center [488, 319] width 72 height 29
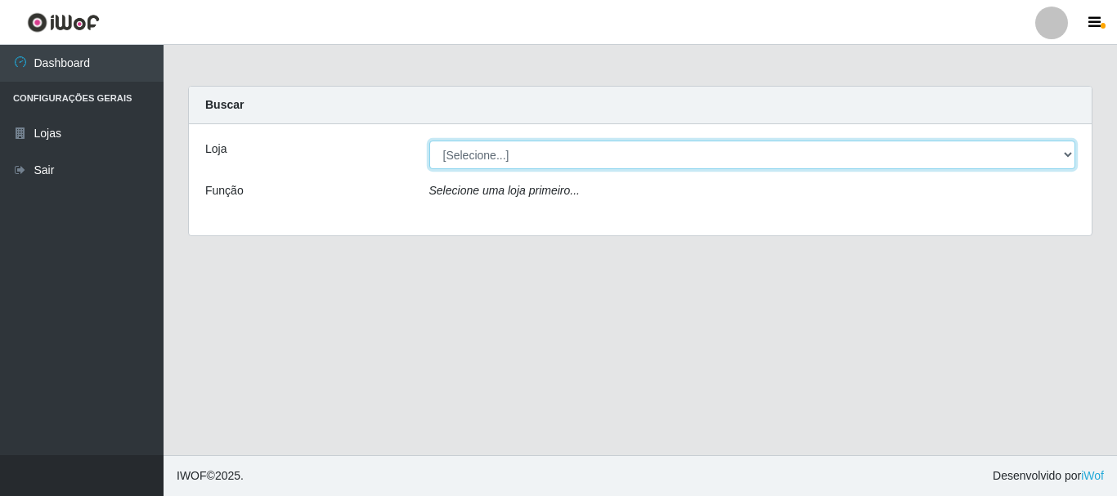
click at [1073, 152] on select "[Selecione...] SuperFácil Atacado - Rodoviária" at bounding box center [752, 155] width 647 height 29
select select "400"
click at [429, 141] on select "[Selecione...] SuperFácil Atacado - Rodoviária" at bounding box center [752, 155] width 647 height 29
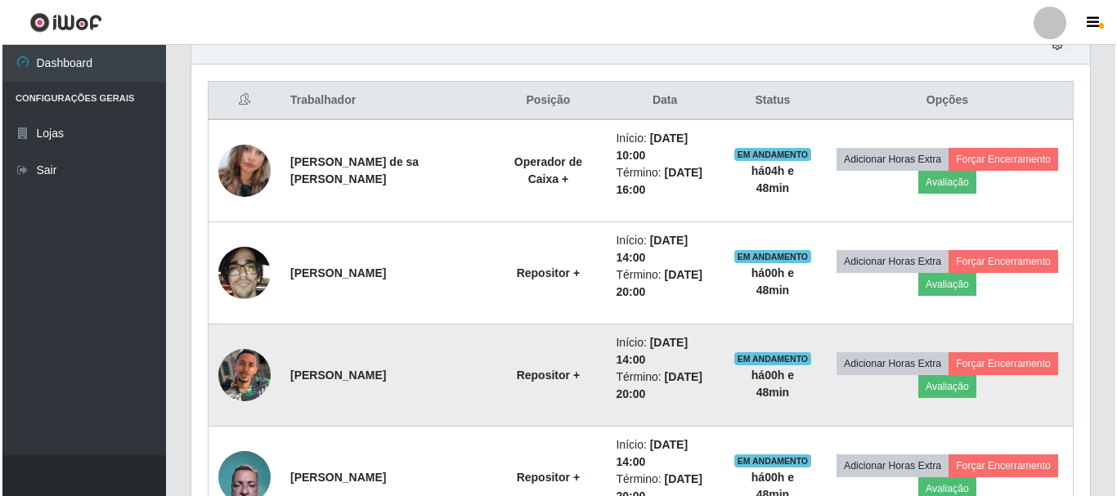
scroll to position [625, 0]
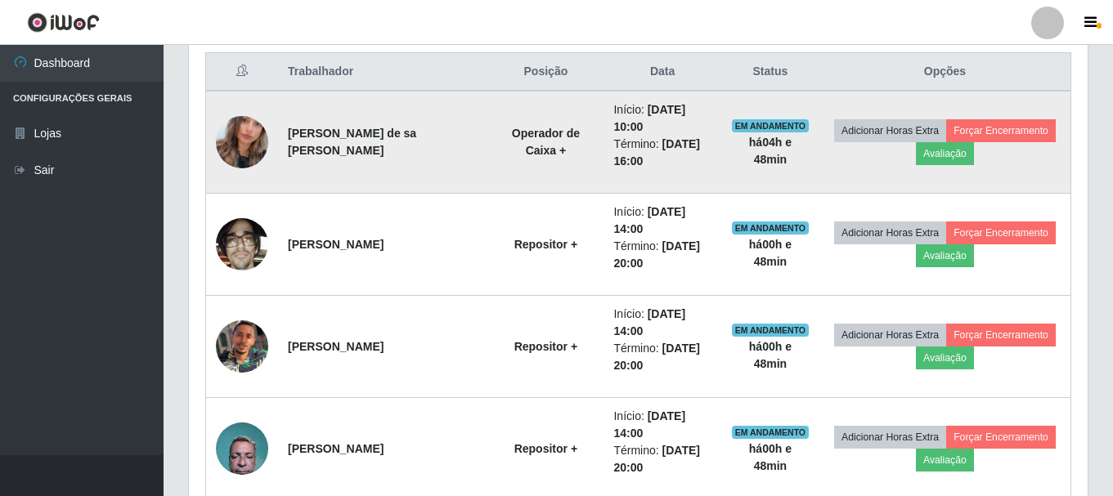
click at [232, 132] on img at bounding box center [242, 142] width 52 height 93
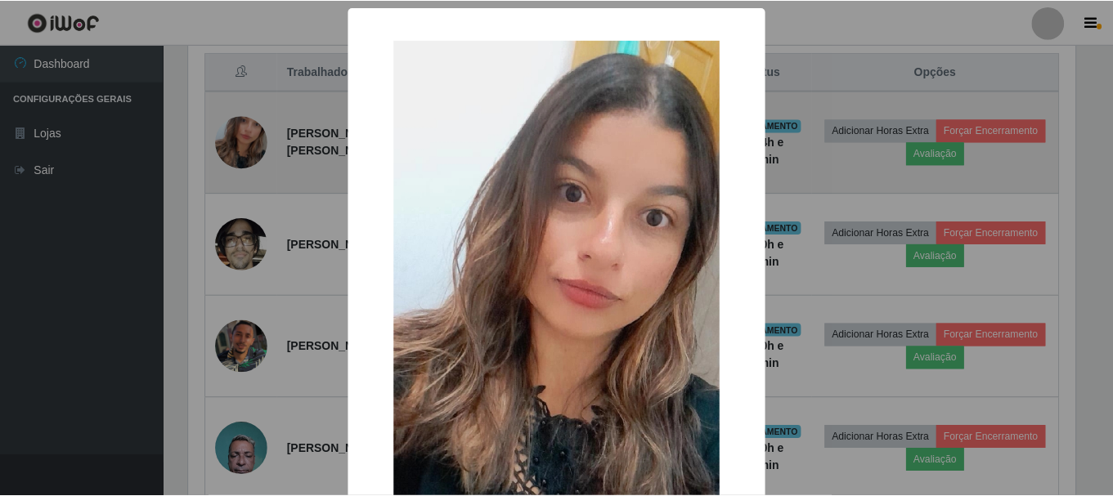
scroll to position [339, 890]
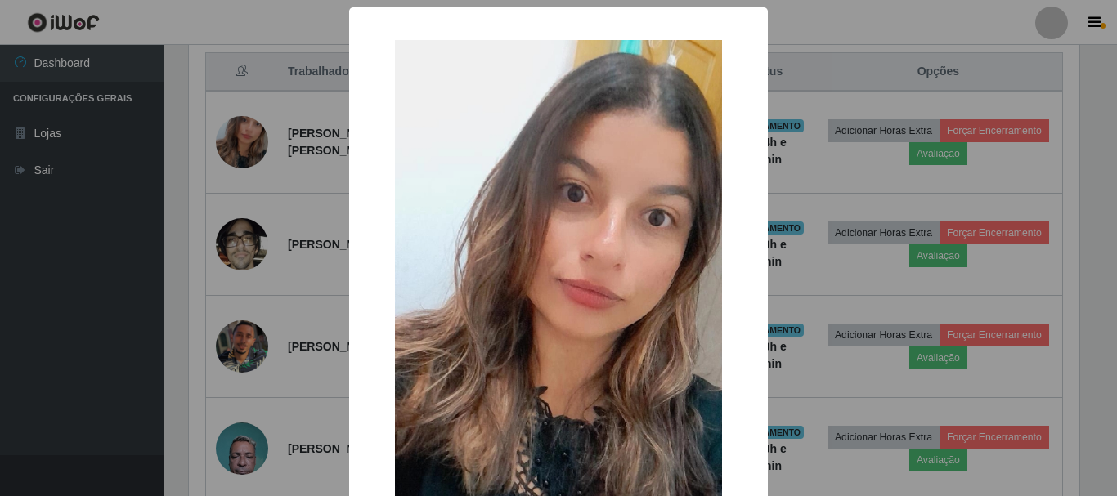
click at [247, 275] on div "× OK Cancel" at bounding box center [558, 248] width 1117 height 496
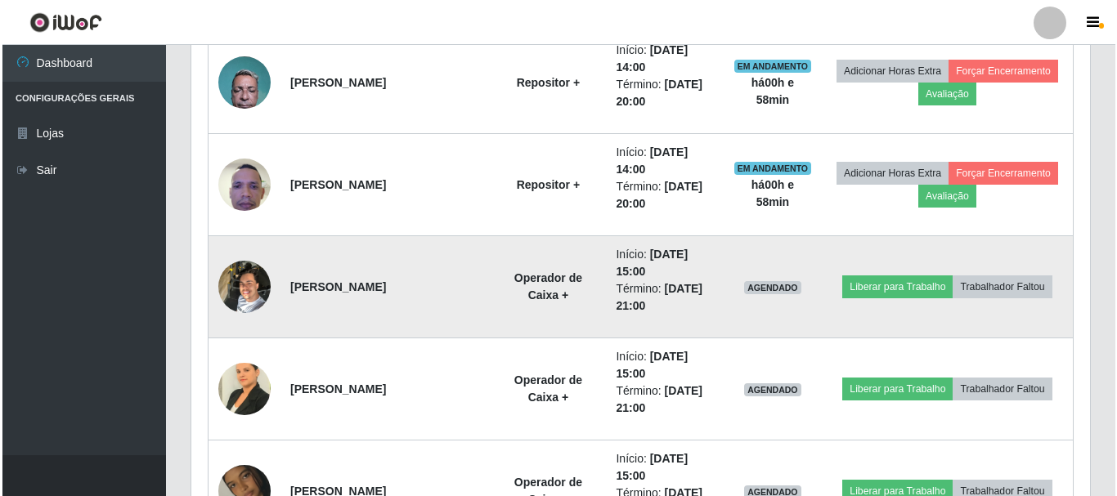
scroll to position [1034, 0]
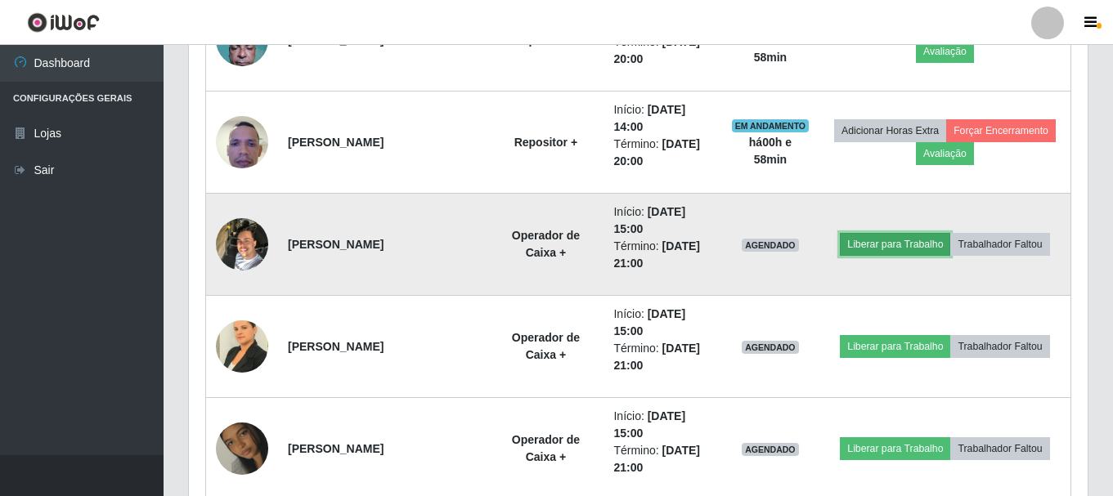
click at [900, 244] on button "Liberar para Trabalho" at bounding box center [895, 244] width 110 height 23
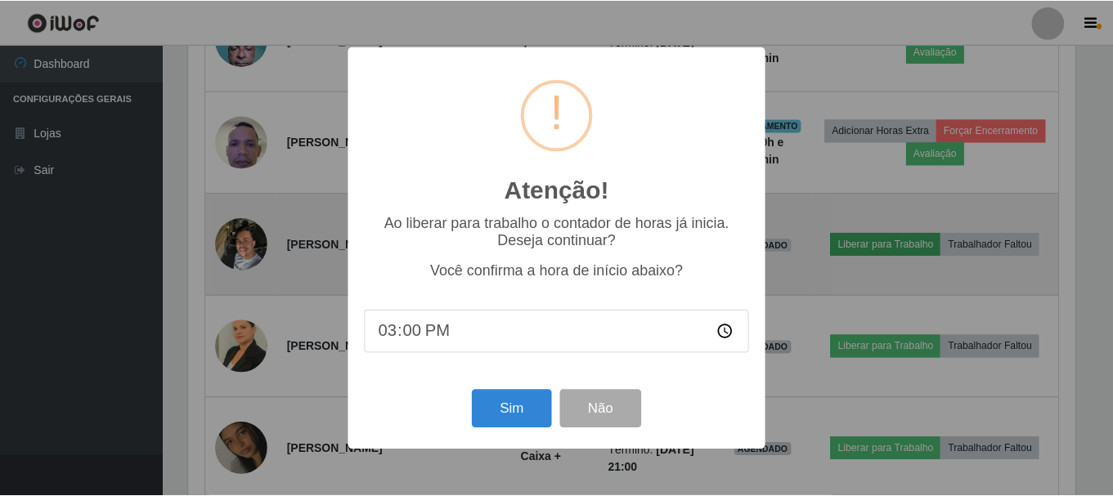
scroll to position [339, 890]
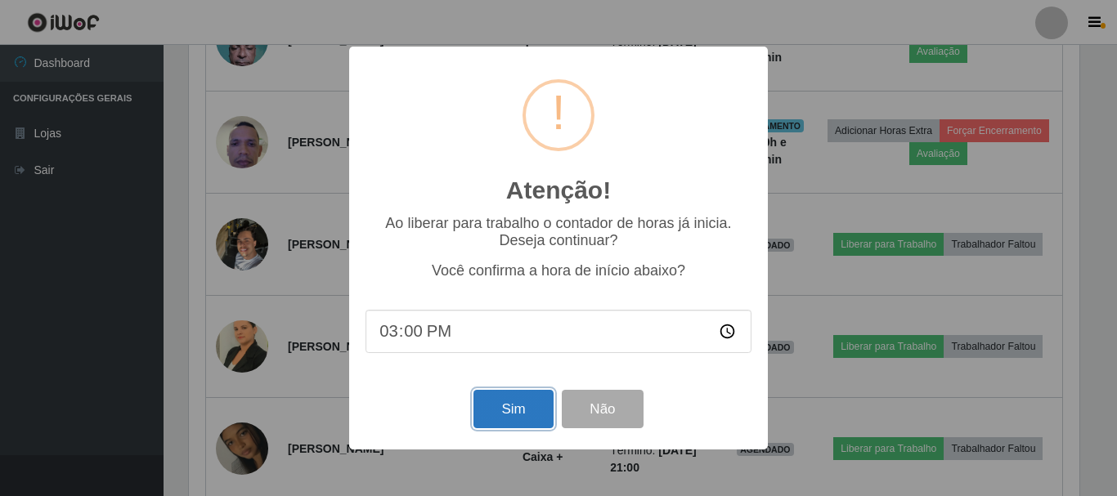
click at [517, 414] on button "Sim" at bounding box center [512, 409] width 79 height 38
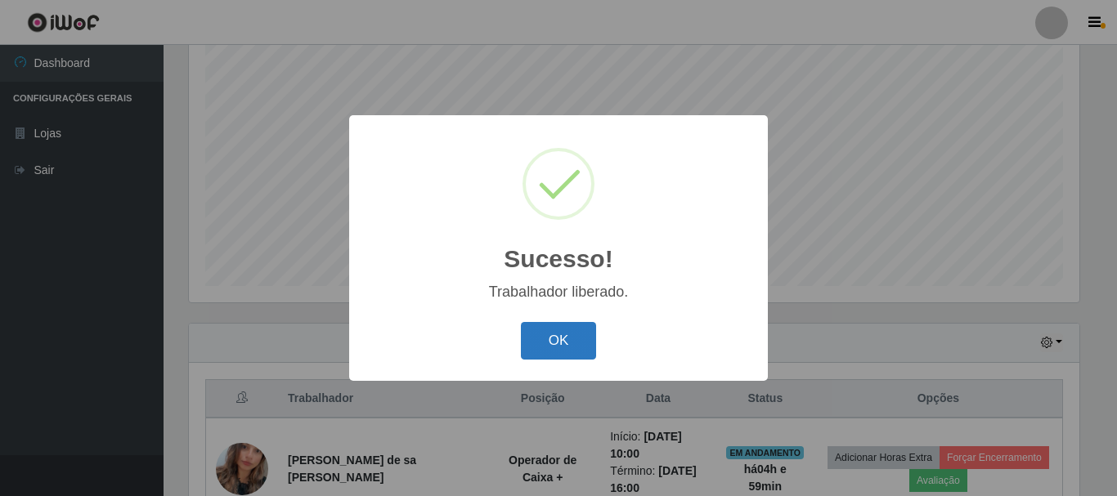
click at [560, 325] on button "OK" at bounding box center [559, 341] width 76 height 38
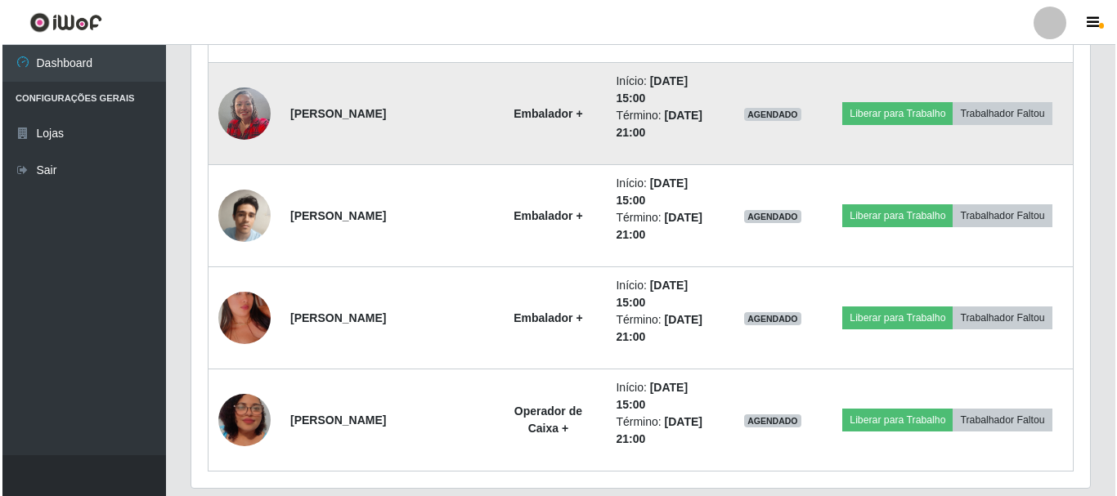
scroll to position [1443, 0]
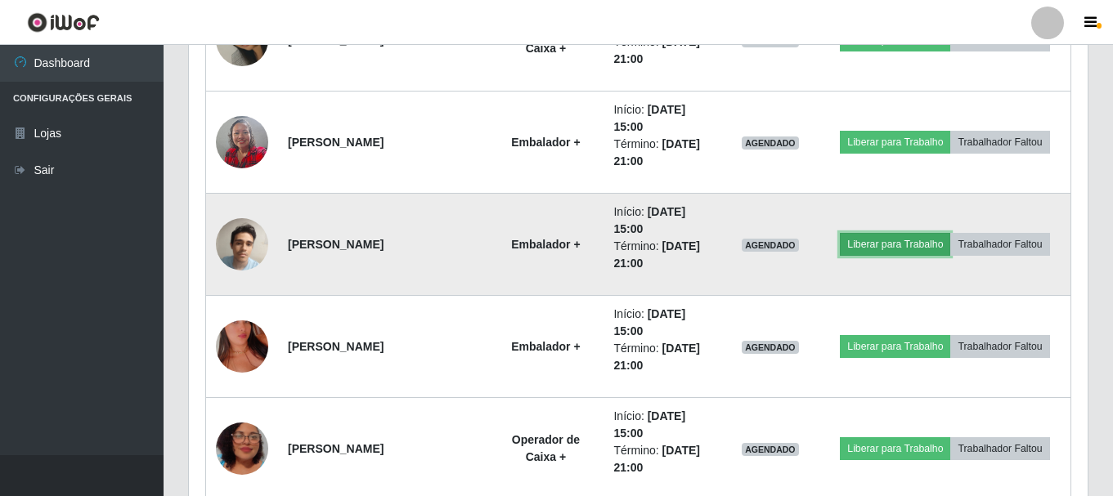
click at [916, 245] on button "Liberar para Trabalho" at bounding box center [895, 244] width 110 height 23
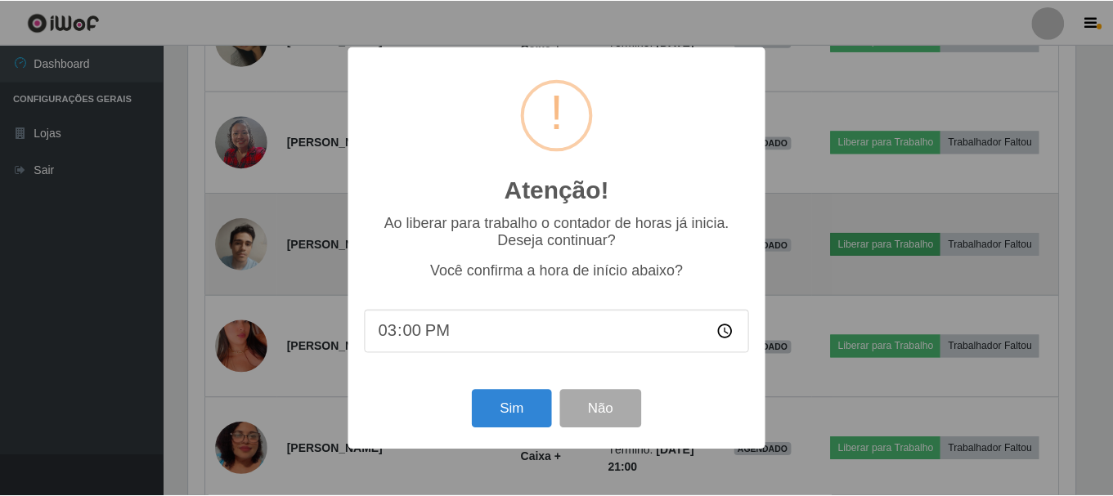
scroll to position [339, 890]
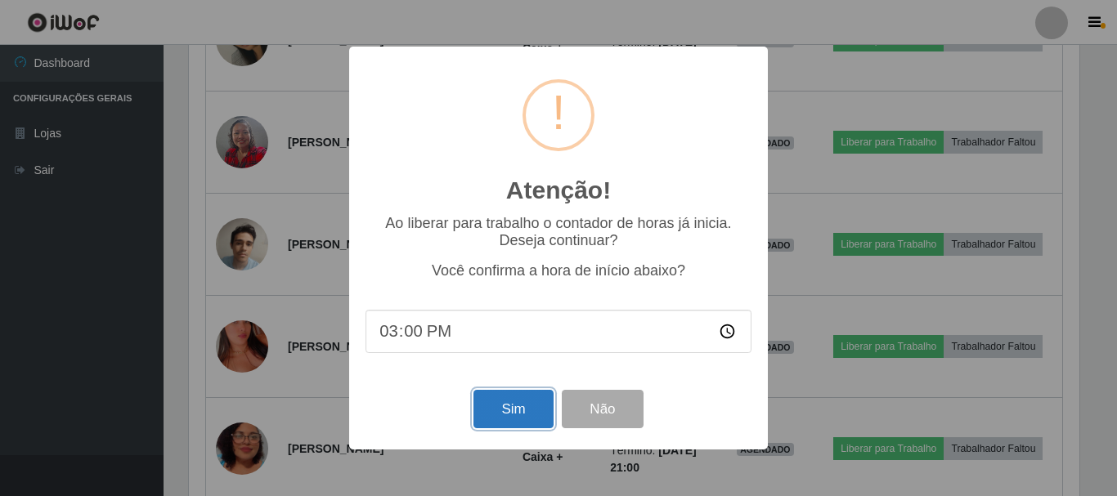
click at [523, 406] on button "Sim" at bounding box center [512, 409] width 79 height 38
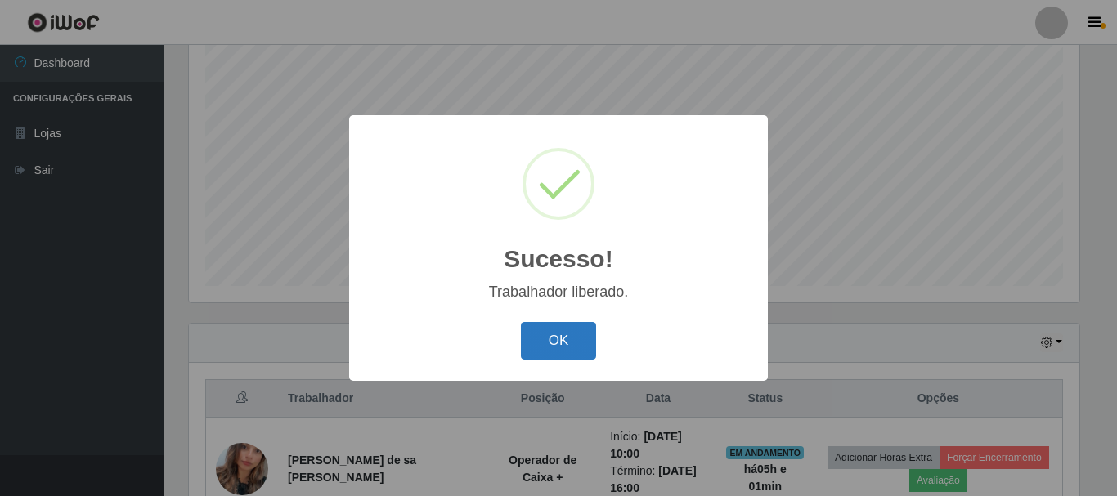
click at [582, 343] on button "OK" at bounding box center [559, 341] width 76 height 38
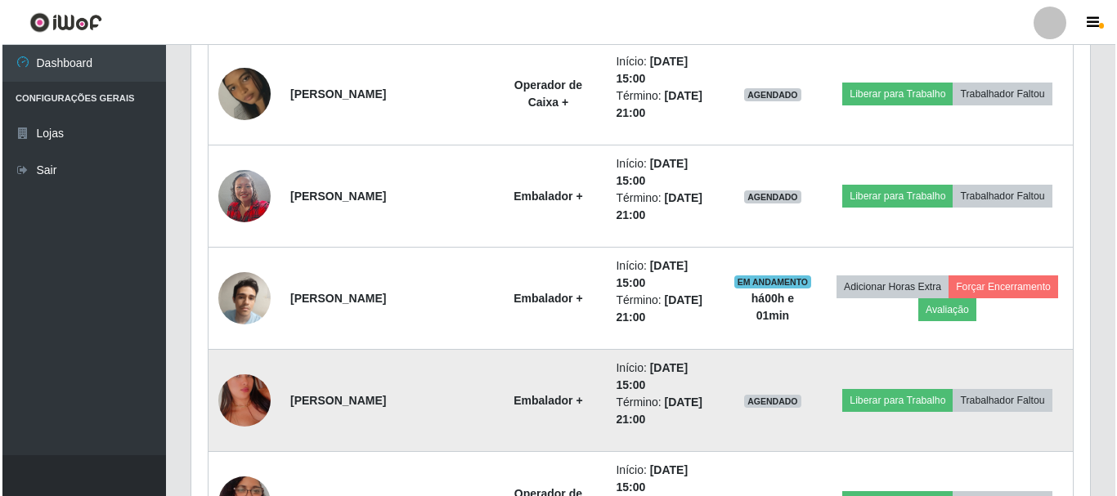
scroll to position [1361, 0]
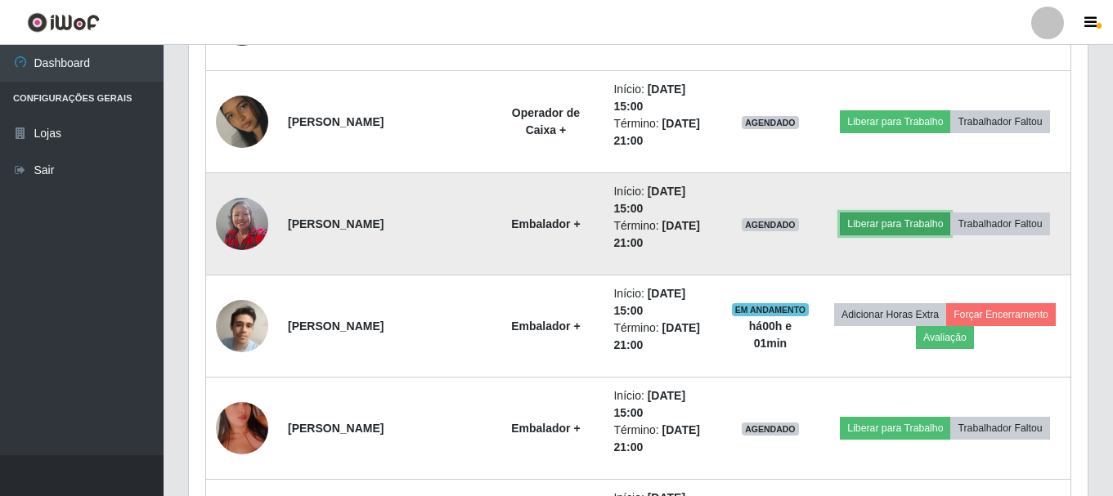
click at [886, 224] on button "Liberar para Trabalho" at bounding box center [895, 224] width 110 height 23
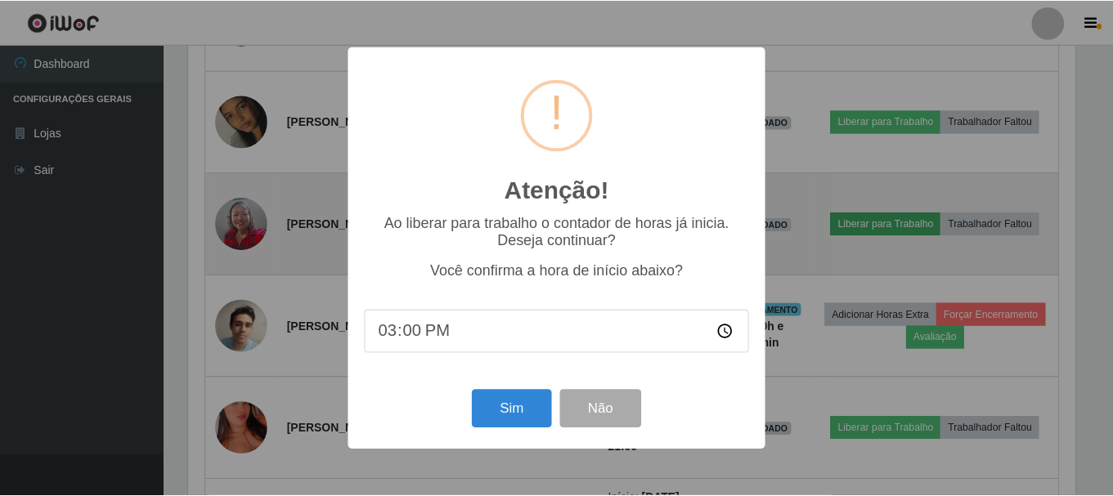
scroll to position [339, 890]
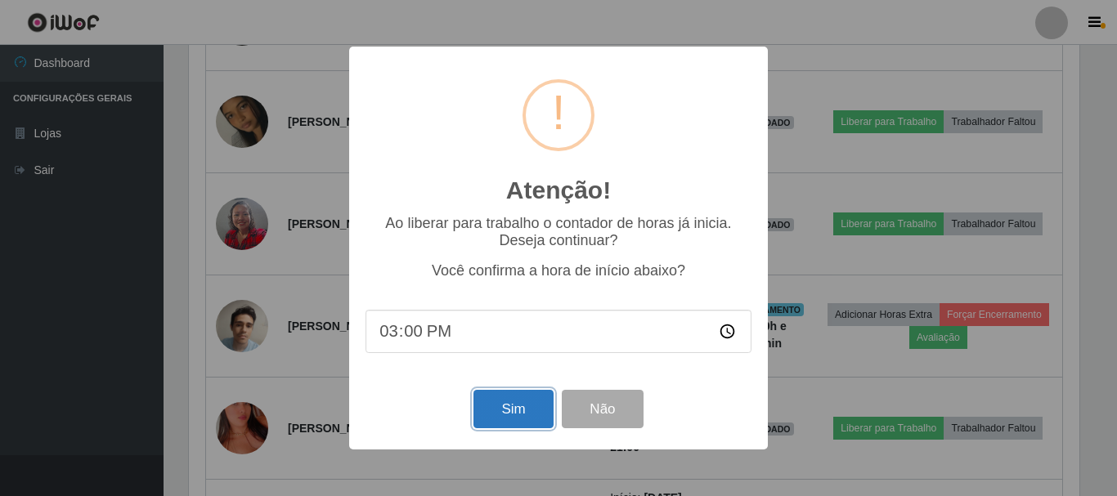
click at [511, 422] on button "Sim" at bounding box center [512, 409] width 79 height 38
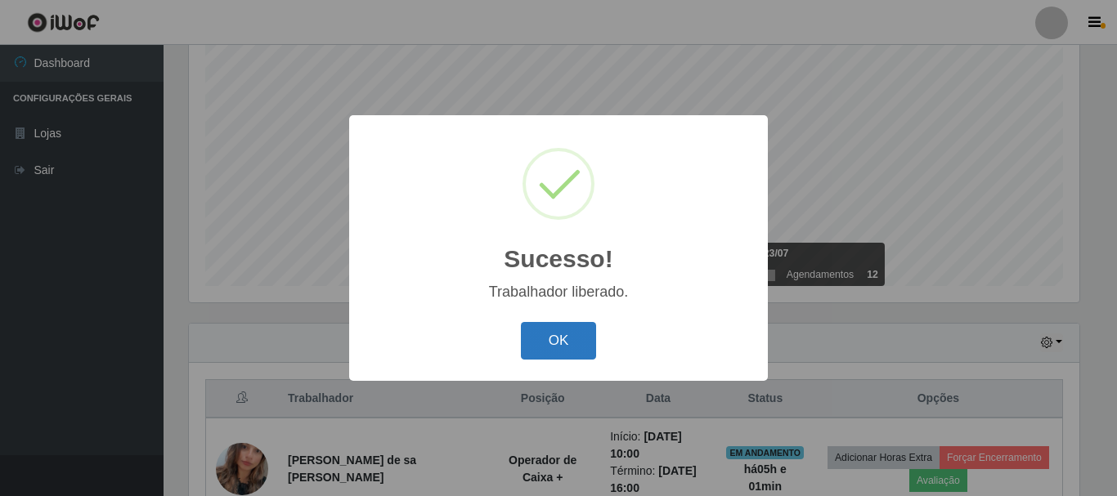
click at [586, 344] on button "OK" at bounding box center [559, 341] width 76 height 38
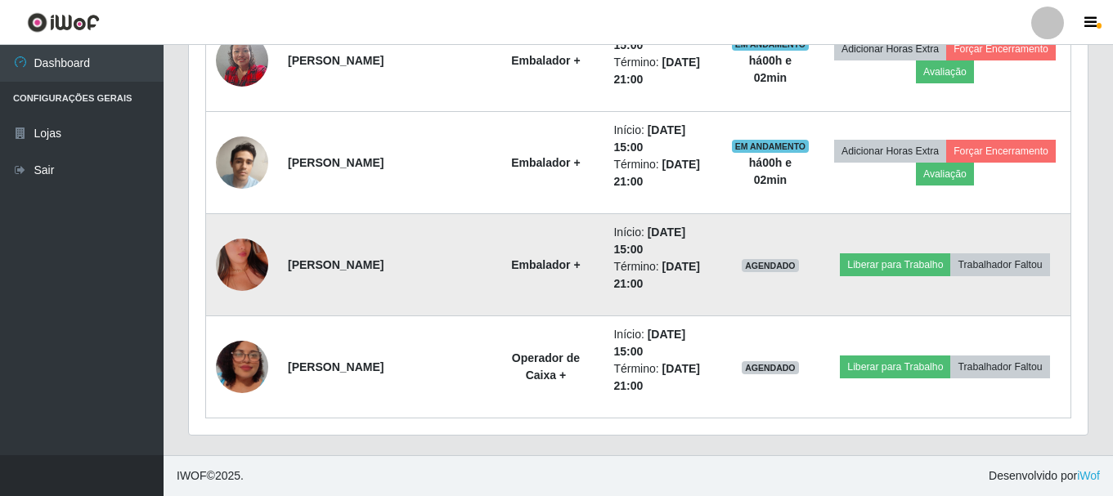
scroll to position [1443, 0]
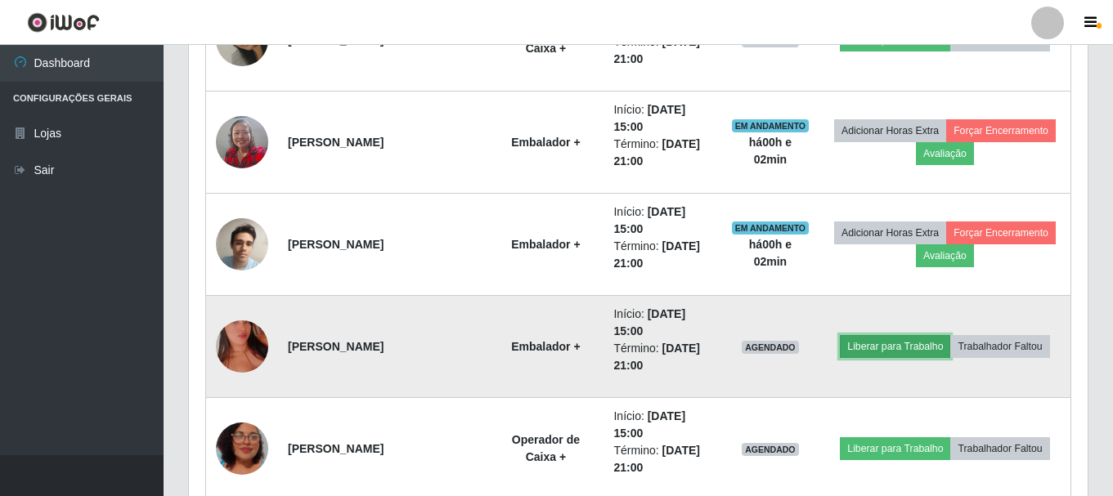
click at [913, 347] on button "Liberar para Trabalho" at bounding box center [895, 346] width 110 height 23
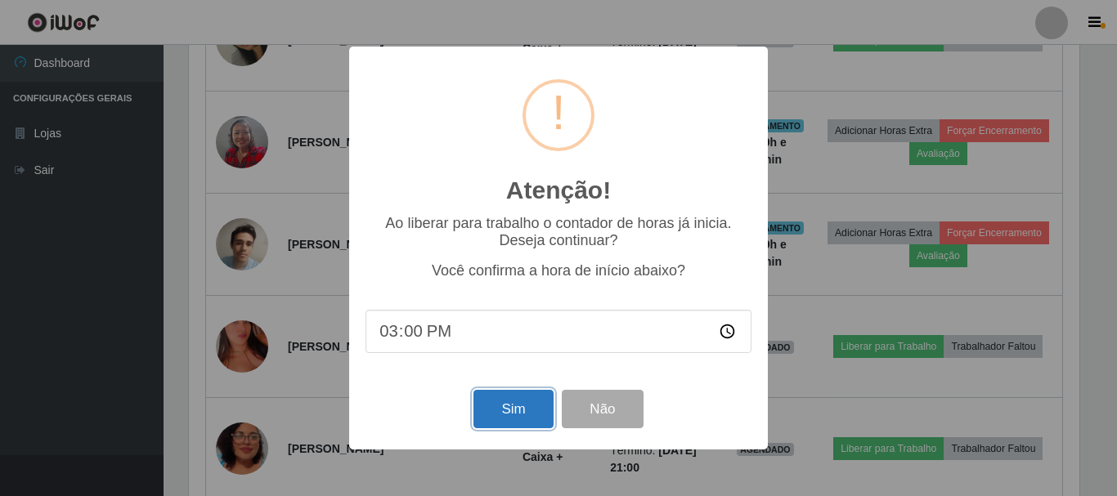
click at [525, 411] on button "Sim" at bounding box center [512, 409] width 79 height 38
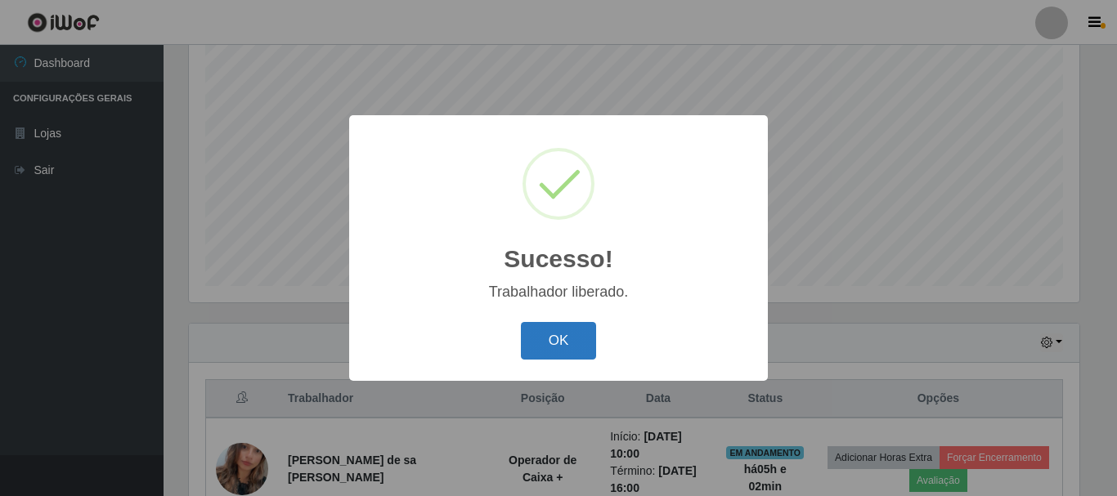
click at [583, 349] on button "OK" at bounding box center [559, 341] width 76 height 38
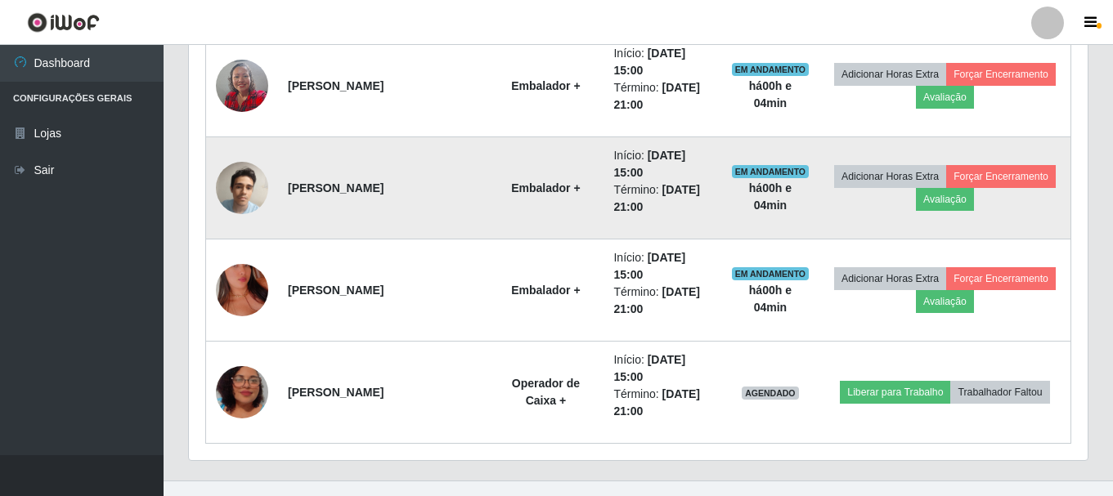
scroll to position [1525, 0]
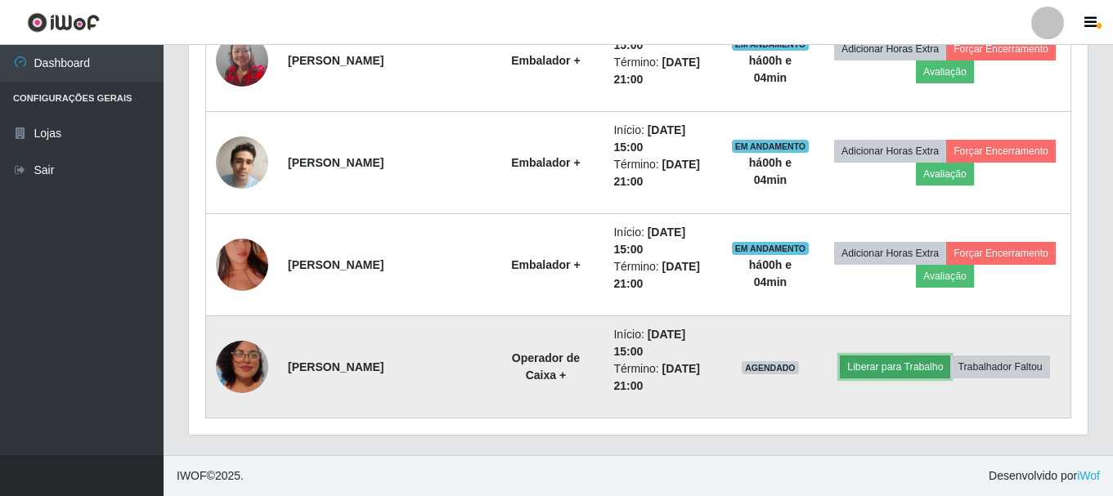
click at [879, 365] on button "Liberar para Trabalho" at bounding box center [895, 367] width 110 height 23
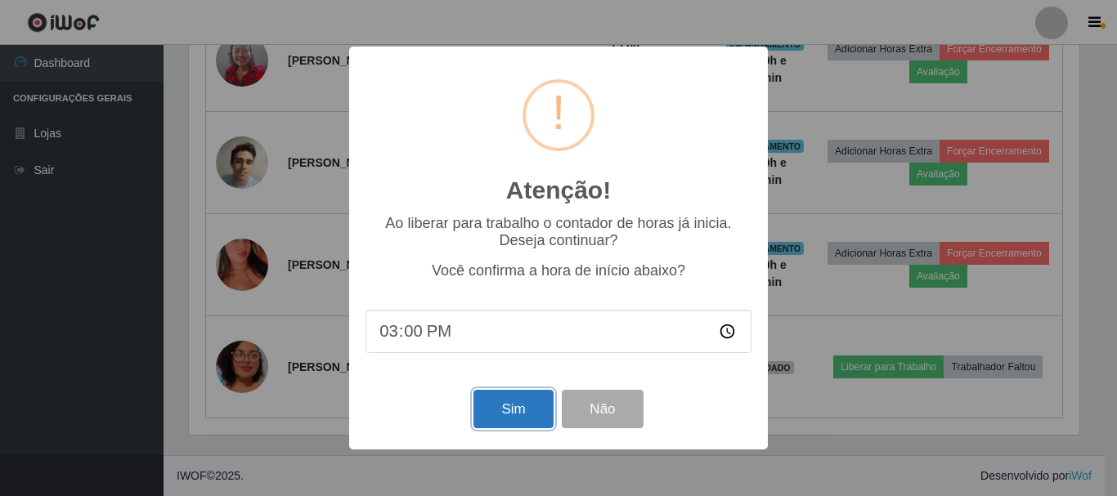
click at [527, 408] on button "Sim" at bounding box center [512, 409] width 79 height 38
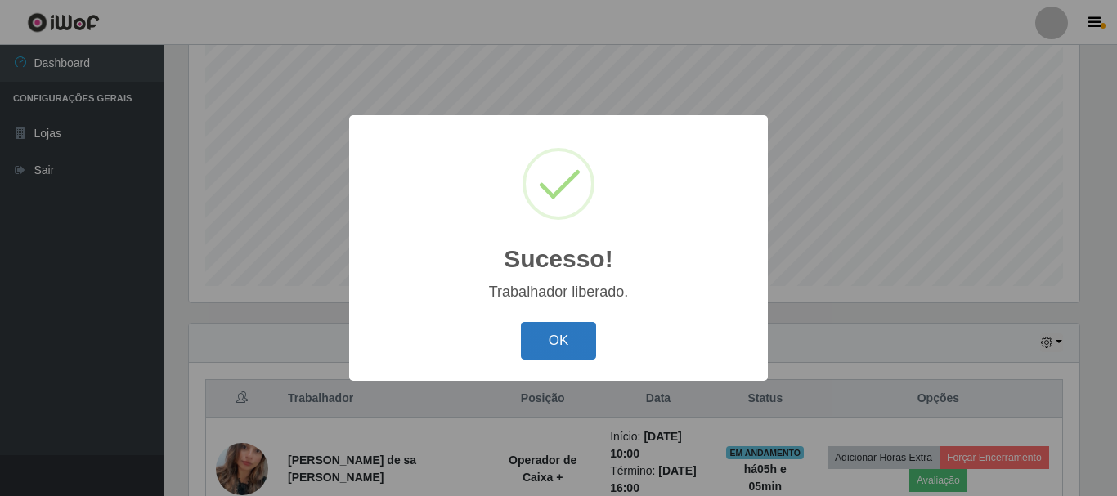
click at [553, 339] on button "OK" at bounding box center [559, 341] width 76 height 38
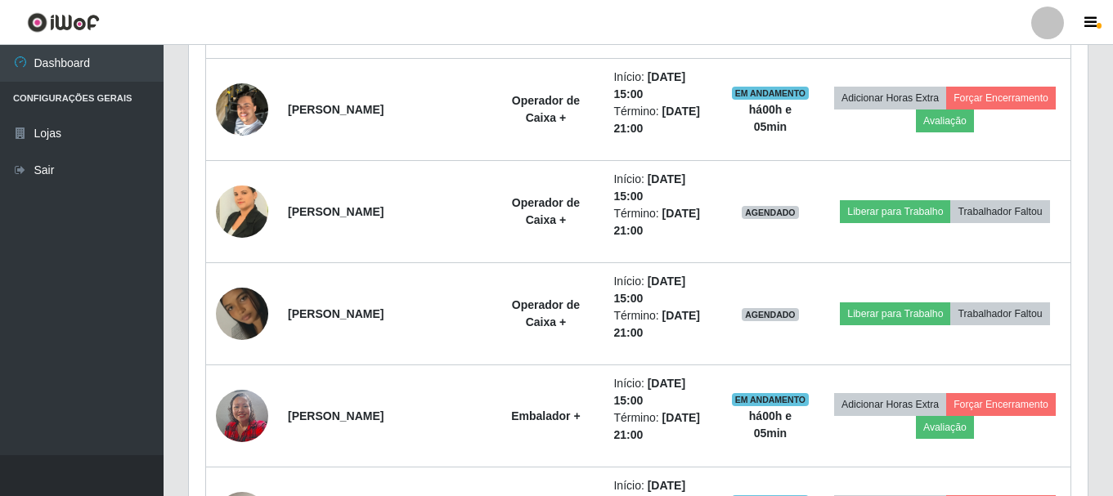
scroll to position [1198, 0]
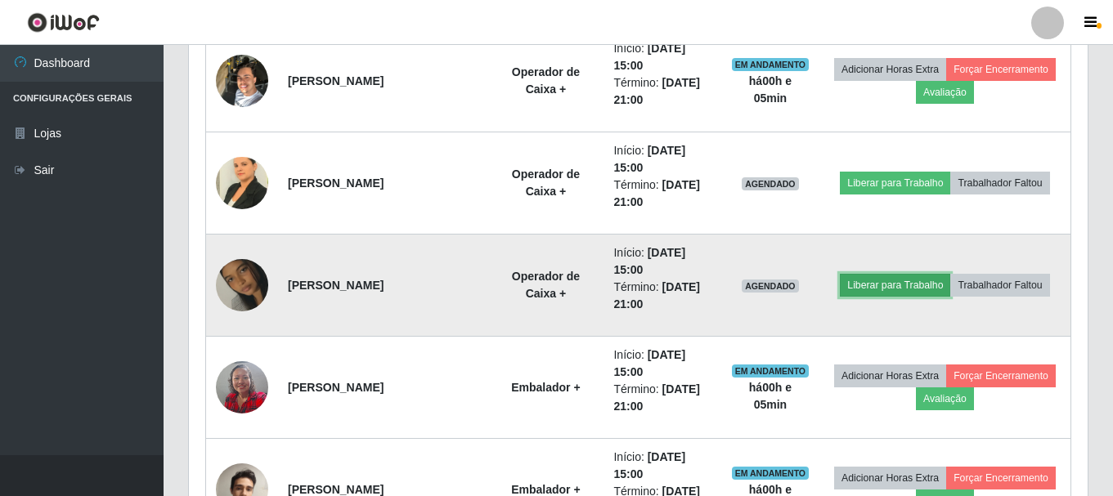
click at [904, 289] on button "Liberar para Trabalho" at bounding box center [895, 285] width 110 height 23
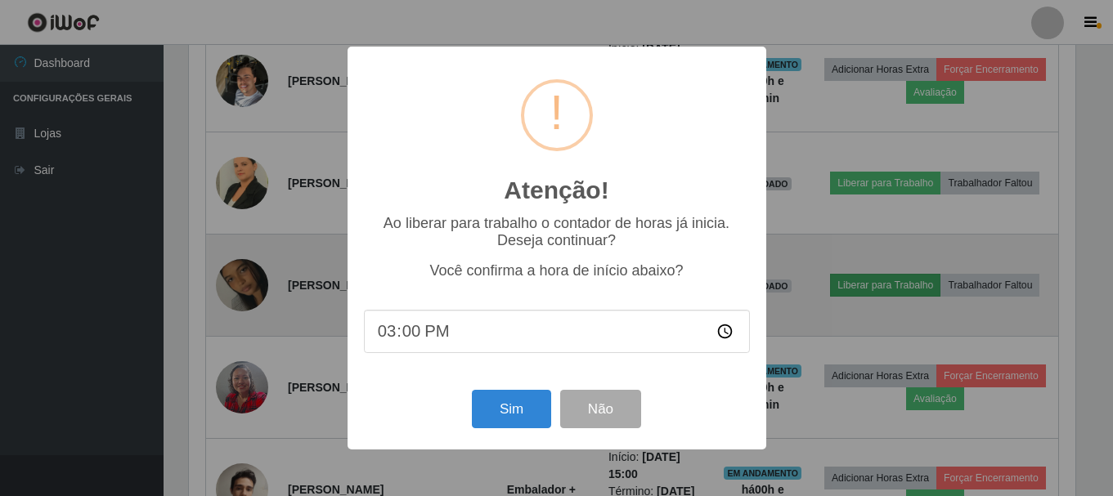
scroll to position [339, 890]
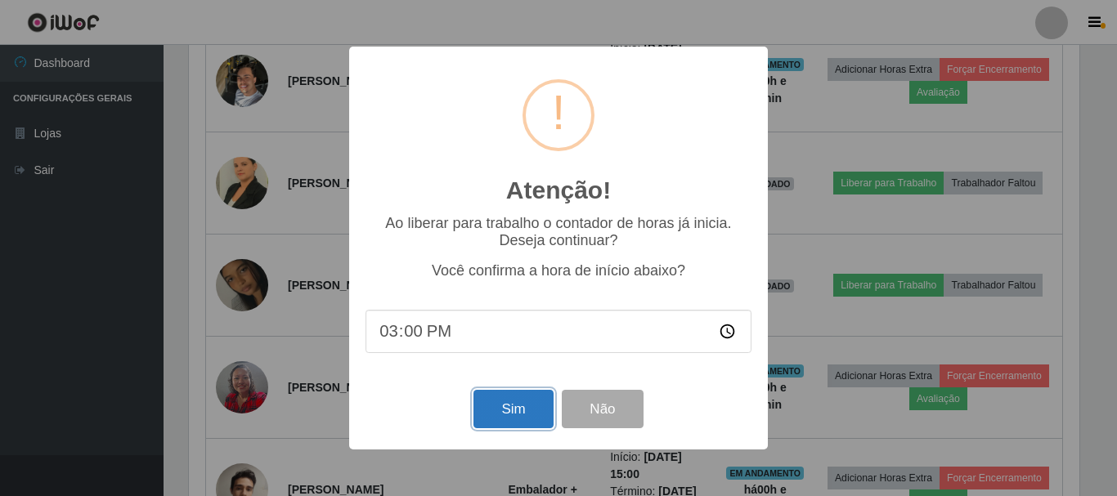
click at [526, 417] on button "Sim" at bounding box center [512, 409] width 79 height 38
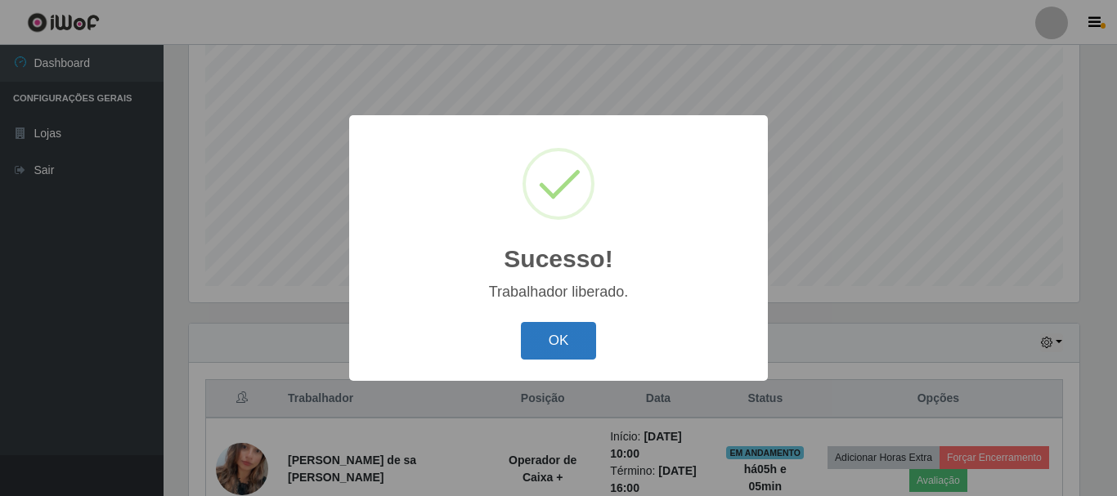
click at [584, 347] on button "OK" at bounding box center [559, 341] width 76 height 38
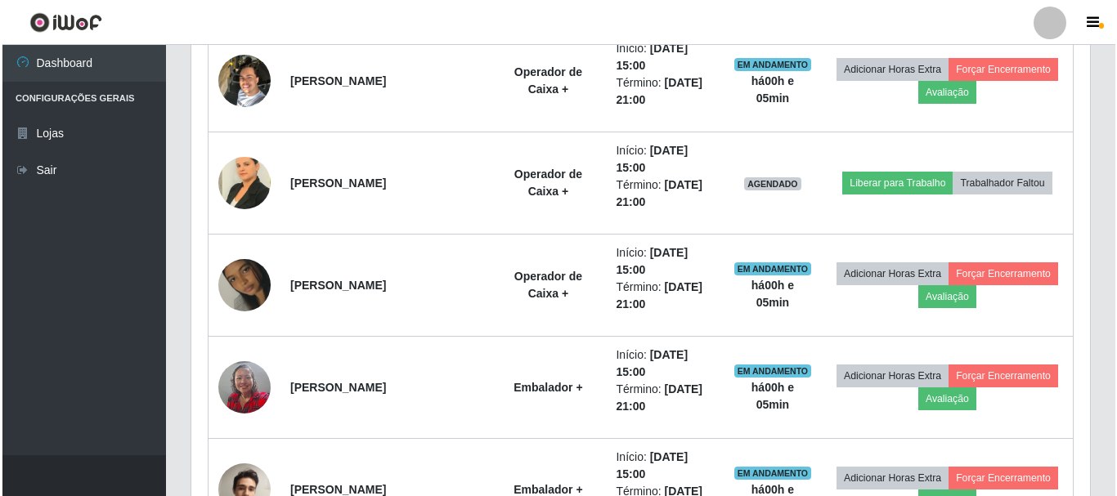
scroll to position [1116, 0]
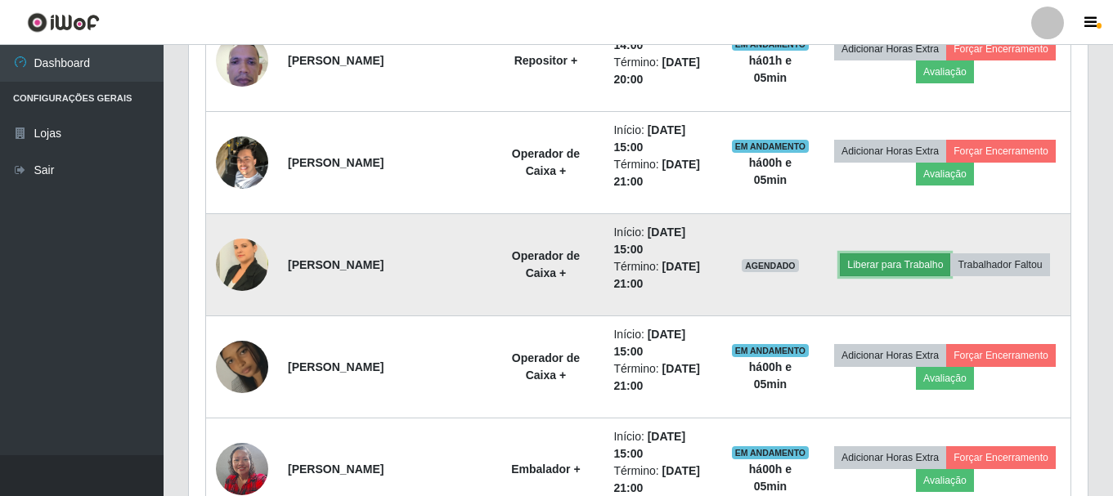
click at [916, 268] on button "Liberar para Trabalho" at bounding box center [895, 264] width 110 height 23
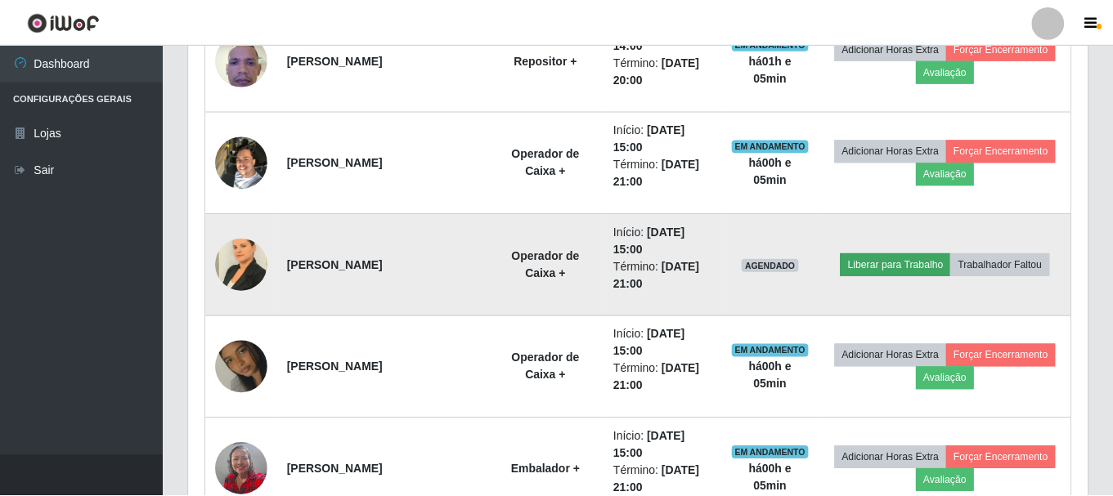
scroll to position [339, 890]
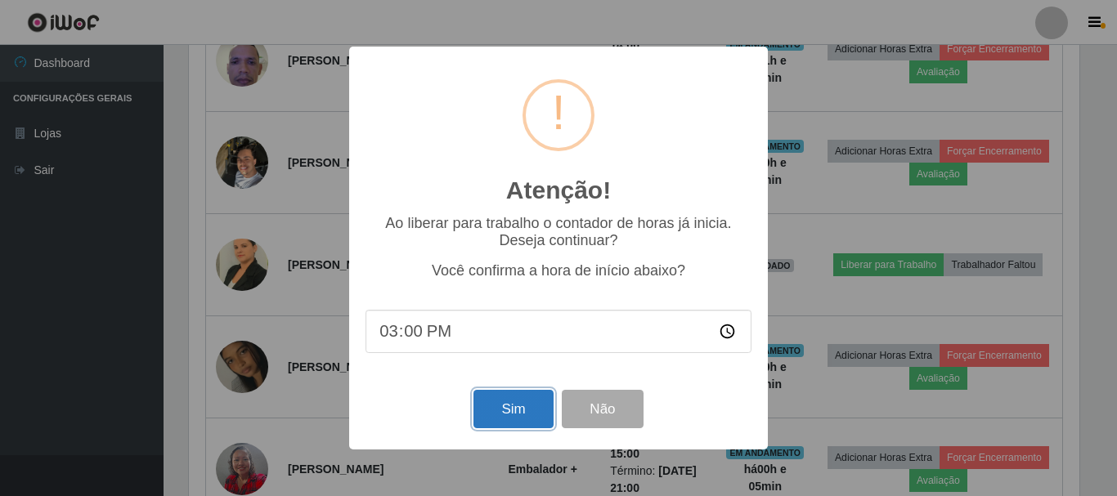
click at [524, 419] on button "Sim" at bounding box center [512, 409] width 79 height 38
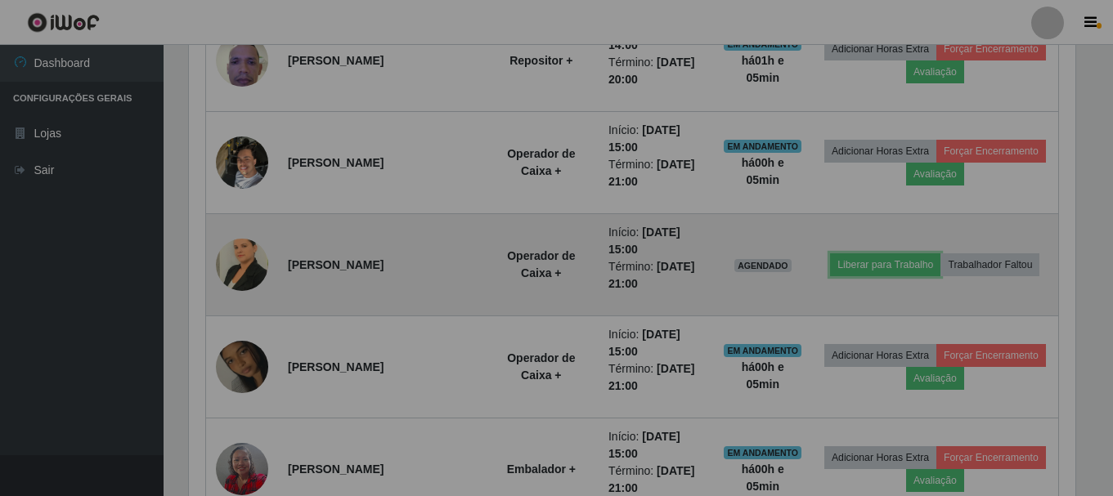
scroll to position [0, 0]
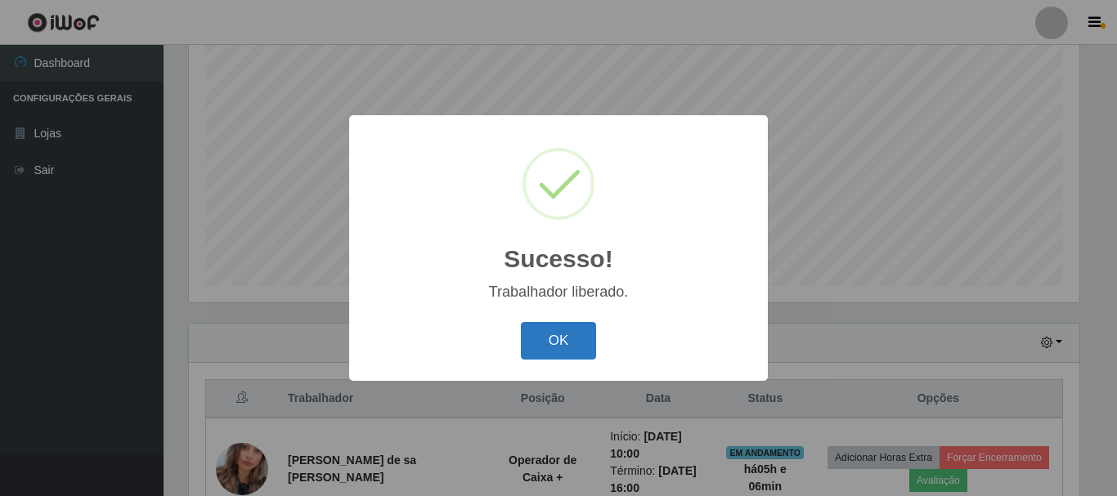
click at [572, 343] on button "OK" at bounding box center [559, 341] width 76 height 38
